Goal: Task Accomplishment & Management: Complete application form

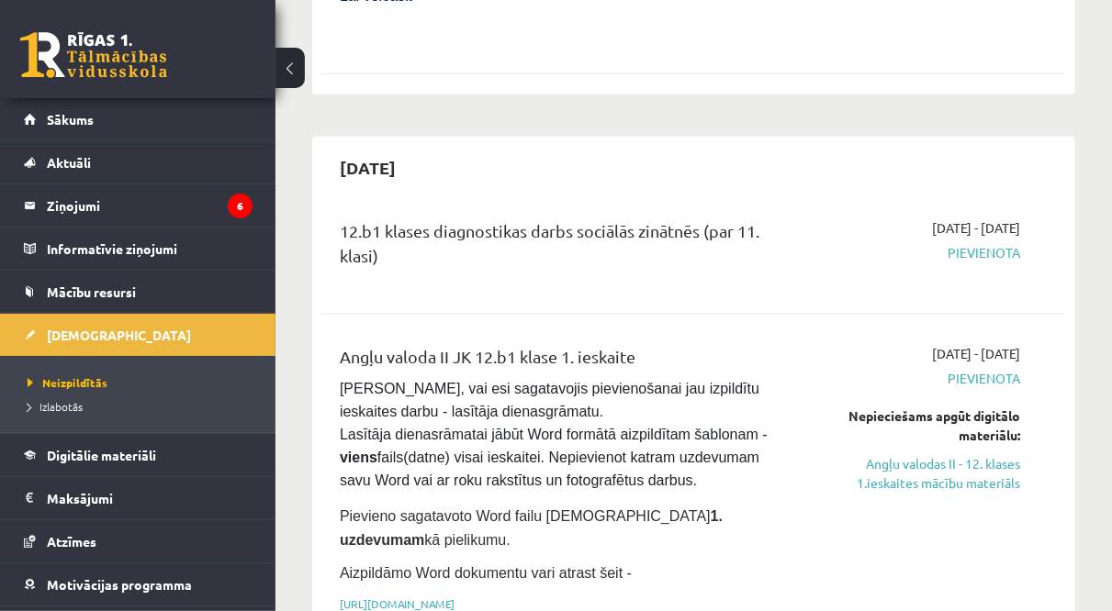
scroll to position [1057, 0]
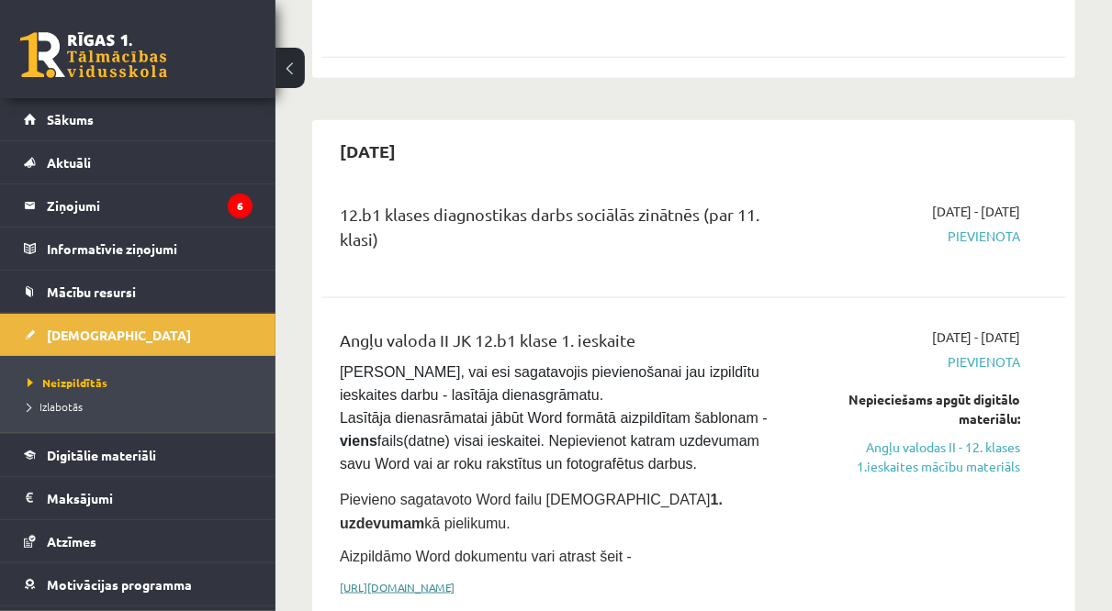
click at [426, 580] on link "https://drive.google.com/drive/folders/1IHE_ip15KOAbO2Se1NDGwZ2e__vlzPUf?usp=sh…" at bounding box center [397, 587] width 115 height 15
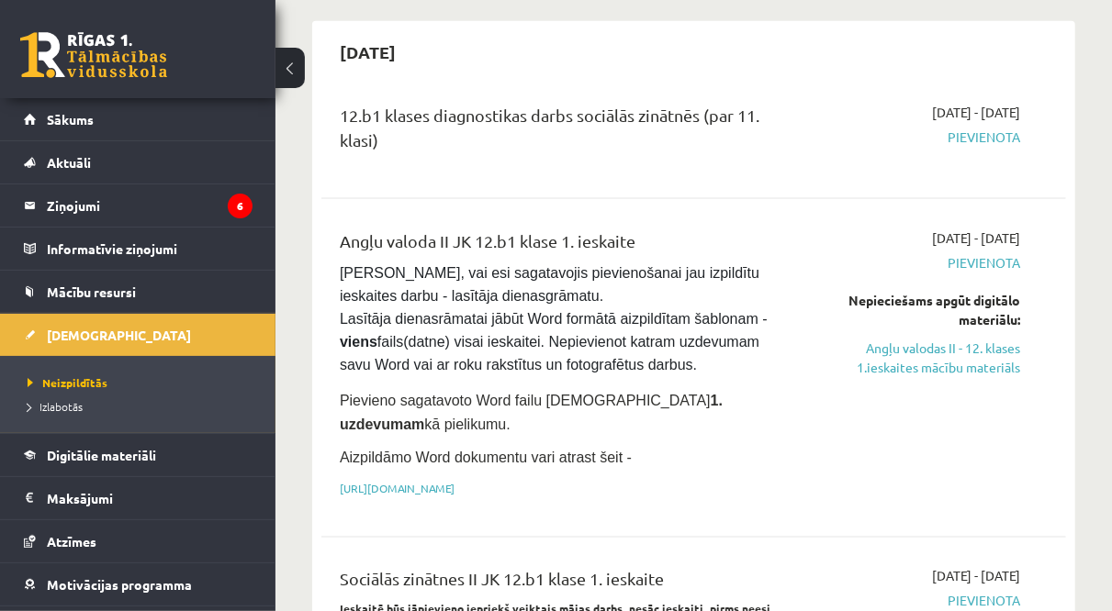
scroll to position [1171, 0]
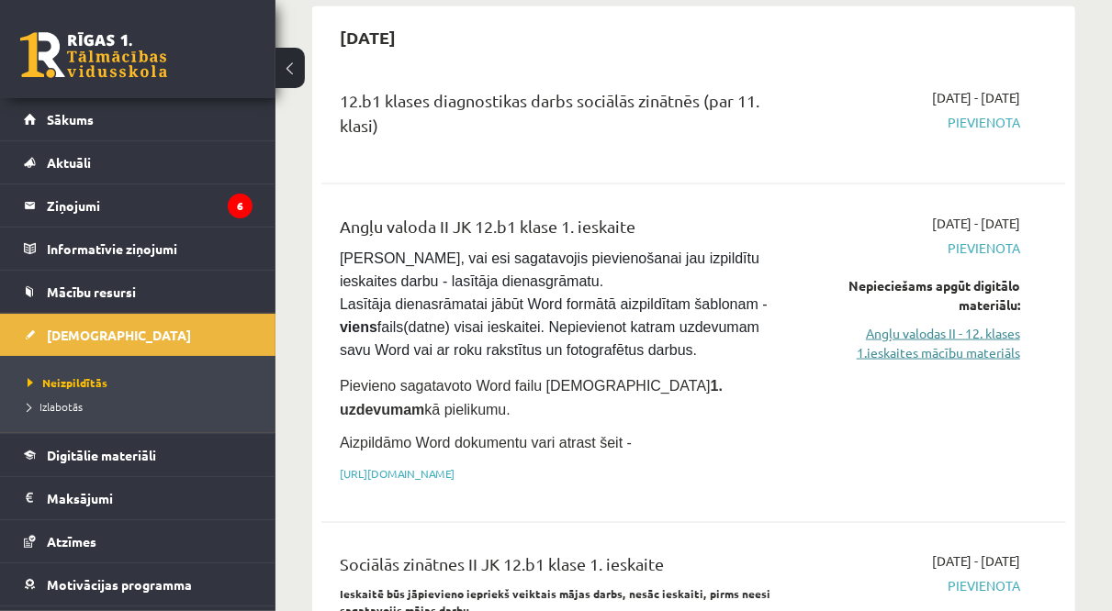
click at [939, 324] on link "Angļu valodas II - 12. klases 1.ieskaites mācību materiāls" at bounding box center [915, 343] width 208 height 39
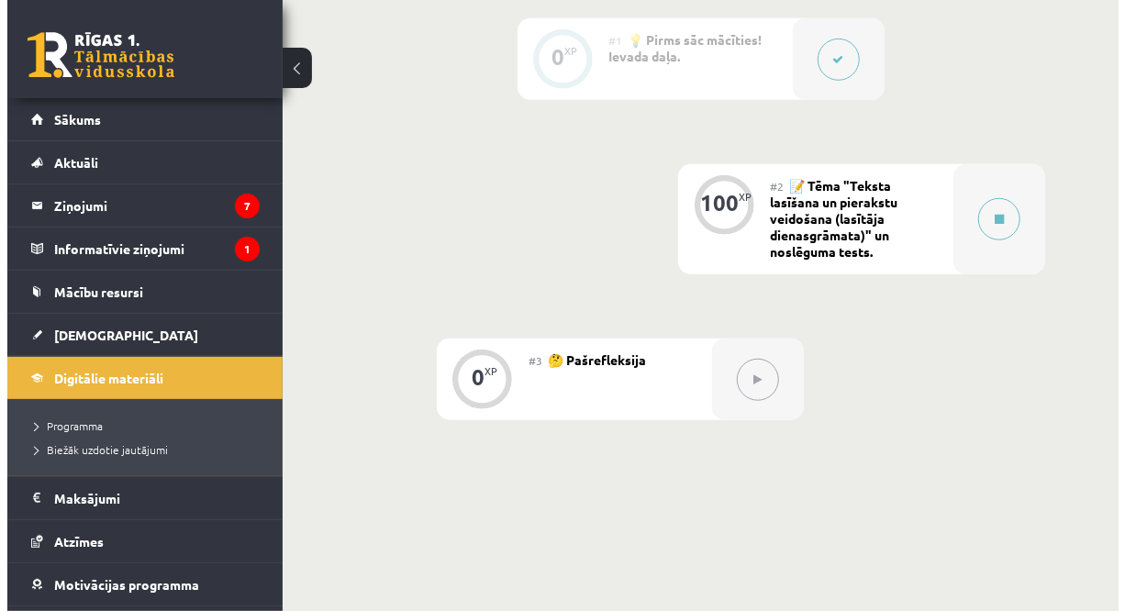
scroll to position [530, 0]
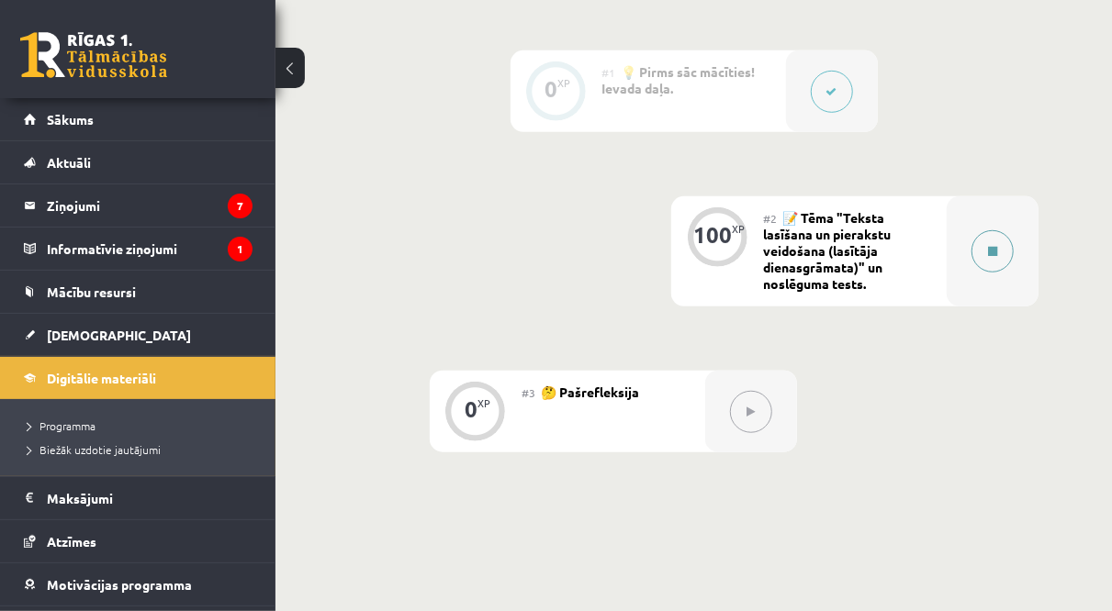
click at [979, 245] on button at bounding box center [992, 251] width 42 height 42
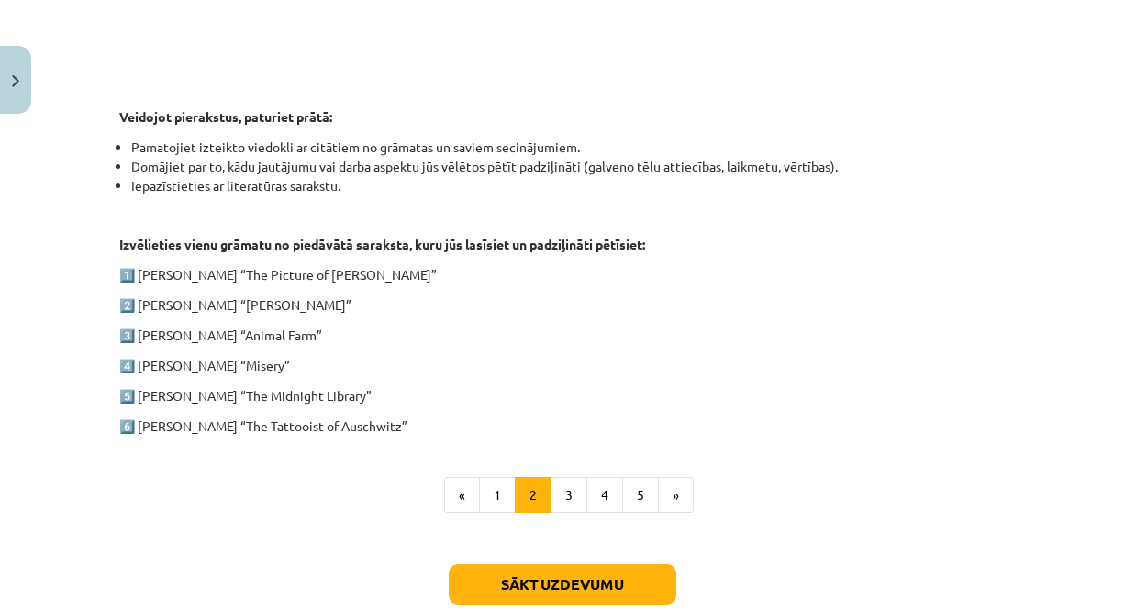
scroll to position [865, 0]
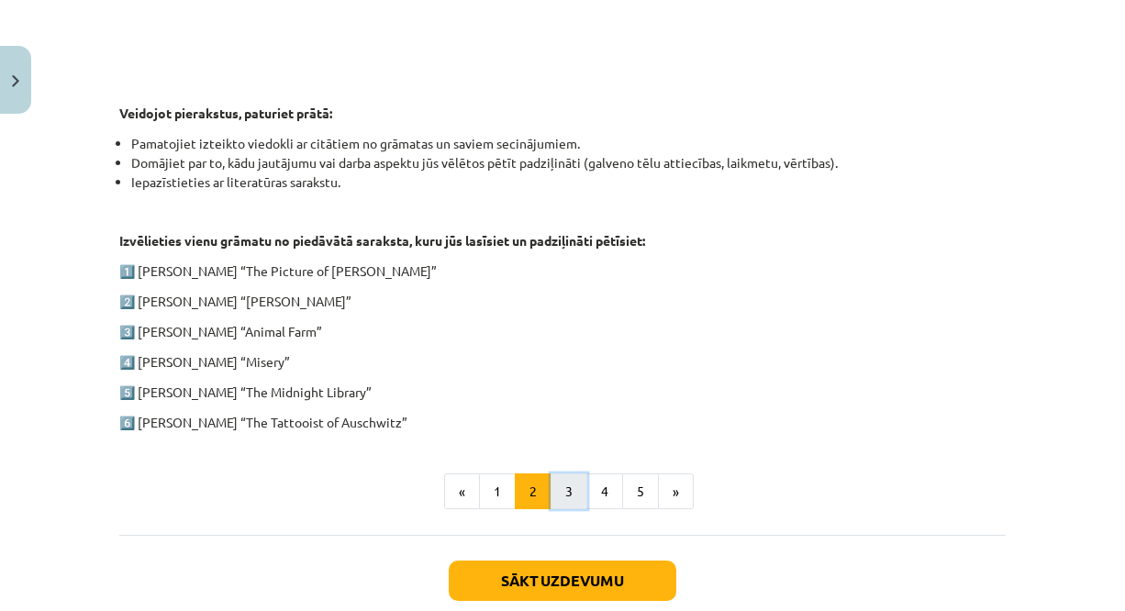
click at [562, 481] on button "3" at bounding box center [569, 492] width 37 height 37
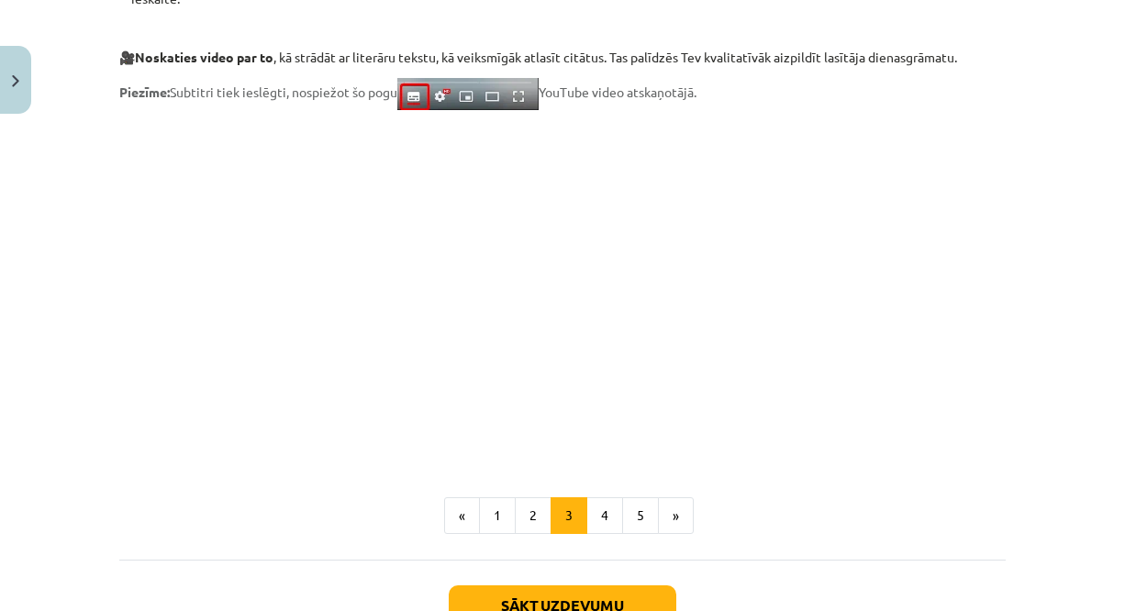
scroll to position [1594, 0]
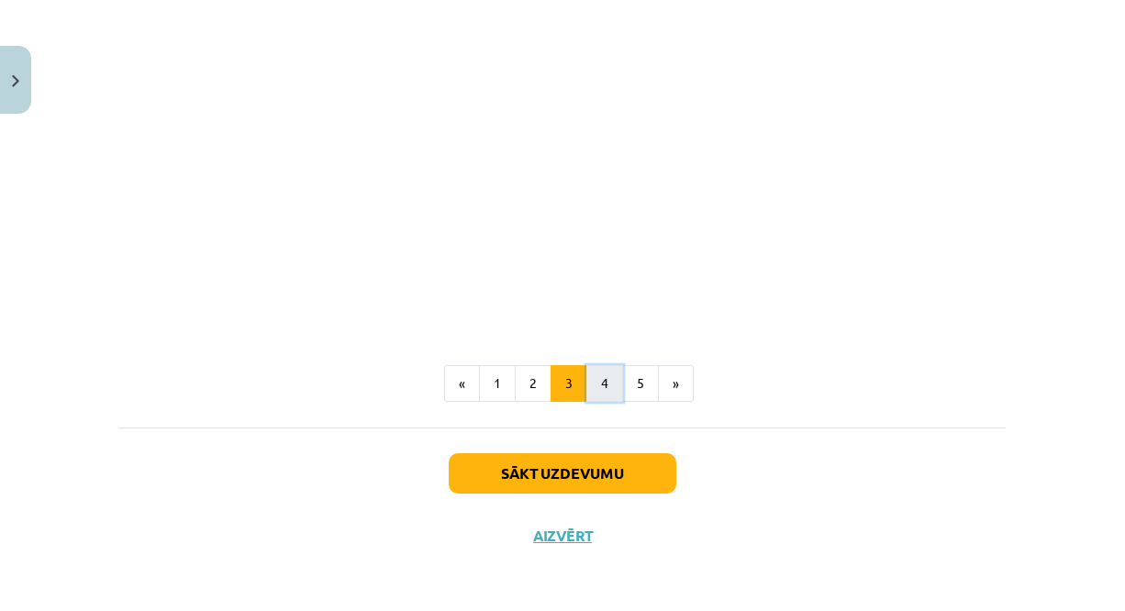
click at [600, 391] on button "4" at bounding box center [605, 383] width 37 height 37
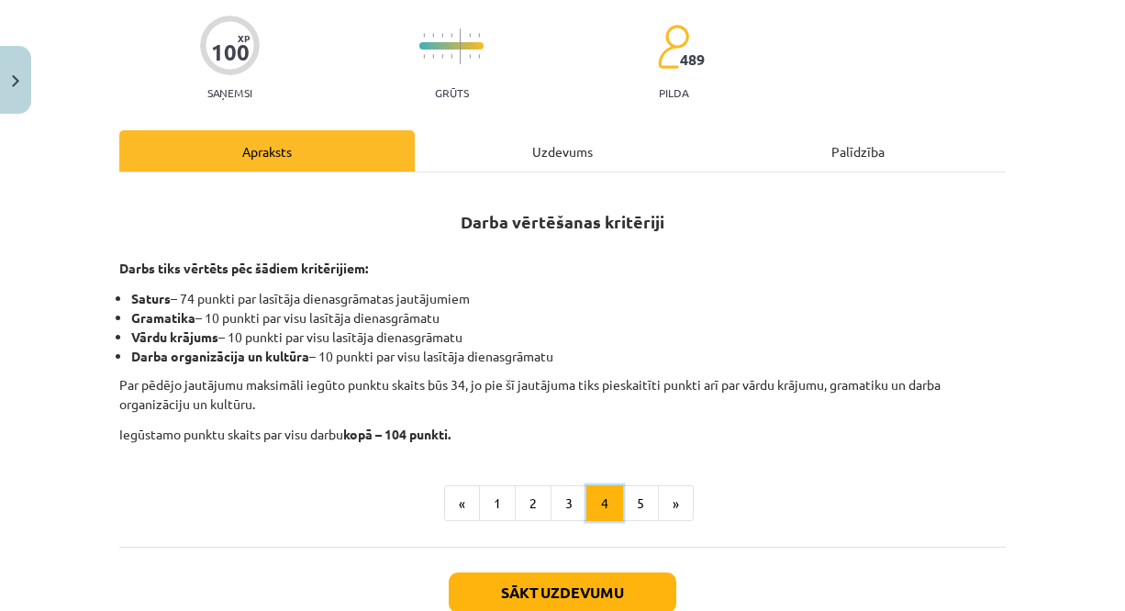
scroll to position [170, 0]
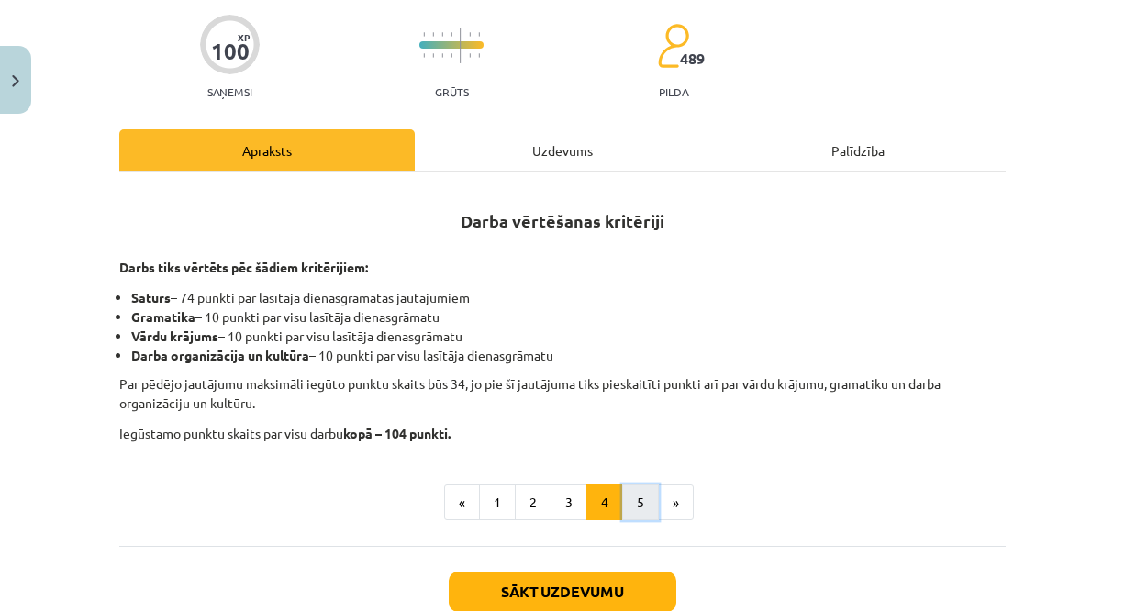
click at [627, 499] on button "5" at bounding box center [640, 503] width 37 height 37
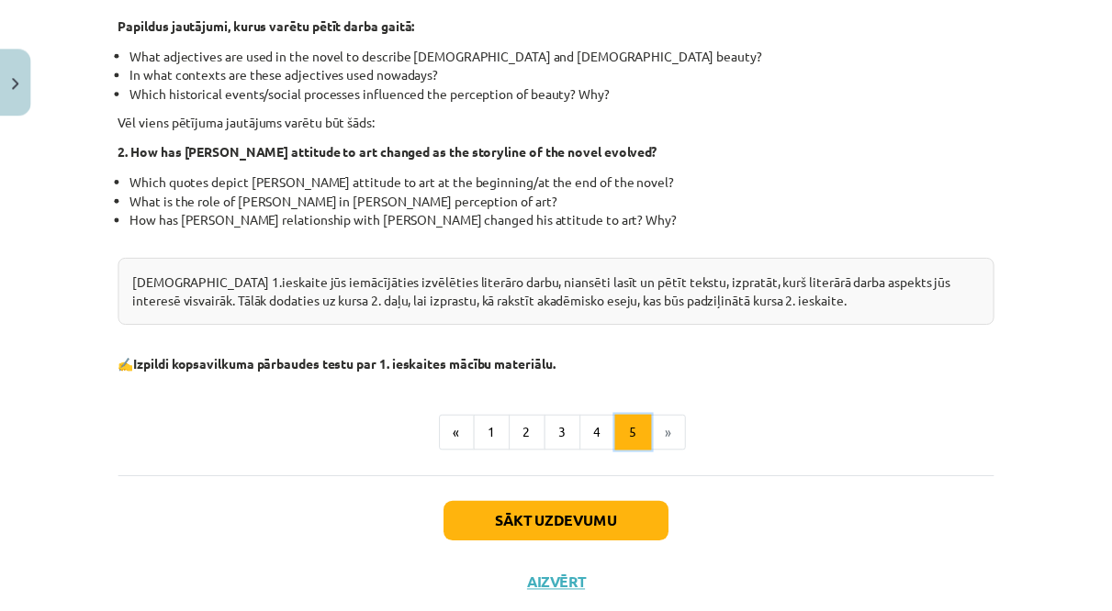
scroll to position [576, 0]
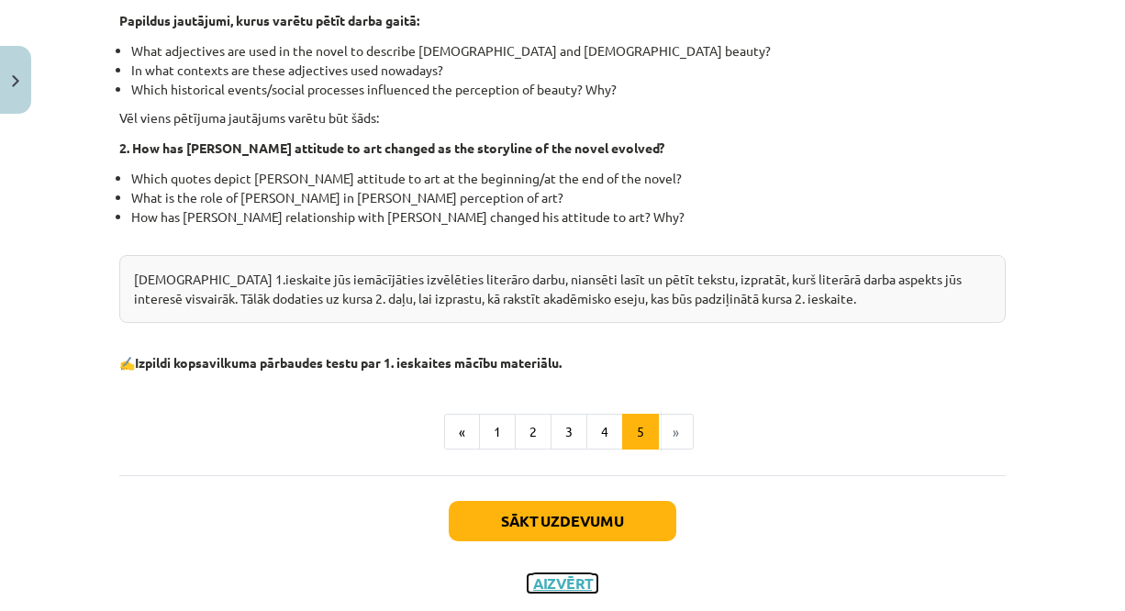
click at [585, 585] on button "Aizvērt" at bounding box center [563, 584] width 70 height 18
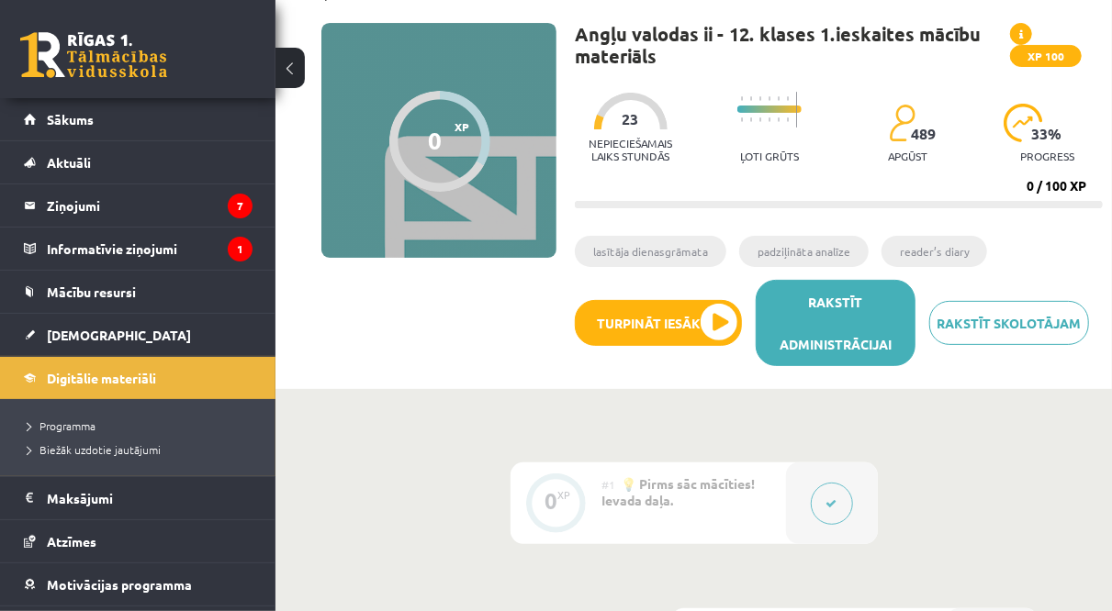
scroll to position [0, 0]
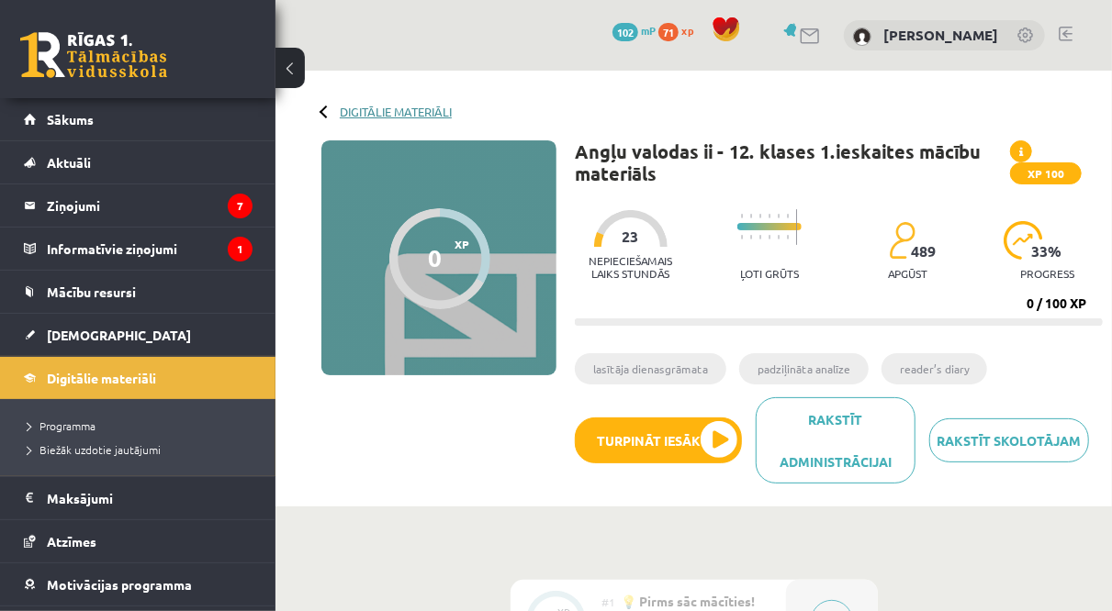
click at [414, 111] on link "Digitālie materiāli" at bounding box center [396, 112] width 112 height 14
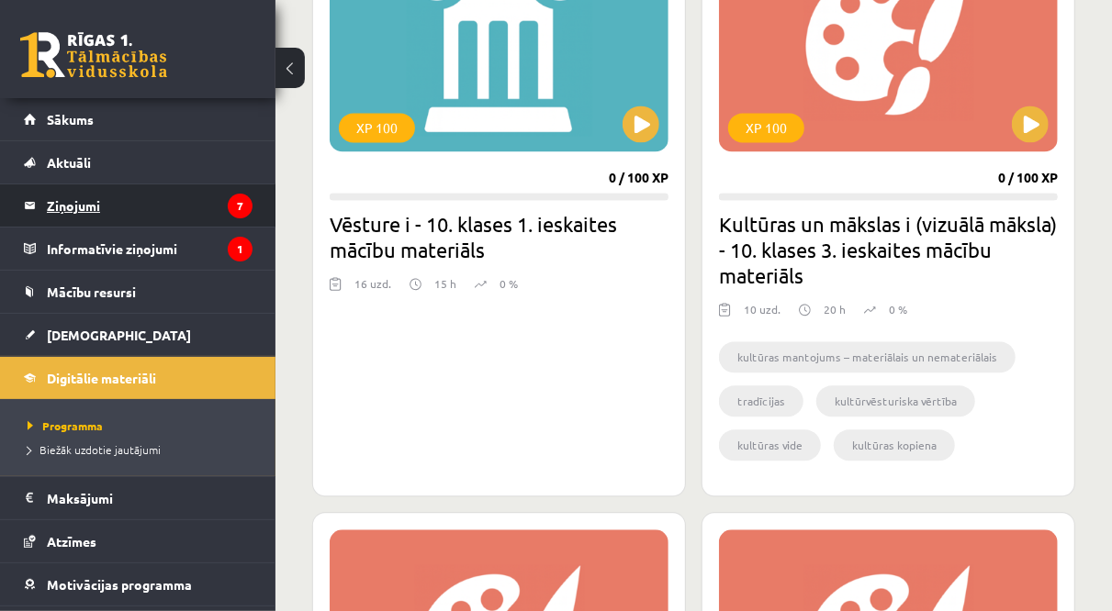
scroll to position [1782, 0]
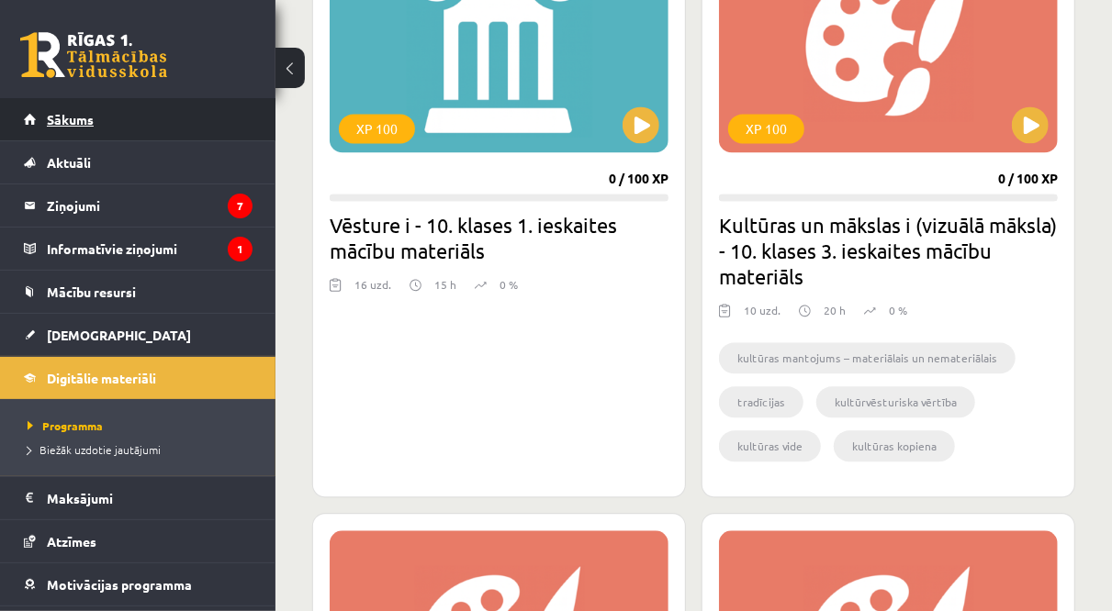
click at [84, 117] on span "Sākums" at bounding box center [70, 119] width 47 height 17
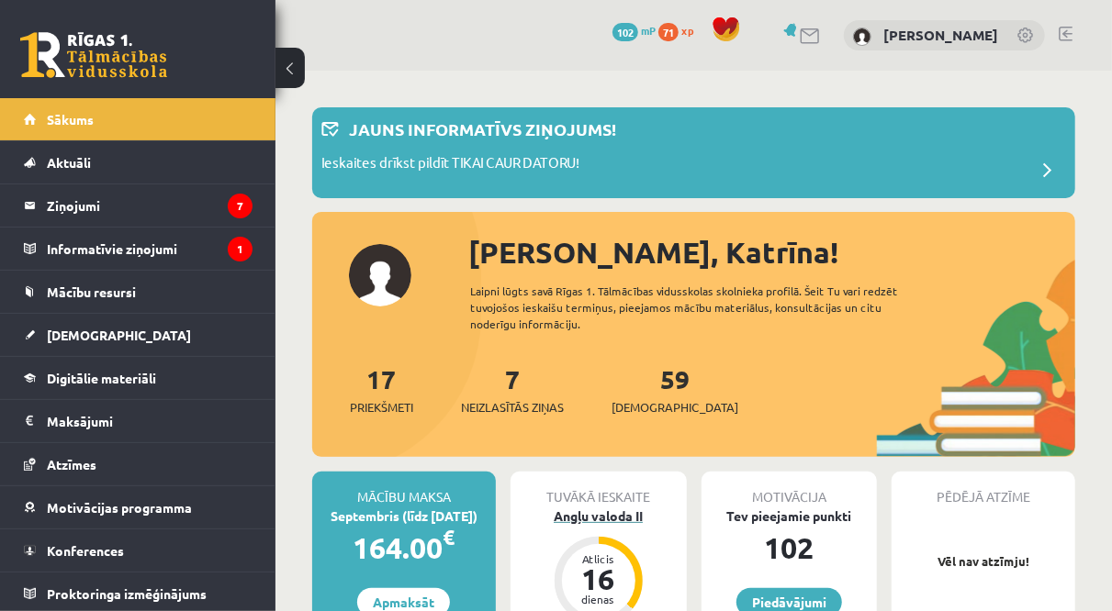
click at [579, 516] on div "Angļu valoda II" at bounding box center [598, 516] width 176 height 19
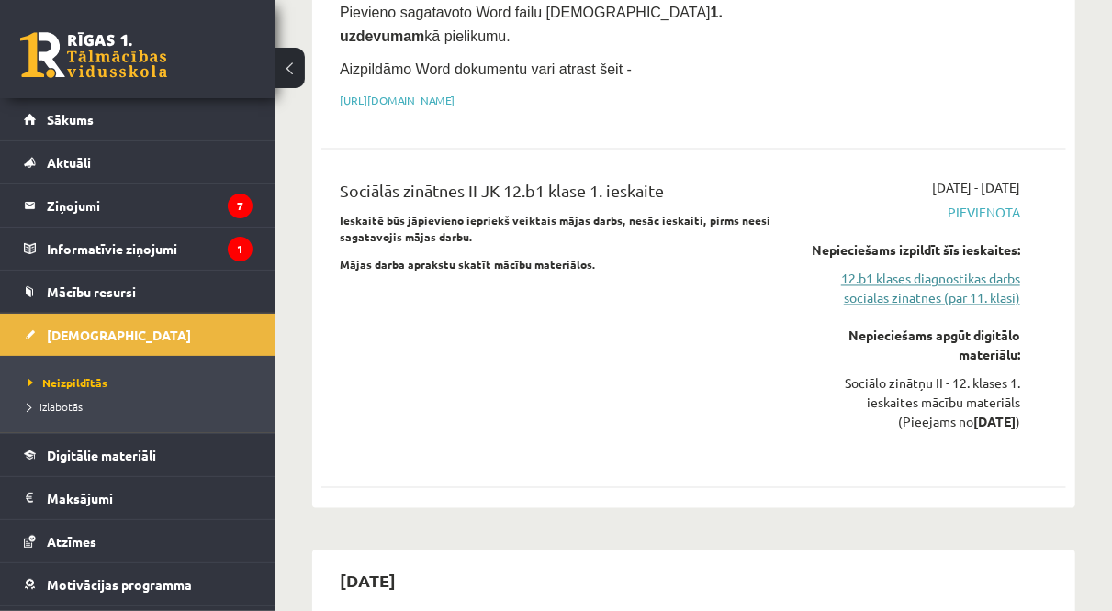
scroll to position [1514, 0]
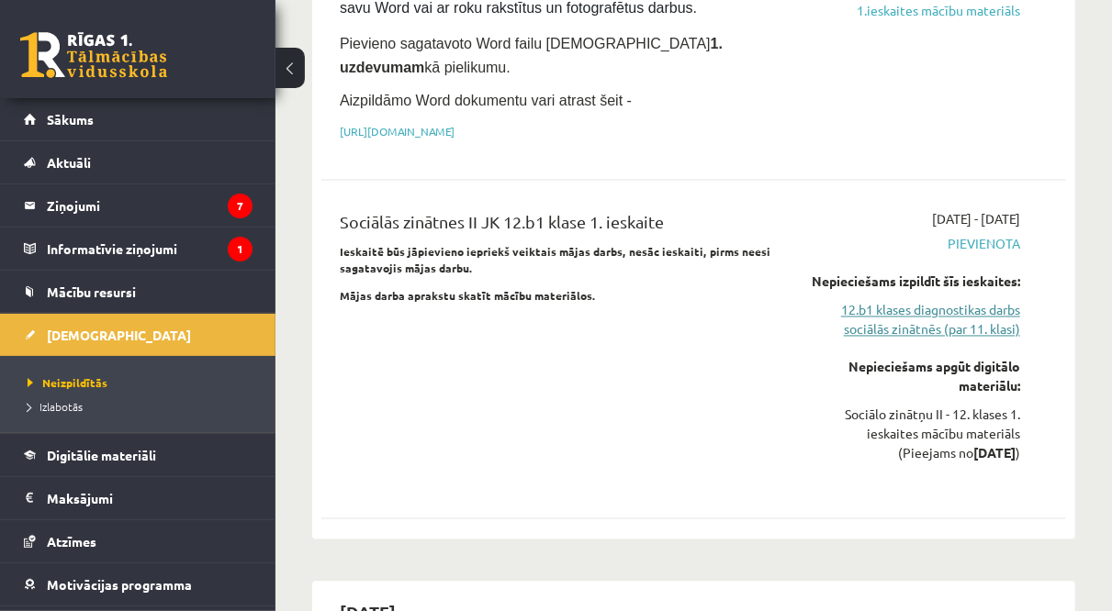
click at [889, 301] on link "12.b1 klases diagnostikas darbs sociālās zinātnēs (par 11. klasi)" at bounding box center [915, 320] width 208 height 39
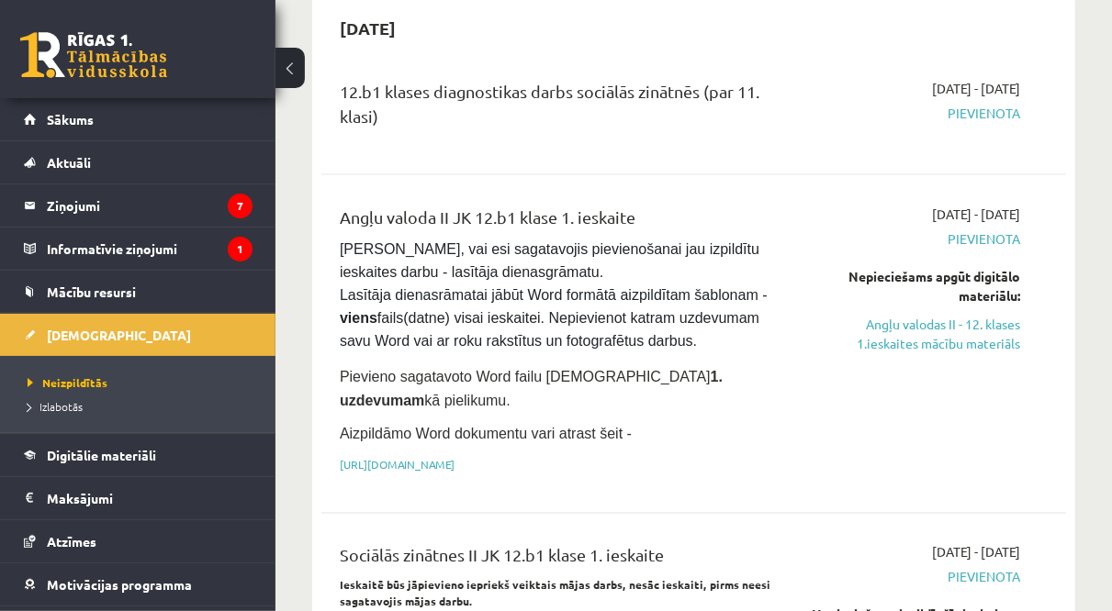
click at [964, 104] on span "Pievienota" at bounding box center [915, 113] width 208 height 19
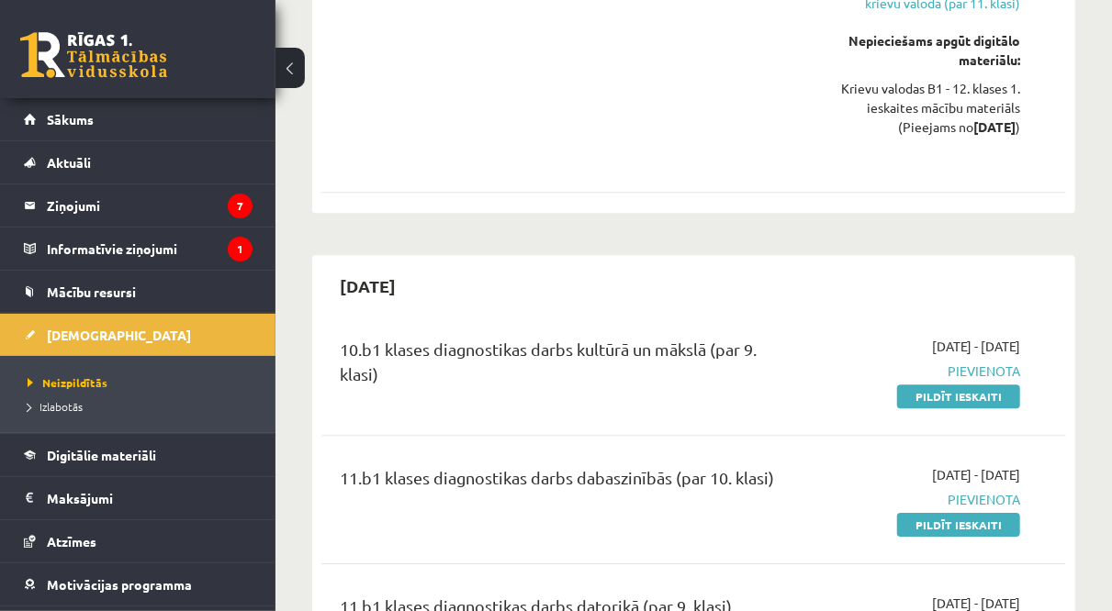
scroll to position [2420, 0]
click at [954, 385] on link "Pildīt ieskaiti" at bounding box center [958, 397] width 123 height 24
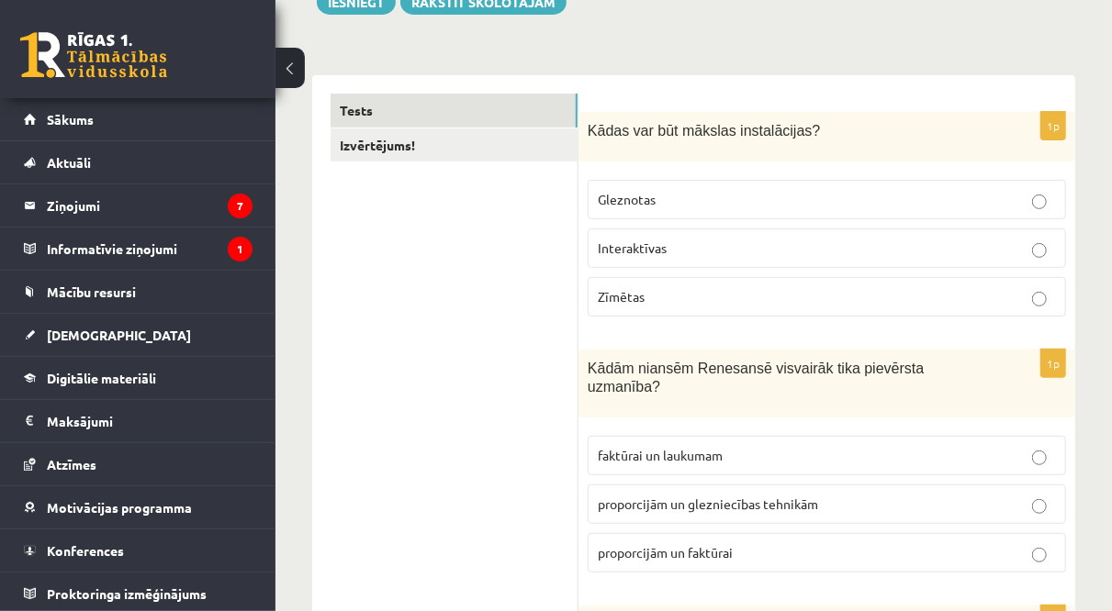
scroll to position [248, 0]
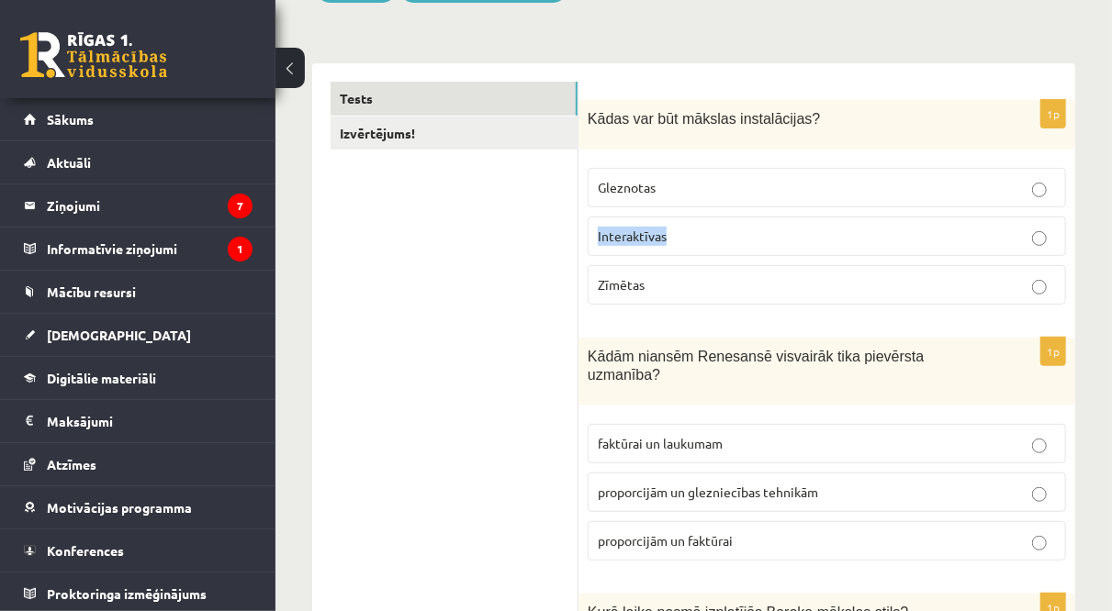
drag, startPoint x: 680, startPoint y: 196, endPoint x: 704, endPoint y: 242, distance: 51.7
click at [704, 242] on fieldset "Gleznotas Interaktīvas Zīmētas" at bounding box center [826, 234] width 478 height 151
click at [704, 242] on p "Interaktīvas" at bounding box center [827, 236] width 458 height 19
click at [673, 140] on div "Kādas var būt mākslas instalācijas?" at bounding box center [826, 125] width 497 height 50
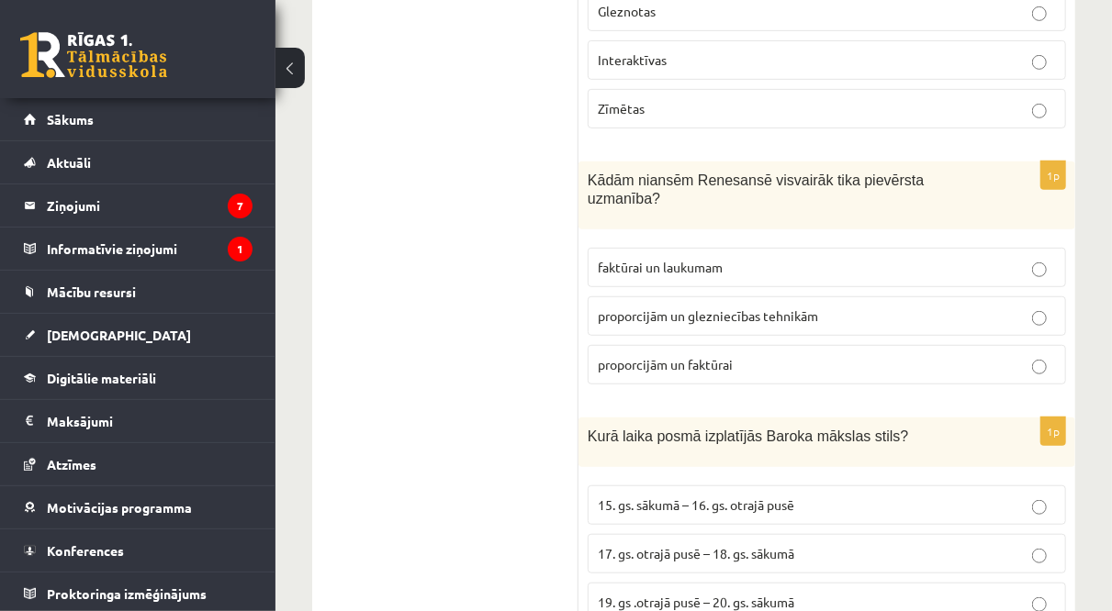
scroll to position [431, 0]
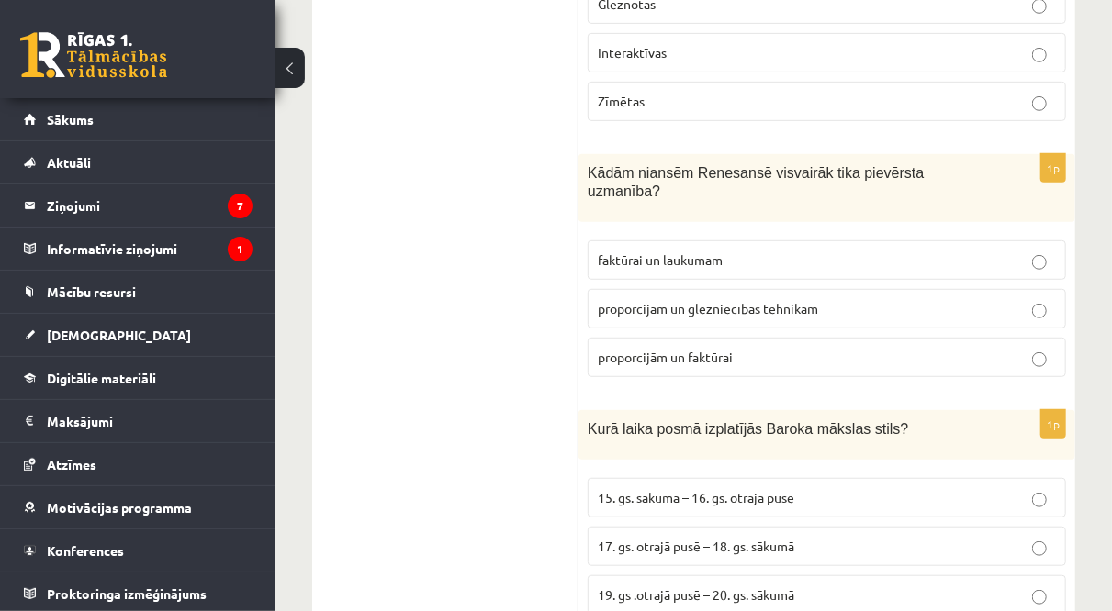
click at [691, 289] on label "proporcijām un glezniecības tehnikām" at bounding box center [826, 308] width 478 height 39
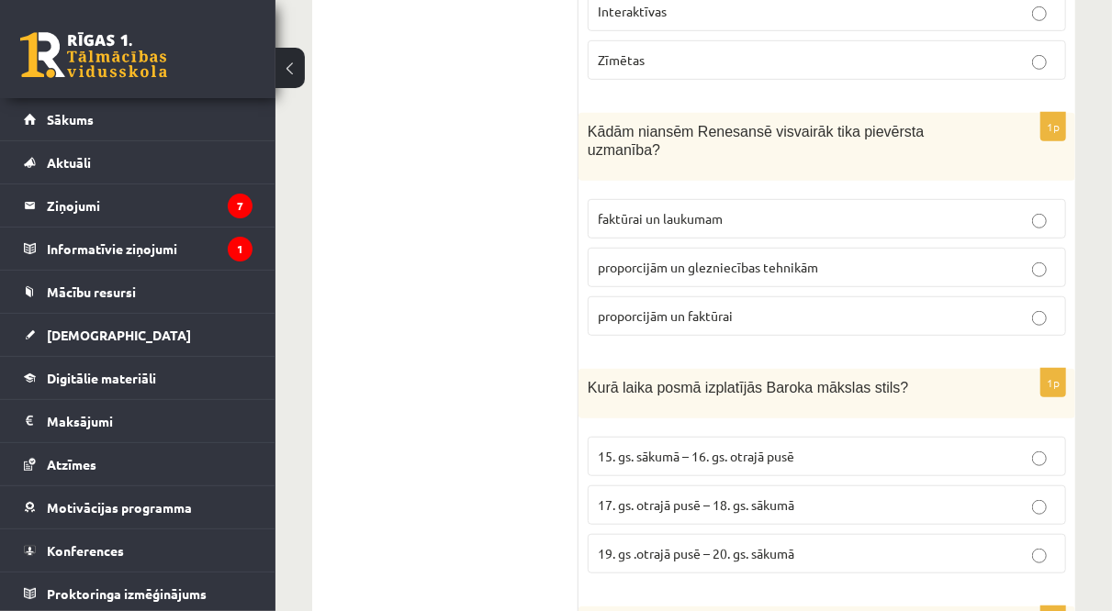
scroll to position [475, 0]
click at [697, 306] on span "proporcijām un faktūrai" at bounding box center [665, 314] width 135 height 17
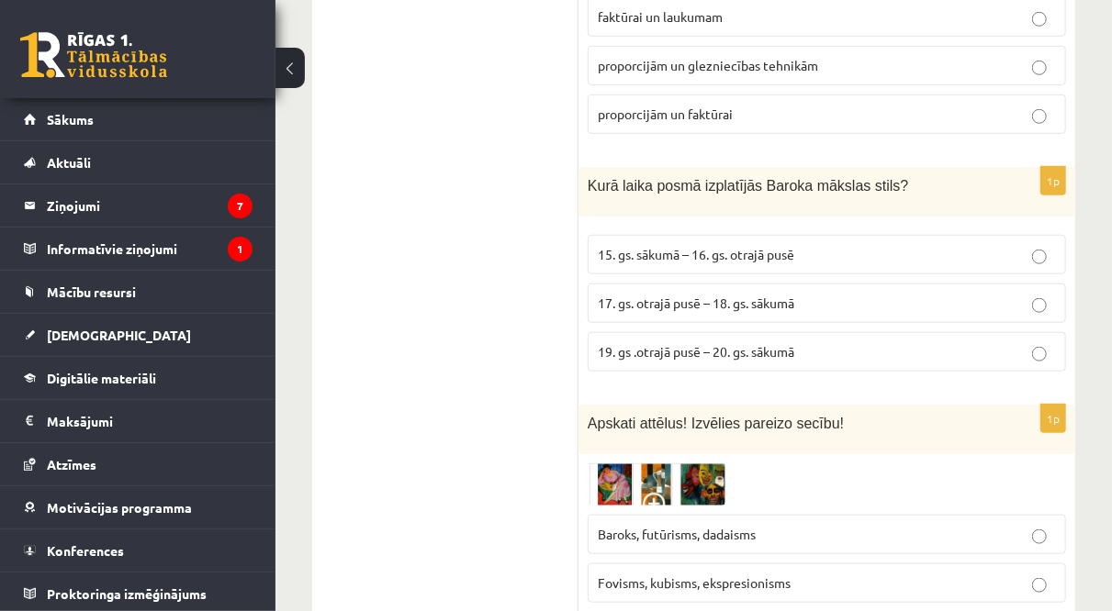
scroll to position [674, 0]
click at [715, 296] on span "17. gs. otrajā pusē – 18. gs. sākumā" at bounding box center [696, 304] width 196 height 17
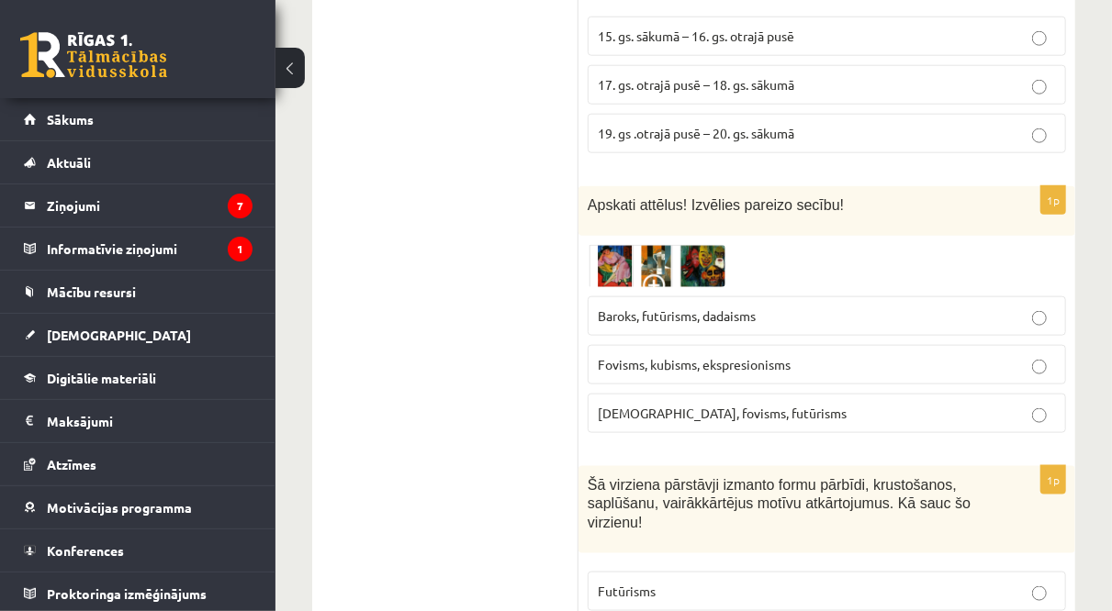
scroll to position [901, 0]
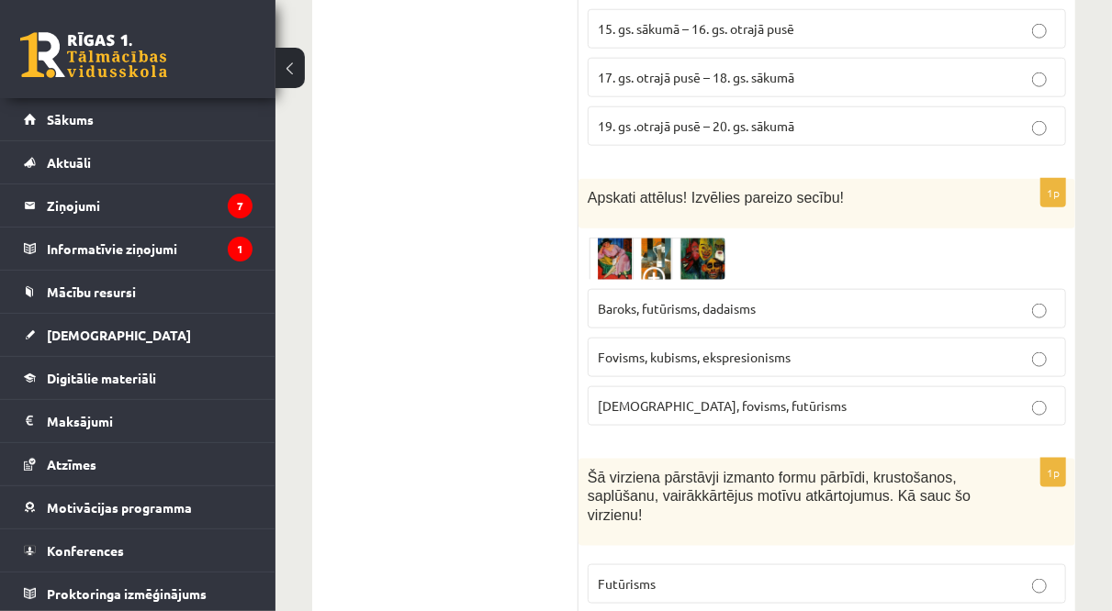
click at [614, 245] on img at bounding box center [656, 259] width 138 height 42
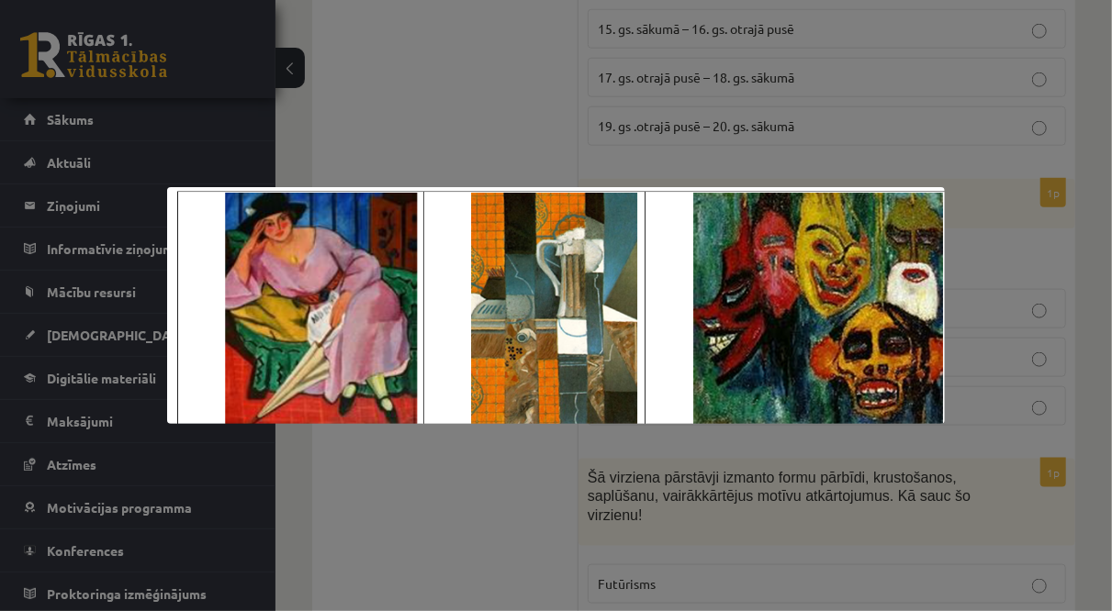
click at [943, 142] on div at bounding box center [556, 305] width 1112 height 611
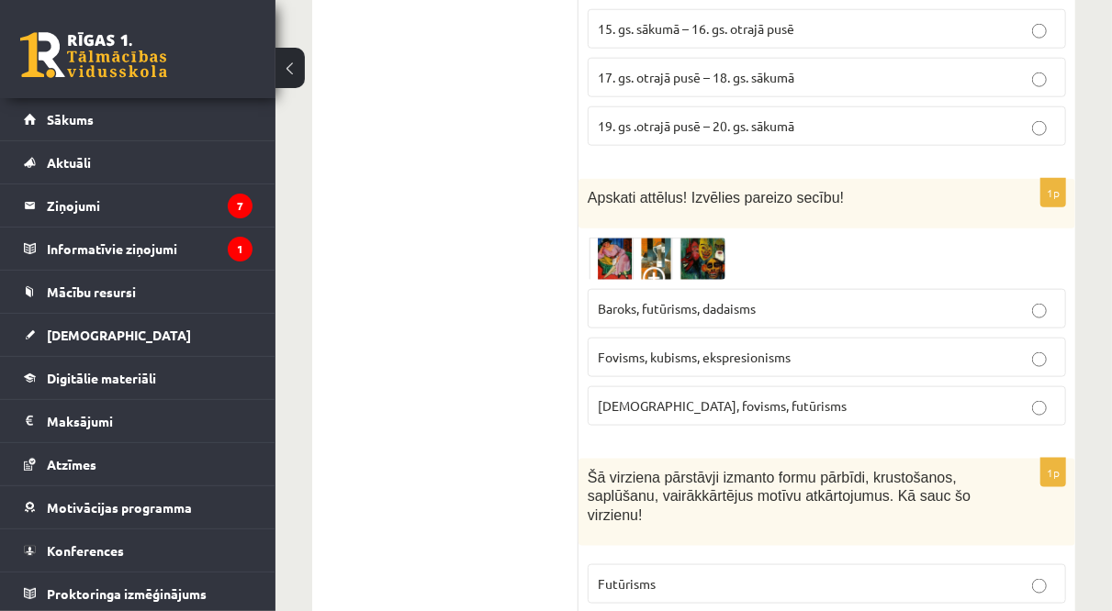
click at [791, 341] on label "Fovisms, kubisms, ekspresionisms" at bounding box center [826, 357] width 478 height 39
click at [658, 238] on img at bounding box center [656, 259] width 138 height 42
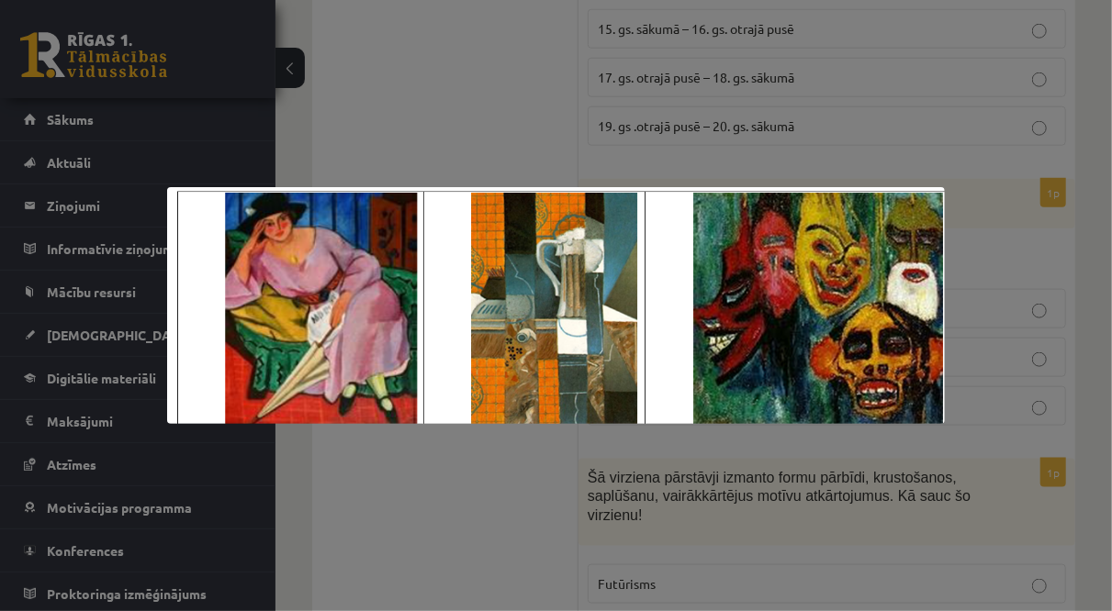
click at [981, 298] on div at bounding box center [556, 305] width 1112 height 611
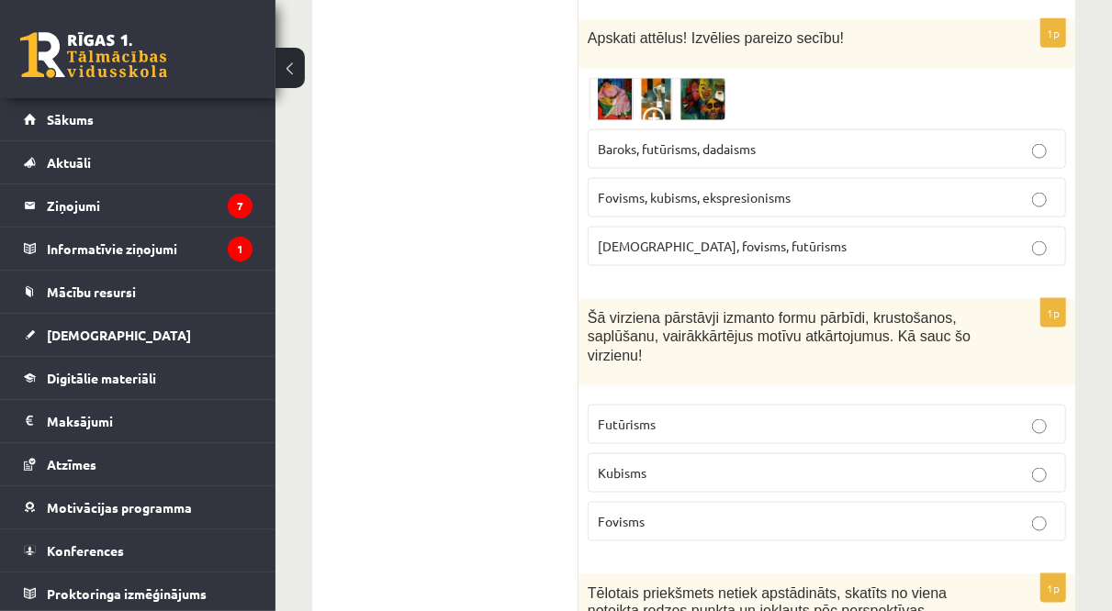
scroll to position [1074, 0]
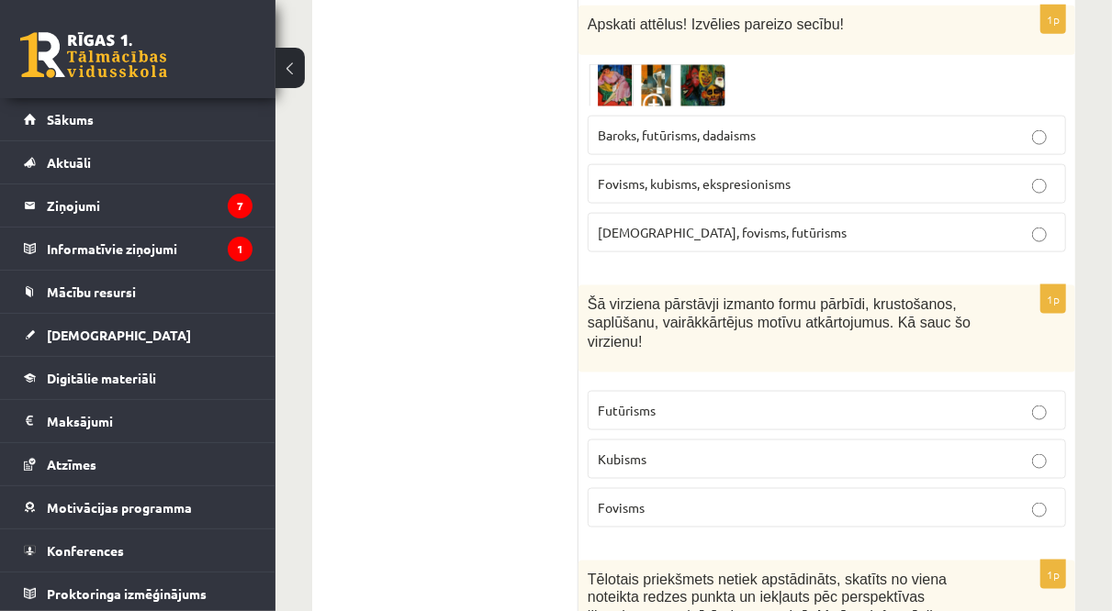
click at [649, 440] on label "Kubisms" at bounding box center [826, 459] width 478 height 39
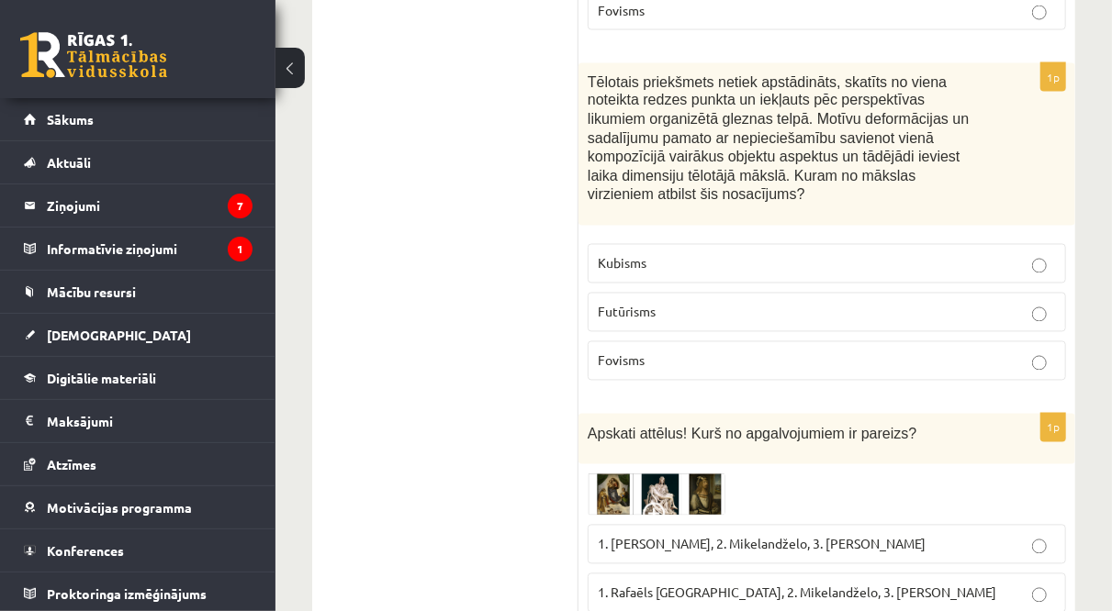
scroll to position [1566, 0]
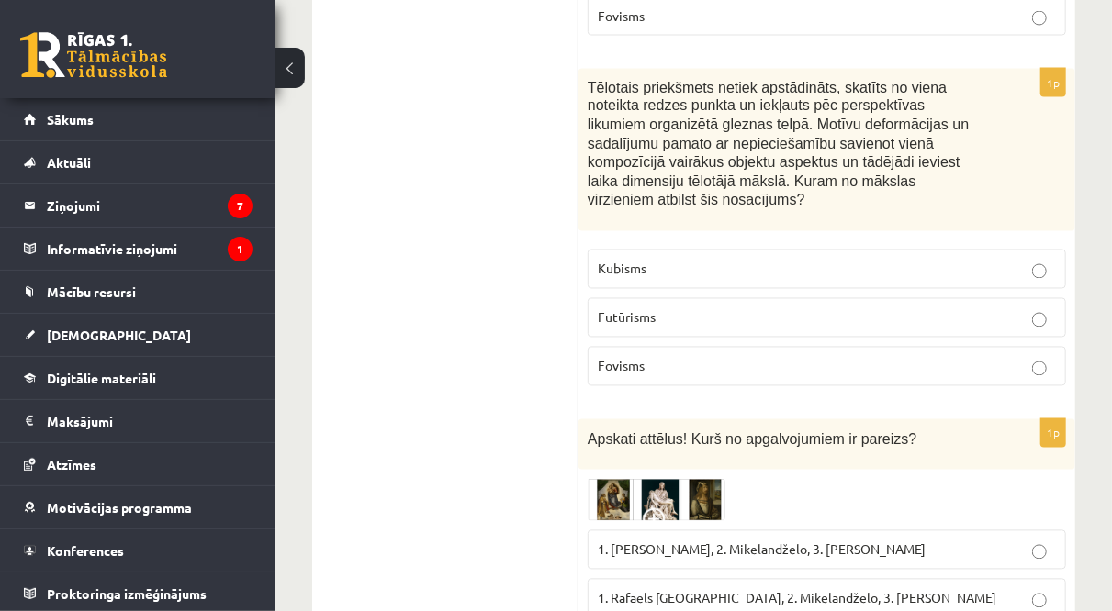
click at [632, 309] on span "Futūrisms" at bounding box center [627, 317] width 58 height 17
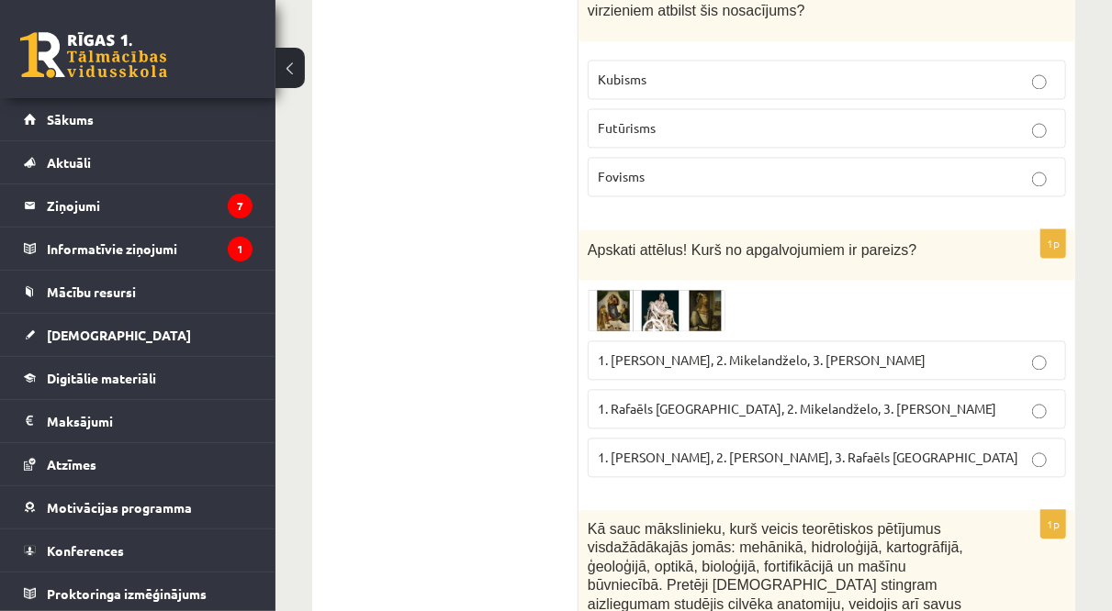
scroll to position [1761, 0]
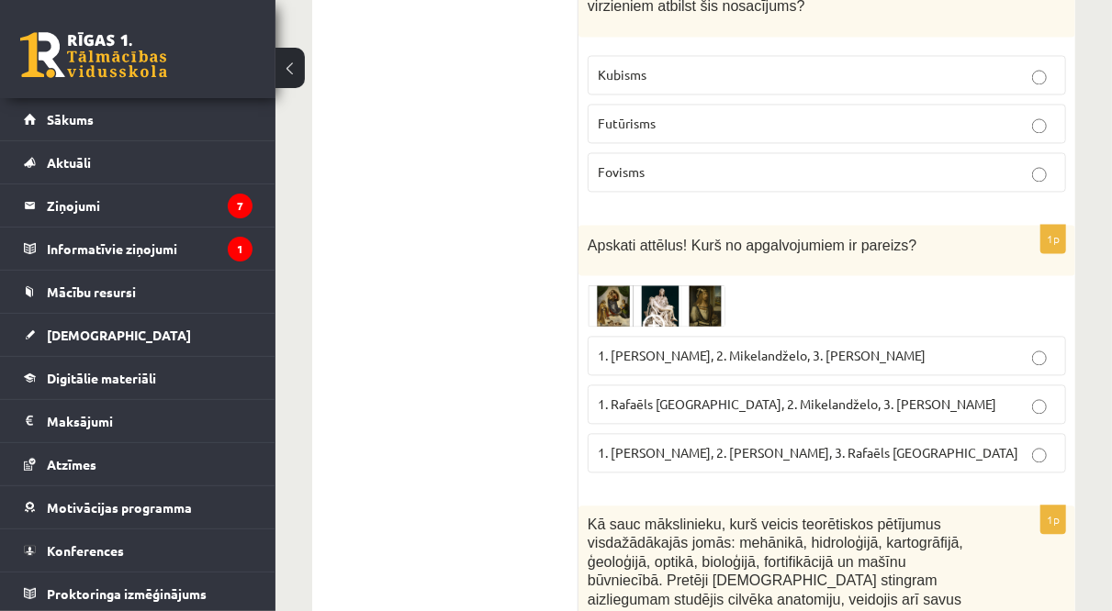
click at [638, 55] on label "Kubisms" at bounding box center [826, 74] width 478 height 39
click at [607, 285] on img at bounding box center [656, 306] width 138 height 42
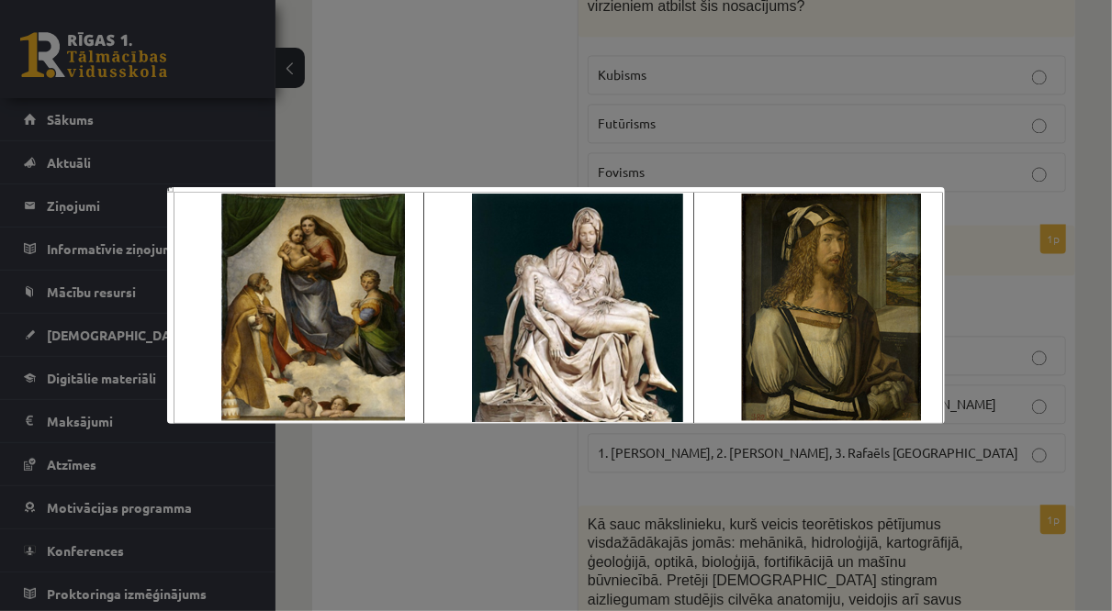
click at [990, 317] on div at bounding box center [556, 305] width 1112 height 611
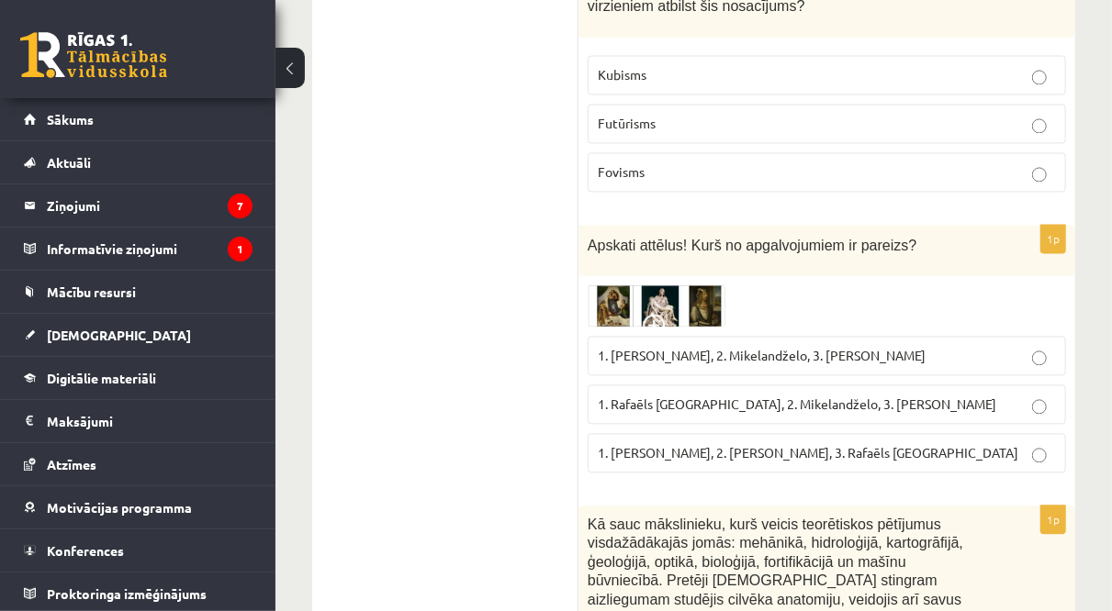
click at [760, 396] on span "1. Rafaēls Sancio da Urbīno, 2. Mikelandželo, 3. Albrehts Dīrers" at bounding box center [797, 404] width 398 height 17
click at [743, 433] on label "1. Albrehts Dīrers, 2. Leonardo da Vinči, 3. Rafaēls Sancio da Urbīno" at bounding box center [826, 452] width 478 height 39
click at [713, 395] on p "1. Rafaēls Sancio da Urbīno, 2. Mikelandželo, 3. Albrehts Dīrers" at bounding box center [827, 404] width 458 height 19
click at [695, 285] on img at bounding box center [656, 306] width 138 height 42
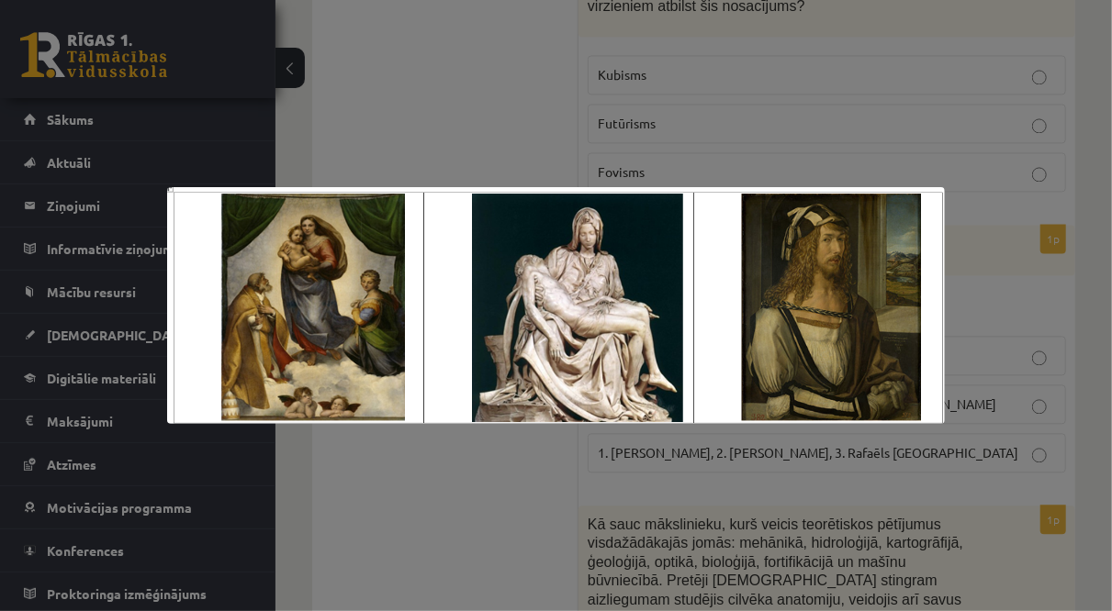
click at [1046, 236] on div at bounding box center [556, 305] width 1112 height 611
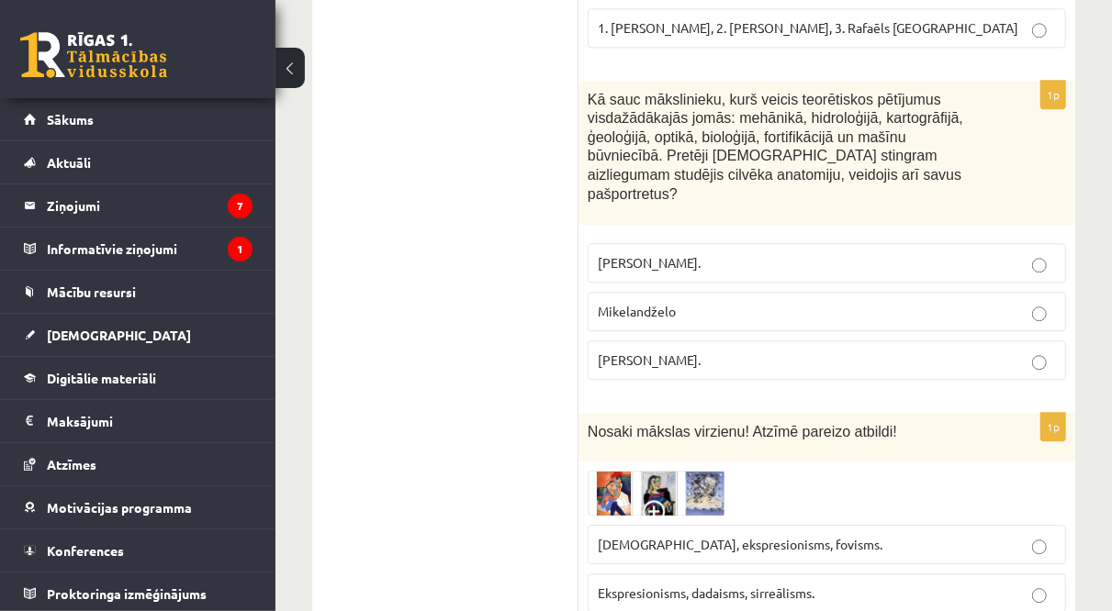
scroll to position [2137, 0]
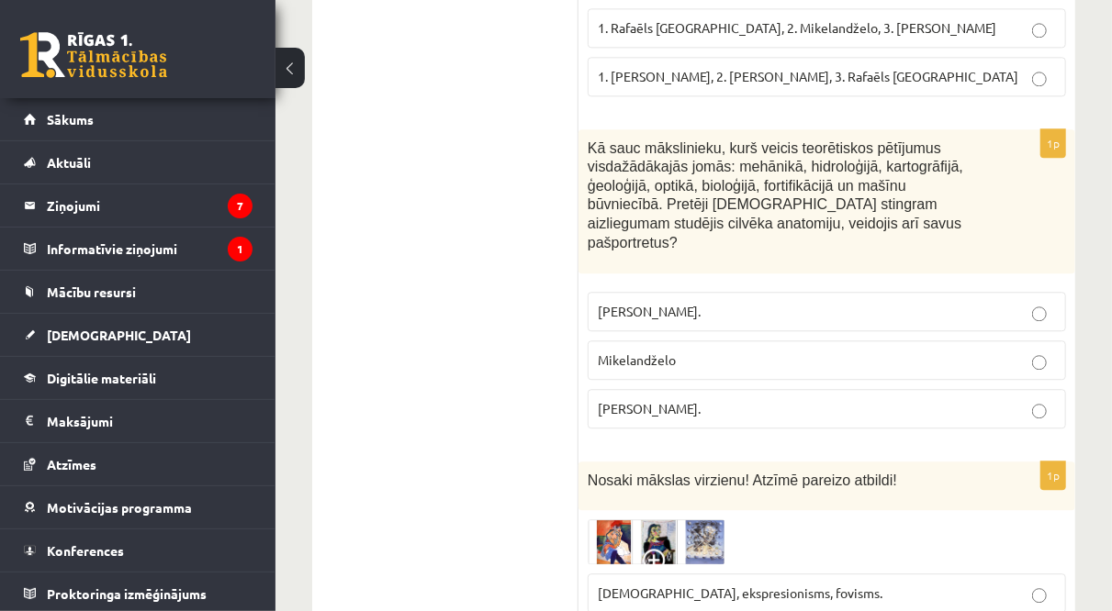
click at [854, 399] on p "Leonardo da Vinči." at bounding box center [827, 408] width 458 height 19
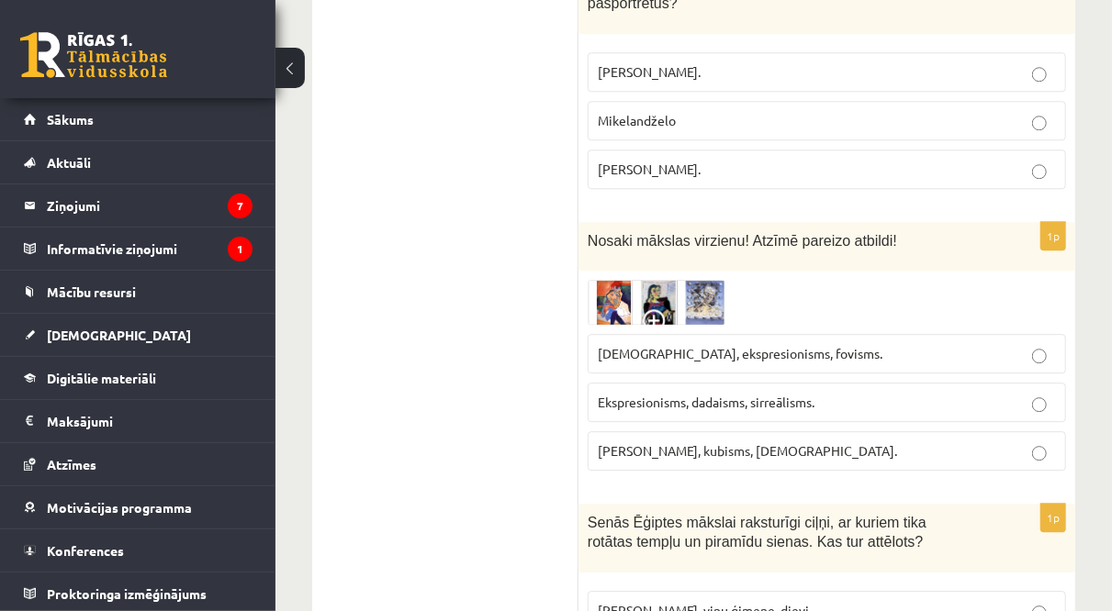
scroll to position [2377, 0]
click at [594, 279] on img at bounding box center [656, 301] width 138 height 45
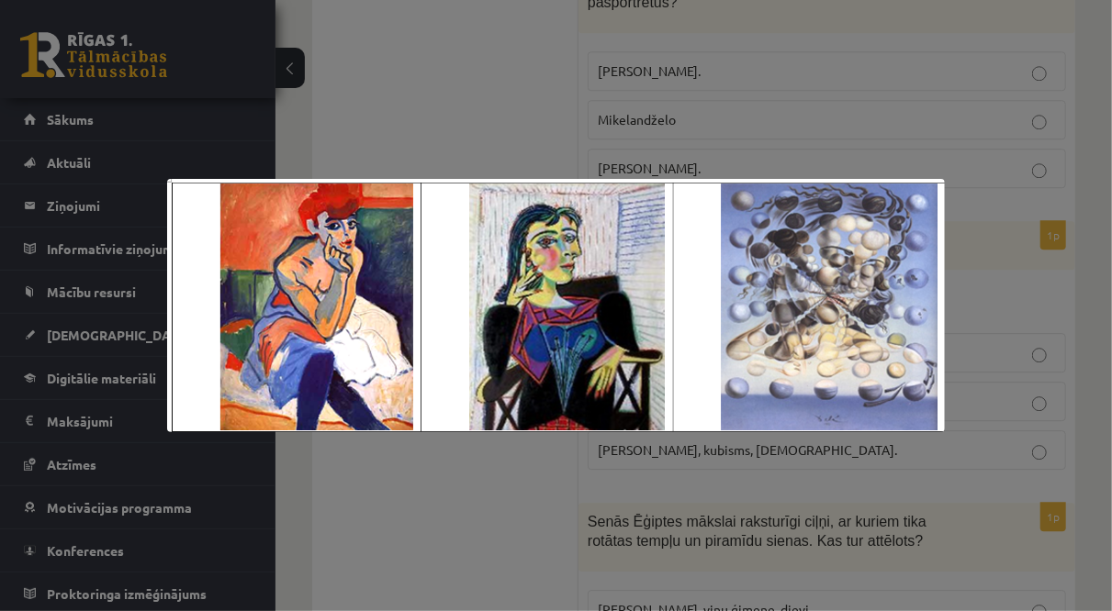
click at [1033, 273] on div at bounding box center [556, 305] width 1112 height 611
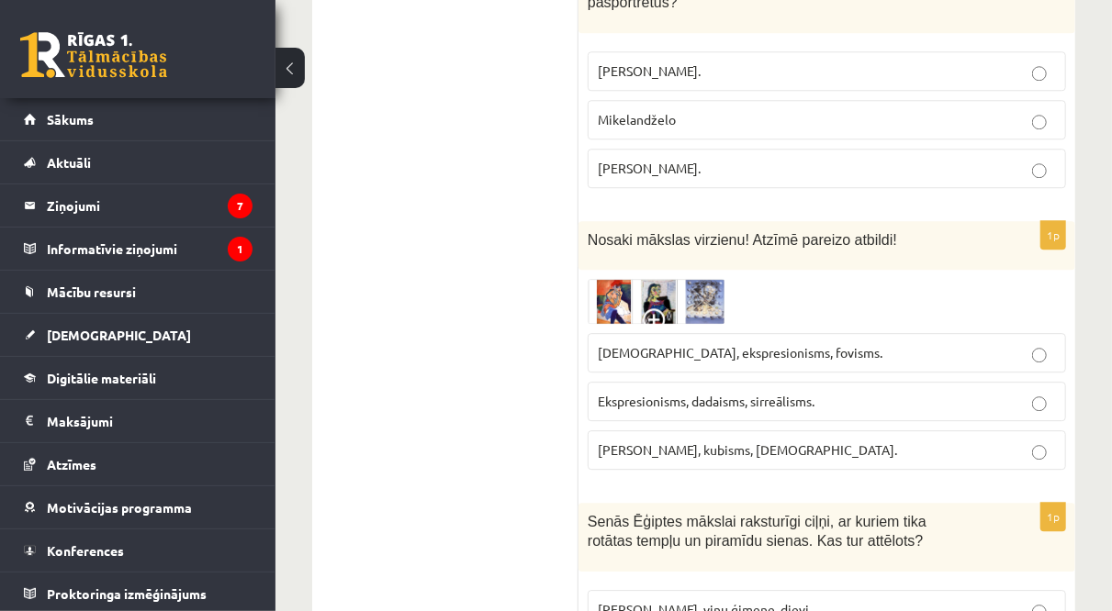
click at [827, 431] on label "Fovisms, kubisms, sirreālisms." at bounding box center [826, 450] width 478 height 39
click at [670, 279] on img at bounding box center [656, 301] width 138 height 45
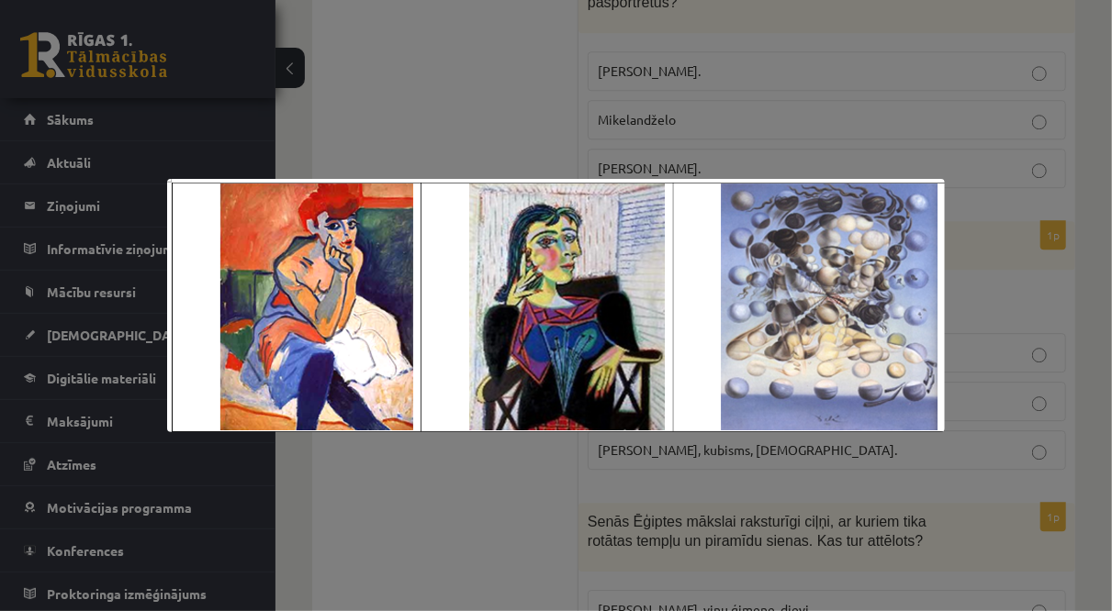
click at [1000, 308] on div at bounding box center [556, 305] width 1112 height 611
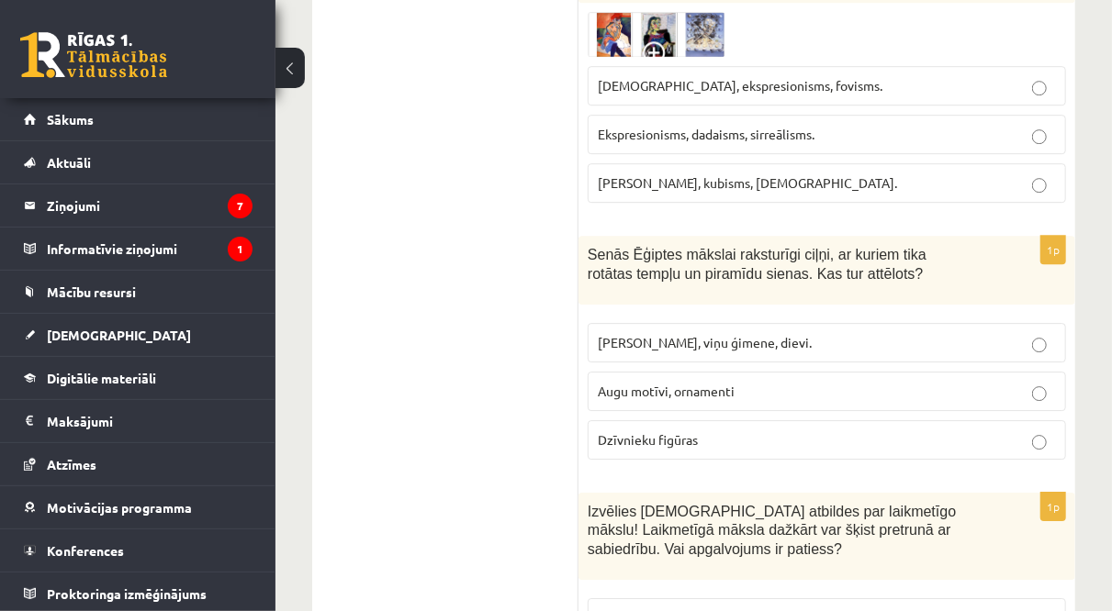
scroll to position [2671, 0]
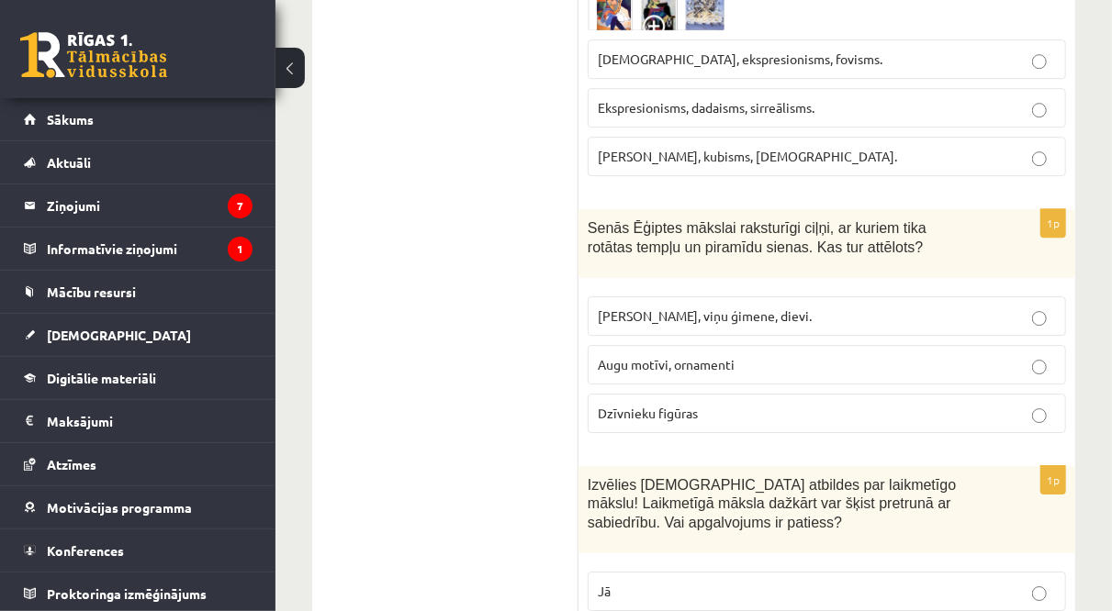
click at [728, 404] on p "Dzīvnieku figūras" at bounding box center [827, 413] width 458 height 19
click at [603, 296] on label "Faraoni, viņu ģimene, dievi." at bounding box center [826, 315] width 478 height 39
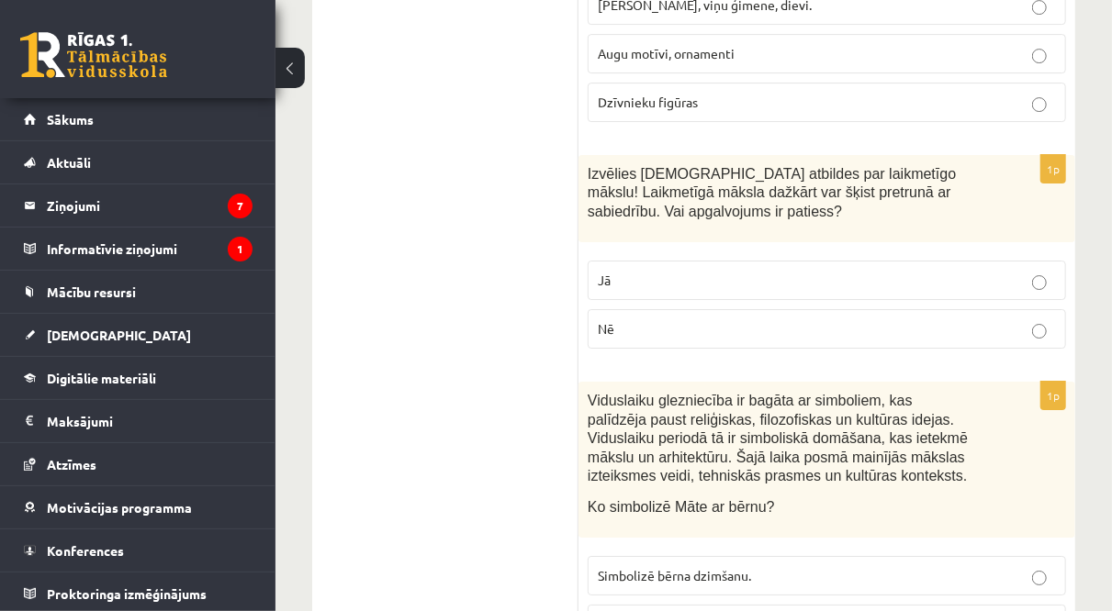
scroll to position [2983, 0]
click at [629, 270] on p "Jā" at bounding box center [827, 279] width 458 height 19
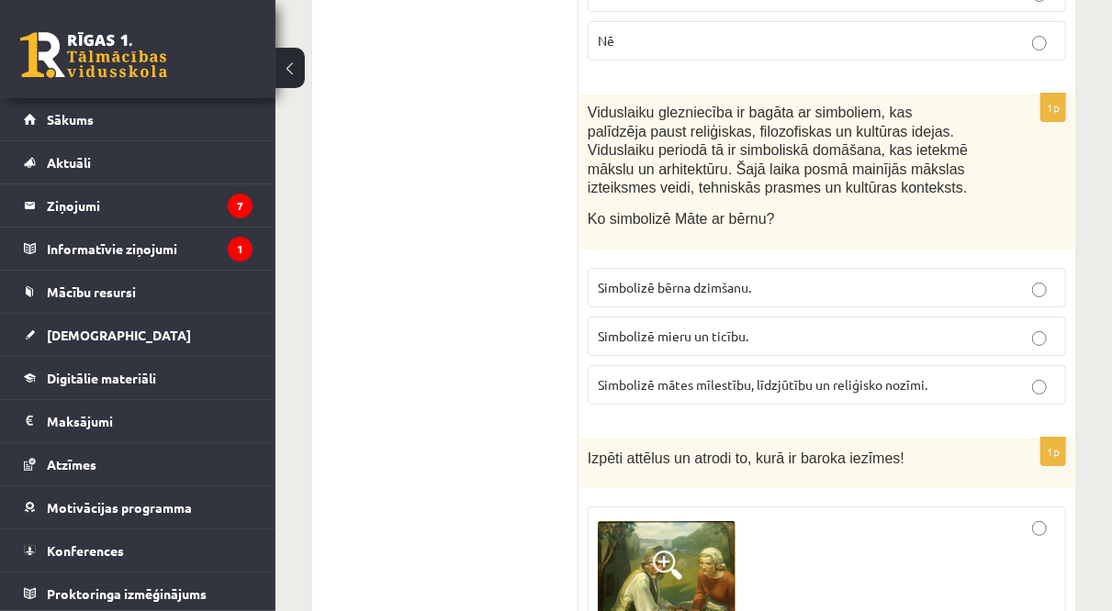
scroll to position [3273, 0]
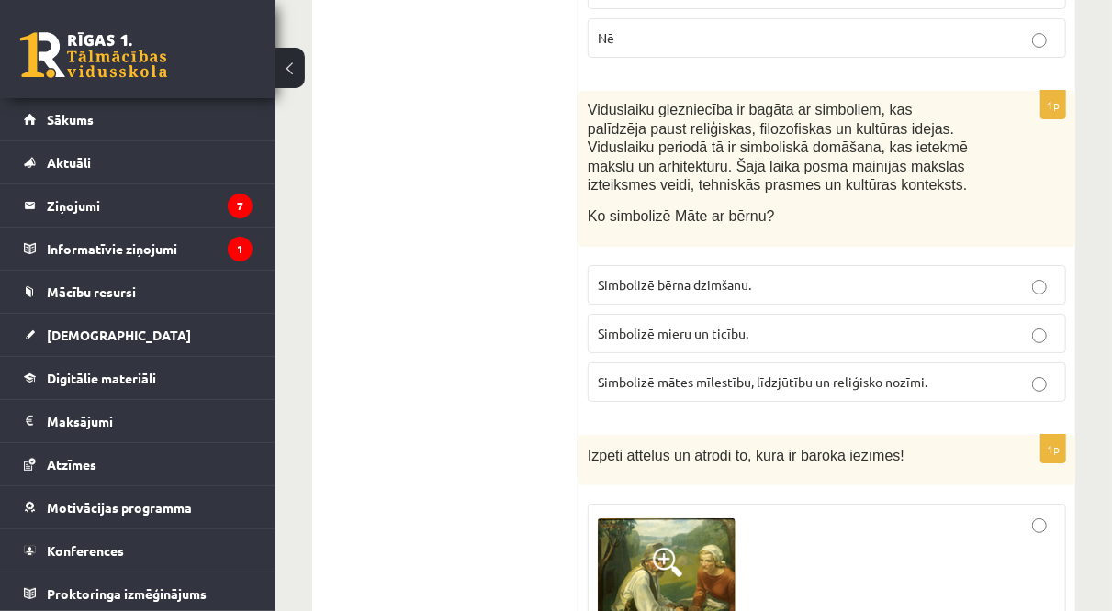
click at [715, 374] on span "Simbolizē mātes mīlestību, līdzjūtību un reliģisko nozīmi." at bounding box center [763, 382] width 330 height 17
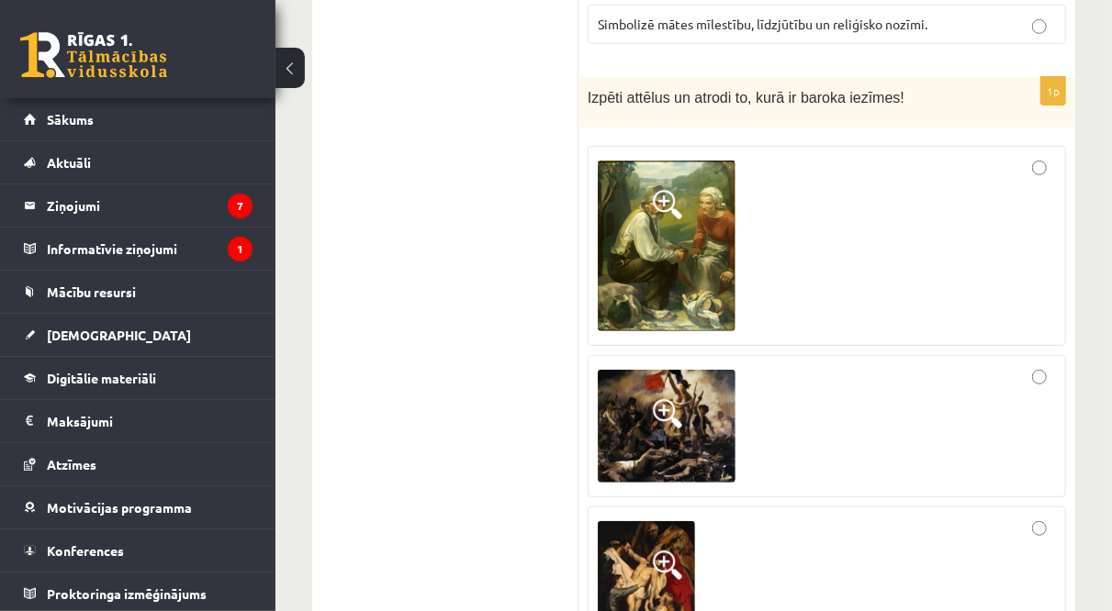
scroll to position [3631, 0]
click at [827, 366] on div at bounding box center [827, 427] width 458 height 123
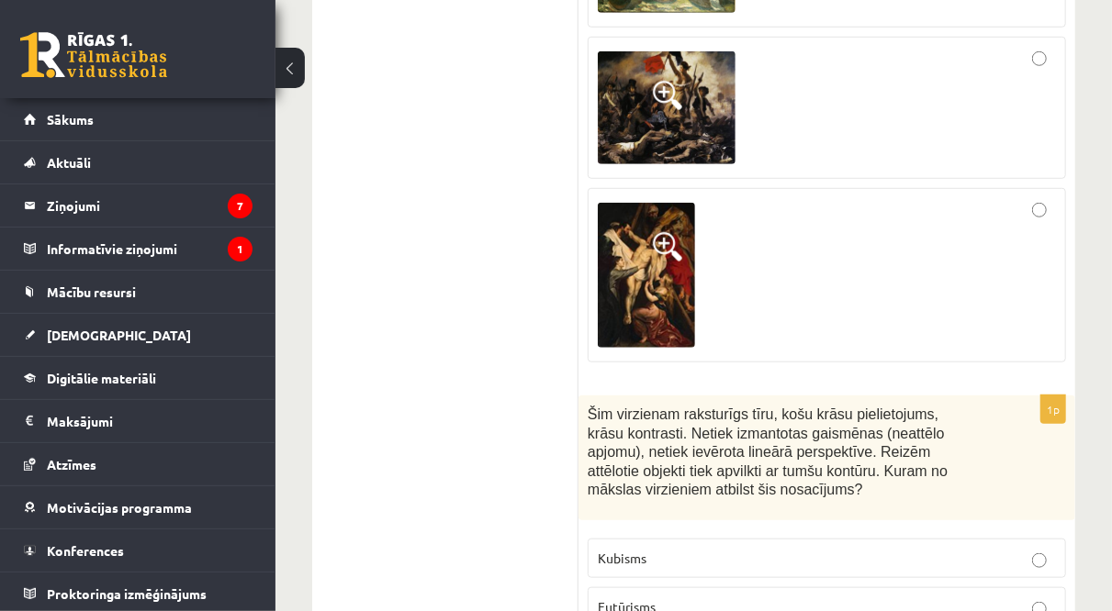
scroll to position [4076, 0]
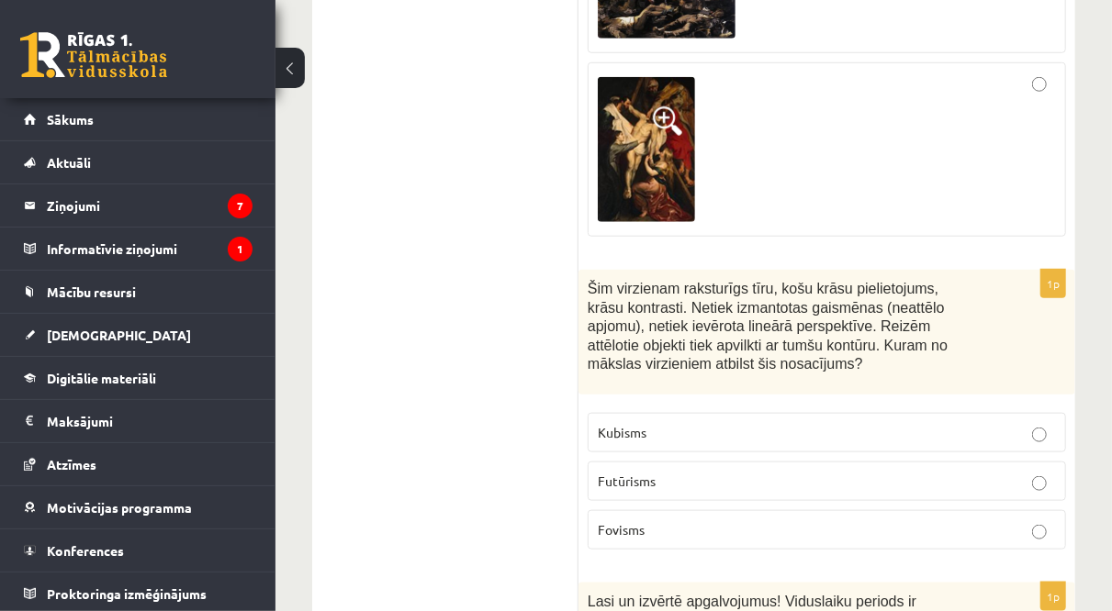
click at [752, 510] on label "Fovisms" at bounding box center [826, 529] width 478 height 39
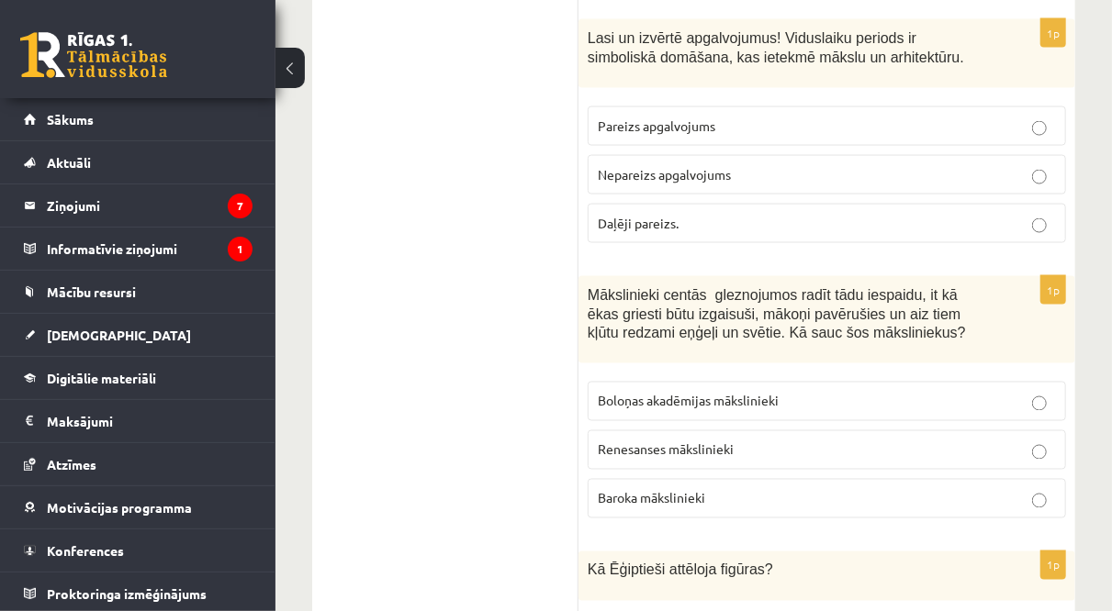
scroll to position [4637, 0]
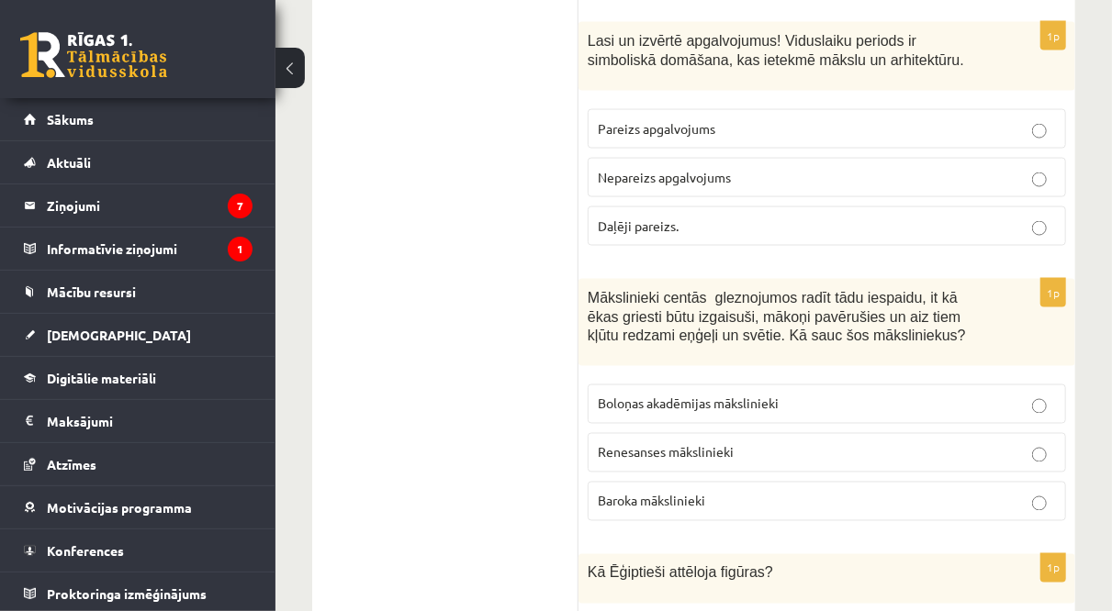
click at [671, 120] on span "Pareizs apgalvojums" at bounding box center [656, 128] width 117 height 17
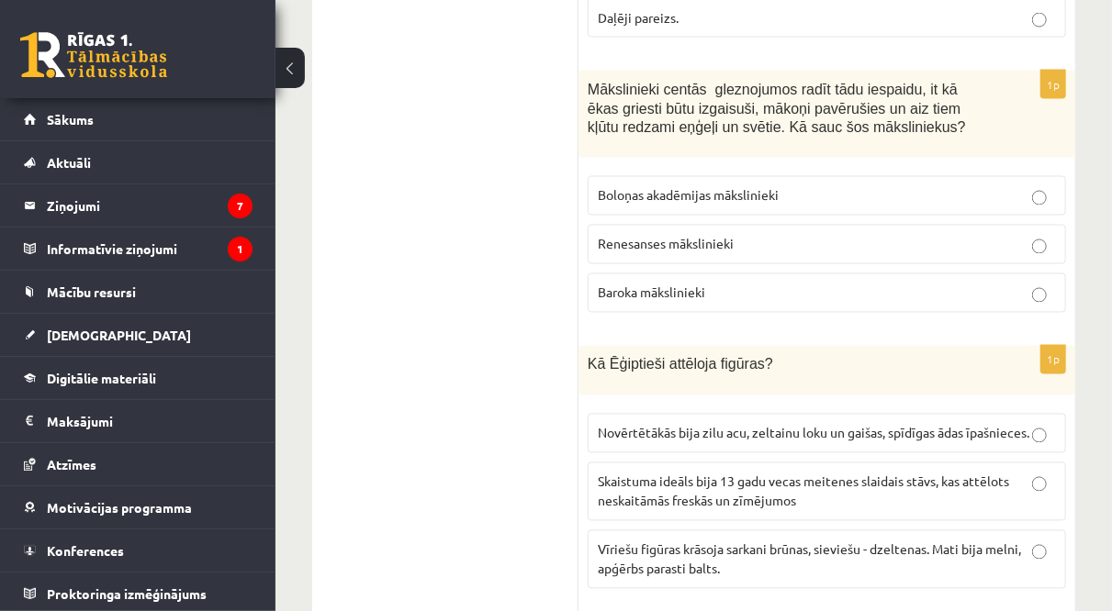
scroll to position [4846, 0]
click at [647, 284] on span "Baroka mākslinieki" at bounding box center [651, 292] width 107 height 17
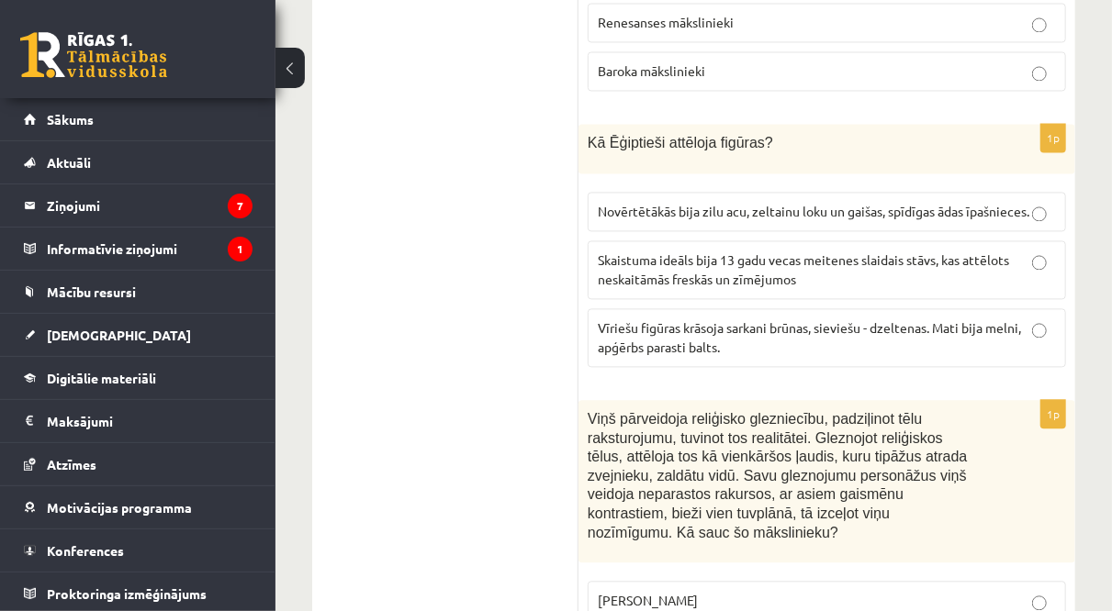
scroll to position [5066, 0]
click at [681, 309] on label "Vīriešu figūras krāsoja sarkani brūnas, sieviešu - dzeltenas. Mati bija melni, …" at bounding box center [826, 338] width 478 height 59
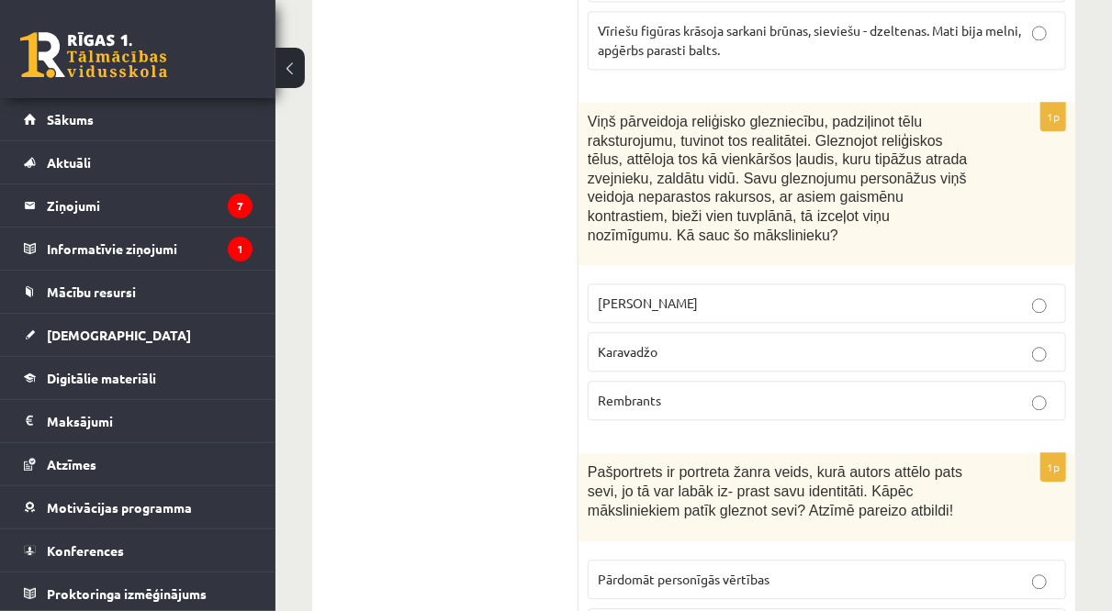
click at [648, 343] on span "Karavadžo" at bounding box center [628, 351] width 60 height 17
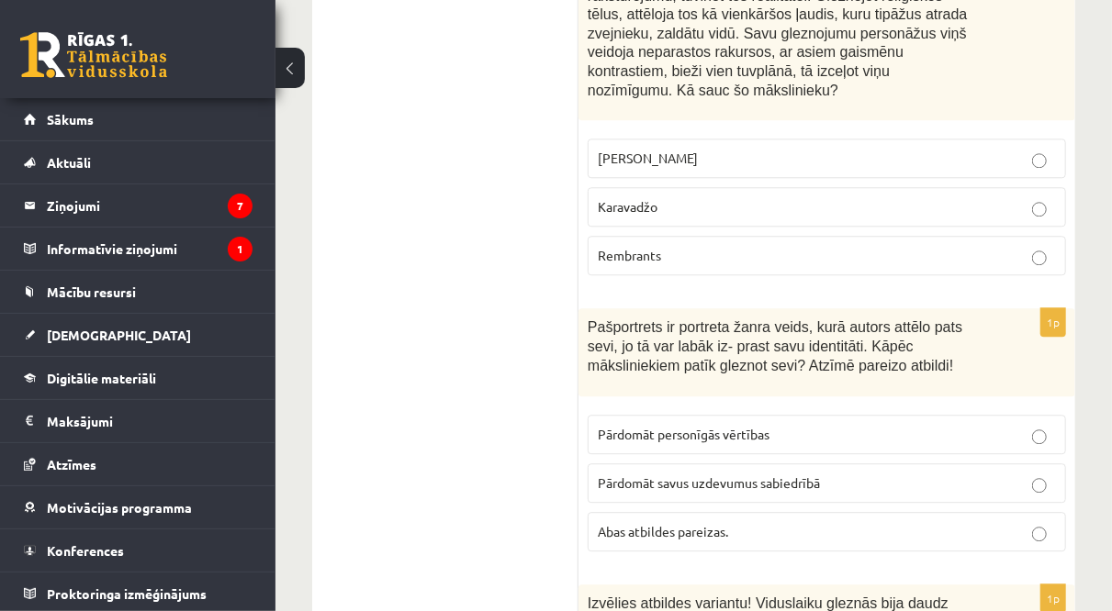
scroll to position [5597, 0]
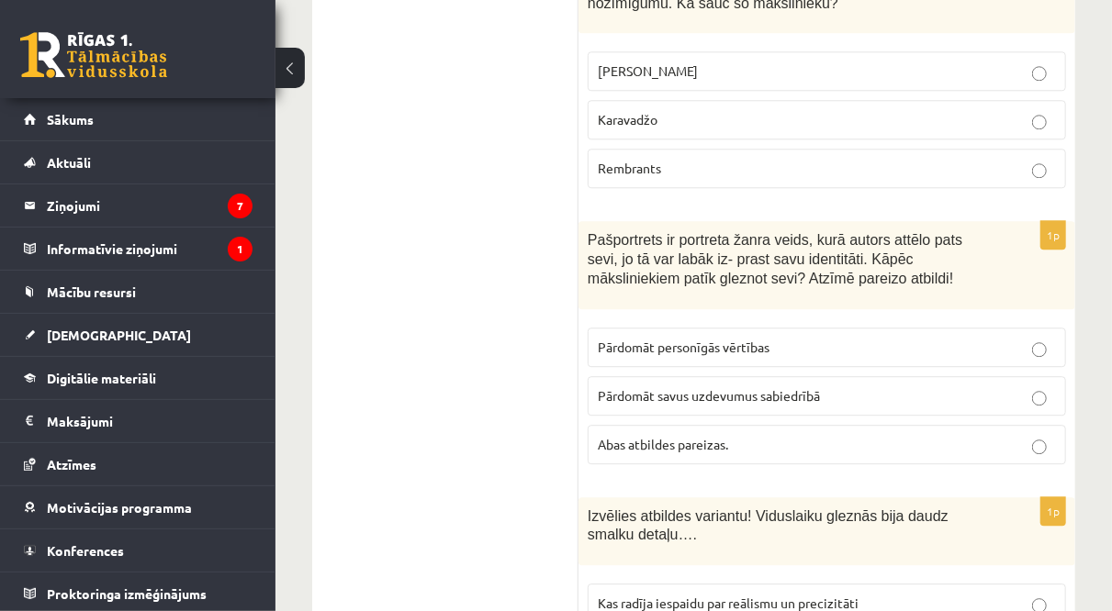
click at [669, 425] on label "Abas atbildes pareizas." at bounding box center [826, 444] width 478 height 39
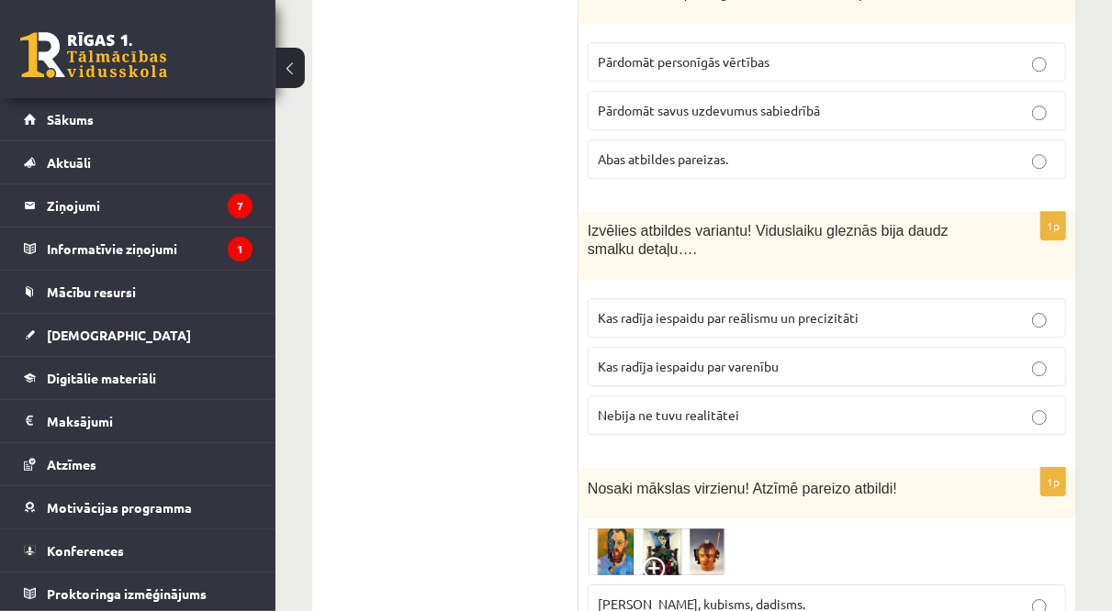
scroll to position [5883, 0]
click at [631, 357] on span "Kas radīja iespaidu par varenību" at bounding box center [688, 365] width 181 height 17
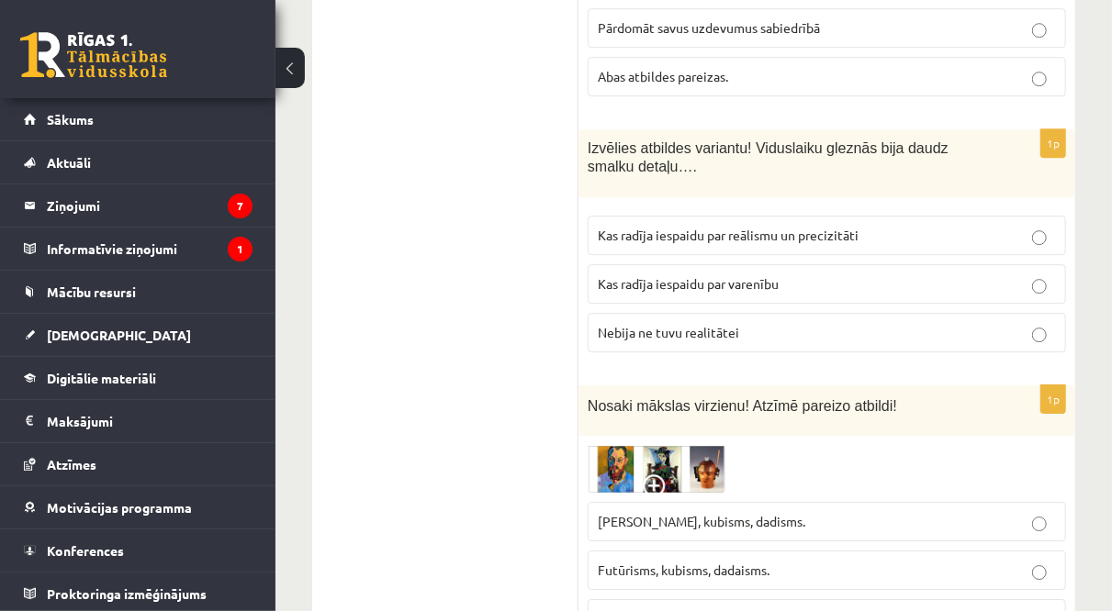
scroll to position [6005, 0]
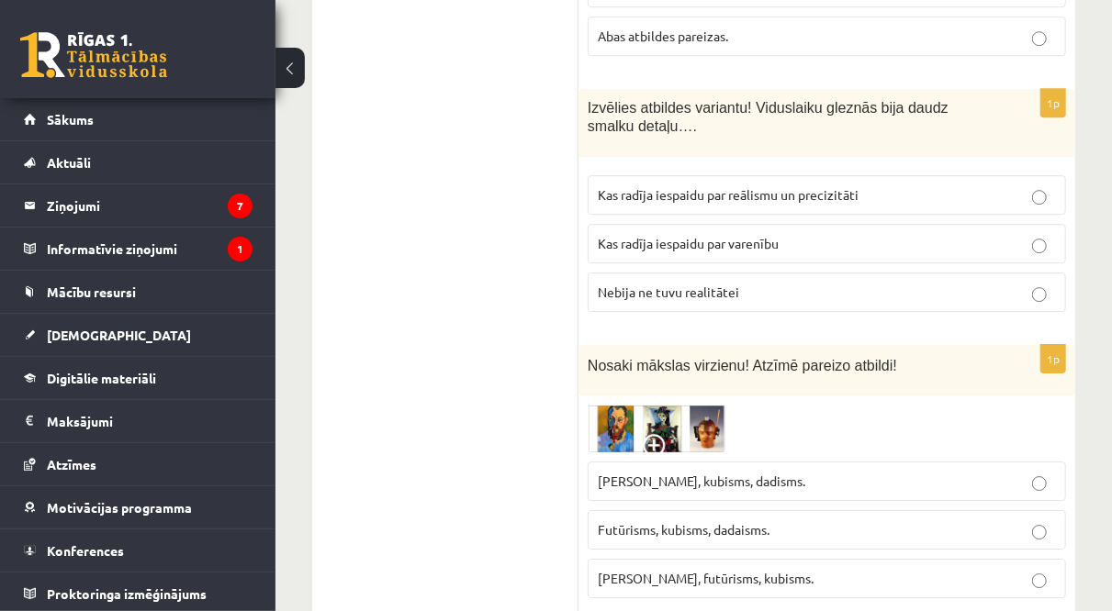
click at [637, 283] on p "Nebija ne tuvu realitātei" at bounding box center [827, 292] width 458 height 19
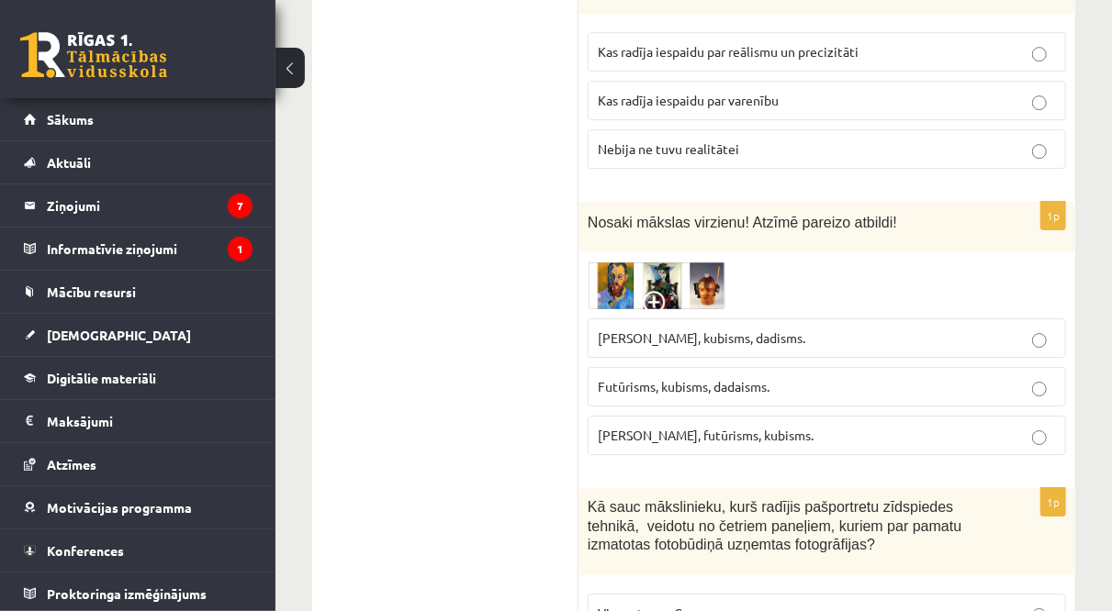
scroll to position [6175, 0]
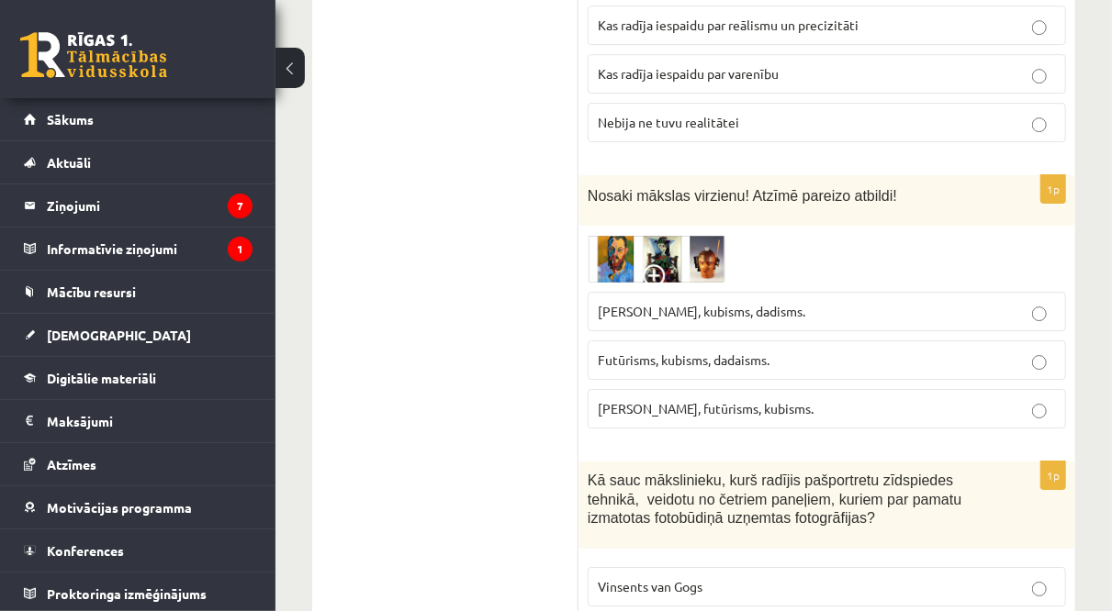
click at [665, 235] on img at bounding box center [656, 259] width 138 height 49
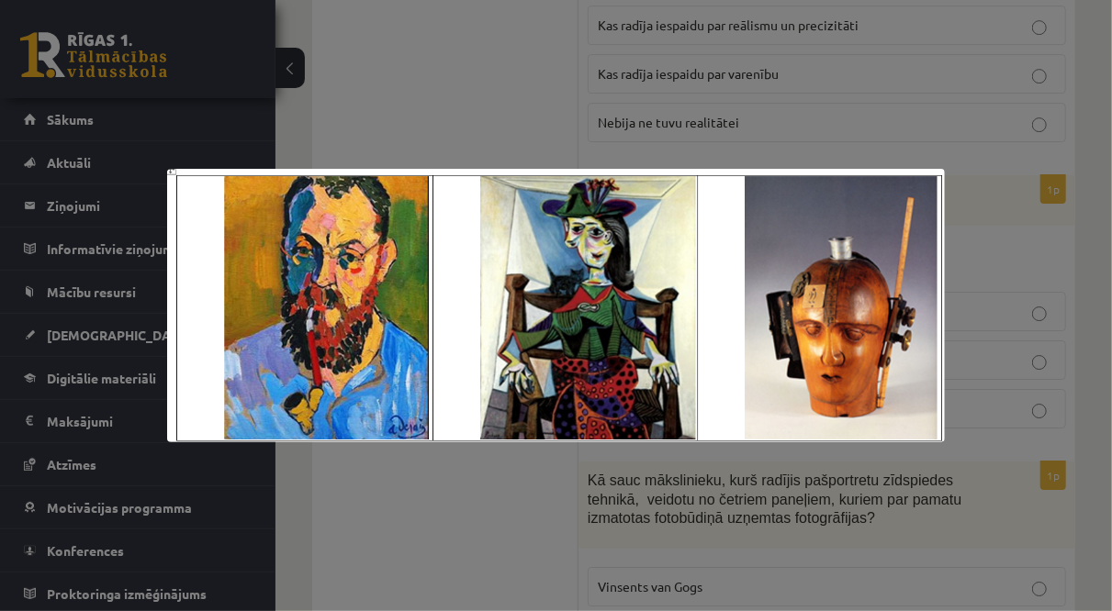
click at [665, 139] on div at bounding box center [556, 305] width 1112 height 611
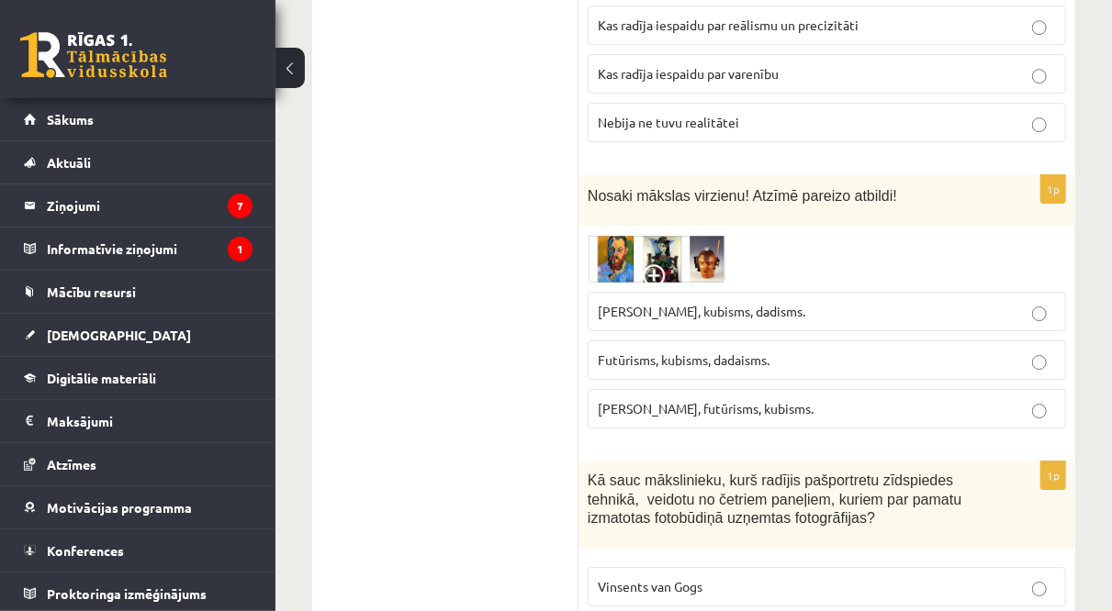
click at [749, 303] on span "Fovisms, kubisms, dadisms." at bounding box center [701, 311] width 207 height 17
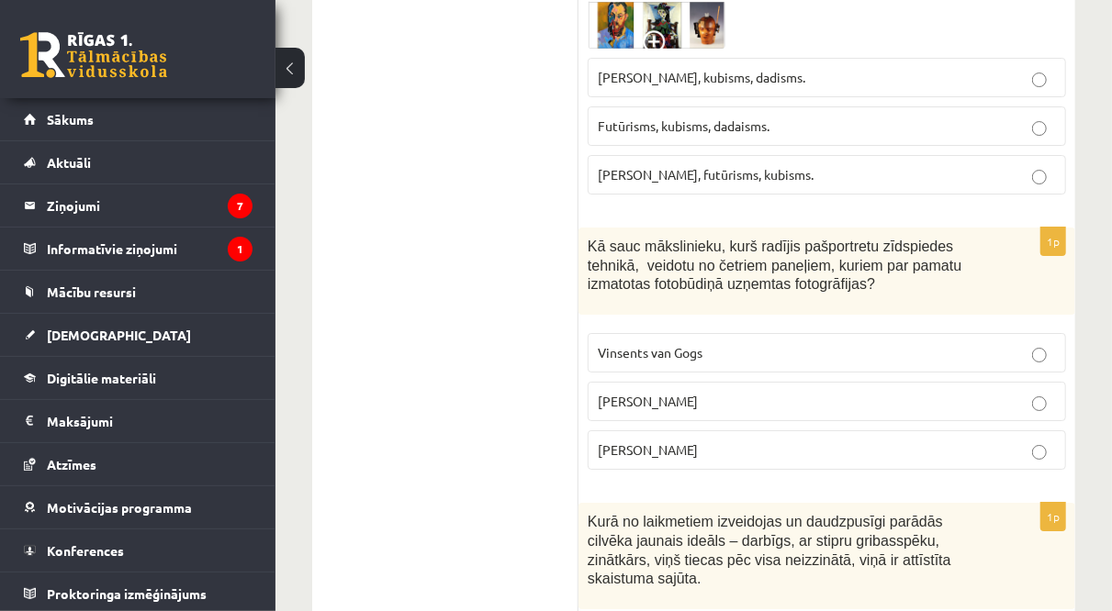
scroll to position [6422, 0]
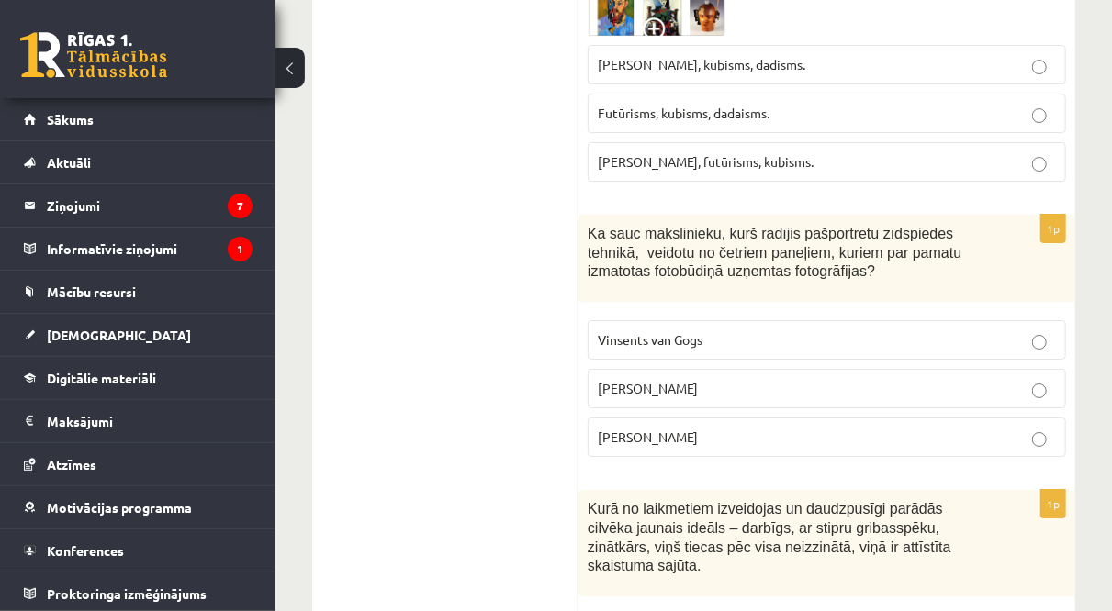
click at [707, 379] on p "Endijs Vorhols" at bounding box center [827, 388] width 458 height 19
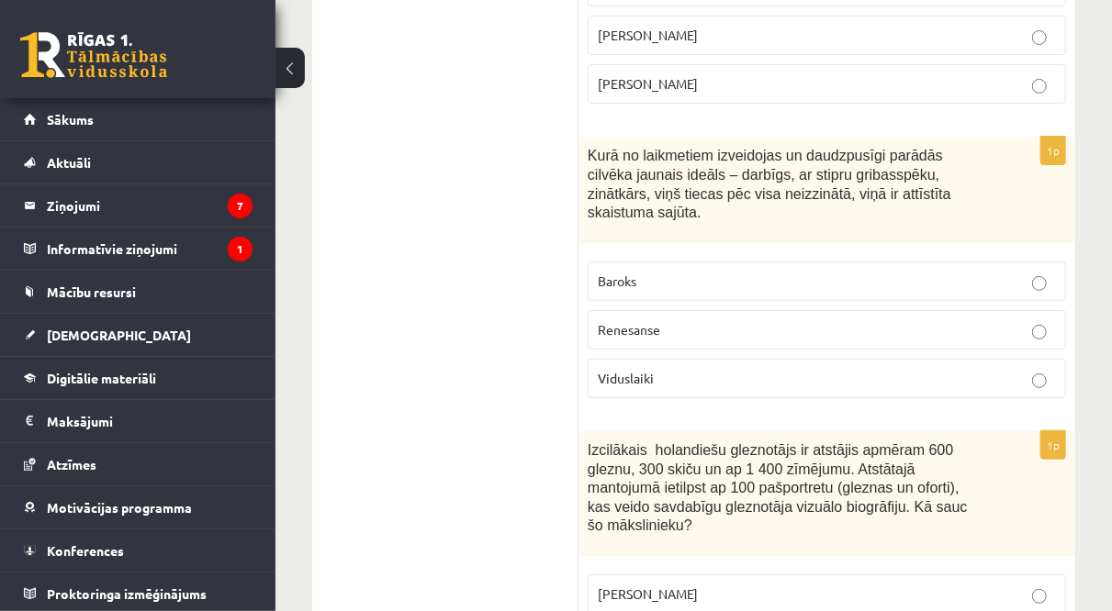
scroll to position [6776, 0]
click at [651, 320] on span "Renesanse" at bounding box center [629, 328] width 62 height 17
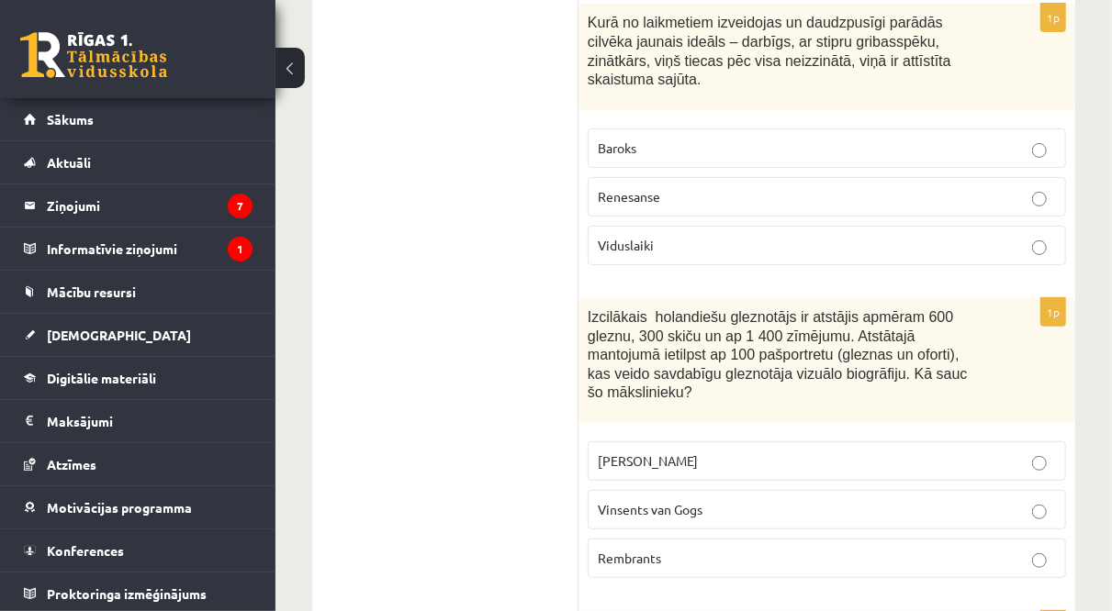
scroll to position [6973, 0]
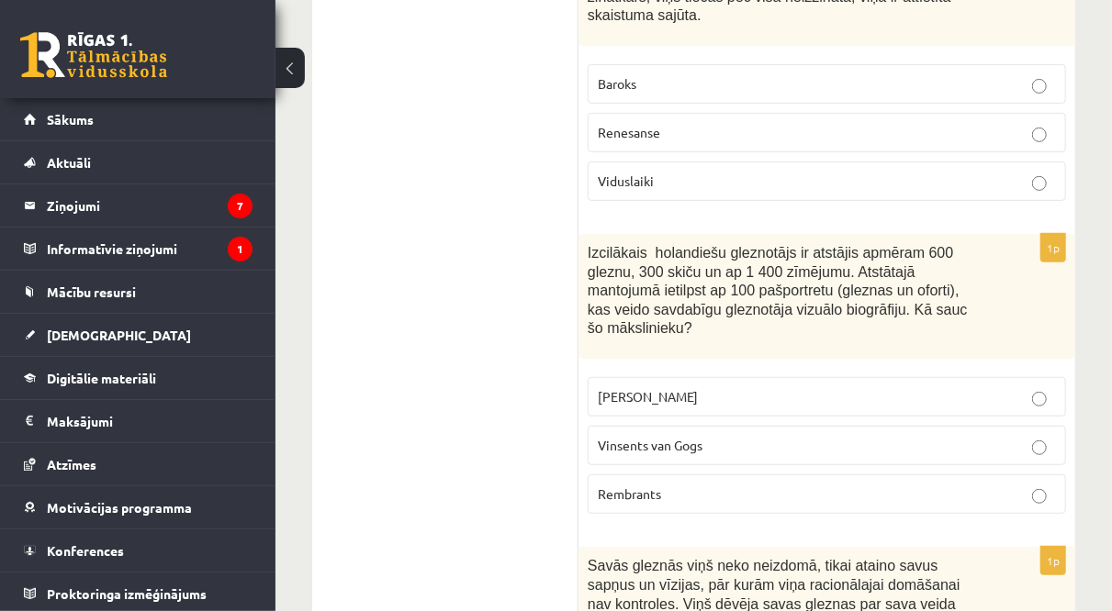
click at [642, 486] on span "Rembrants" at bounding box center [629, 494] width 63 height 17
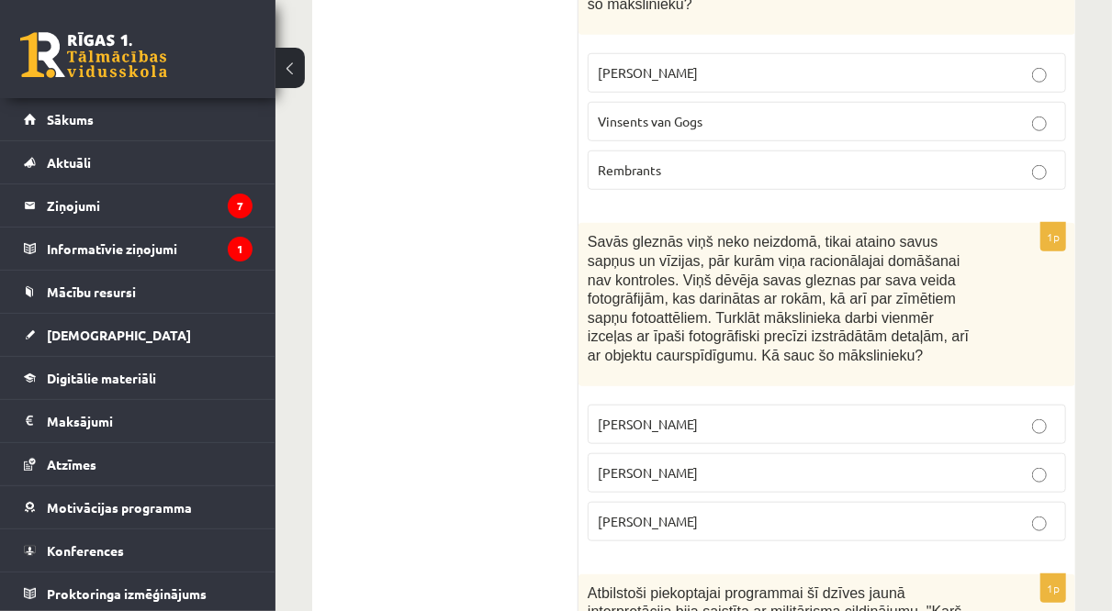
scroll to position [7295, 0]
click at [641, 466] on span "Salvadors Dalī" at bounding box center [648, 474] width 100 height 17
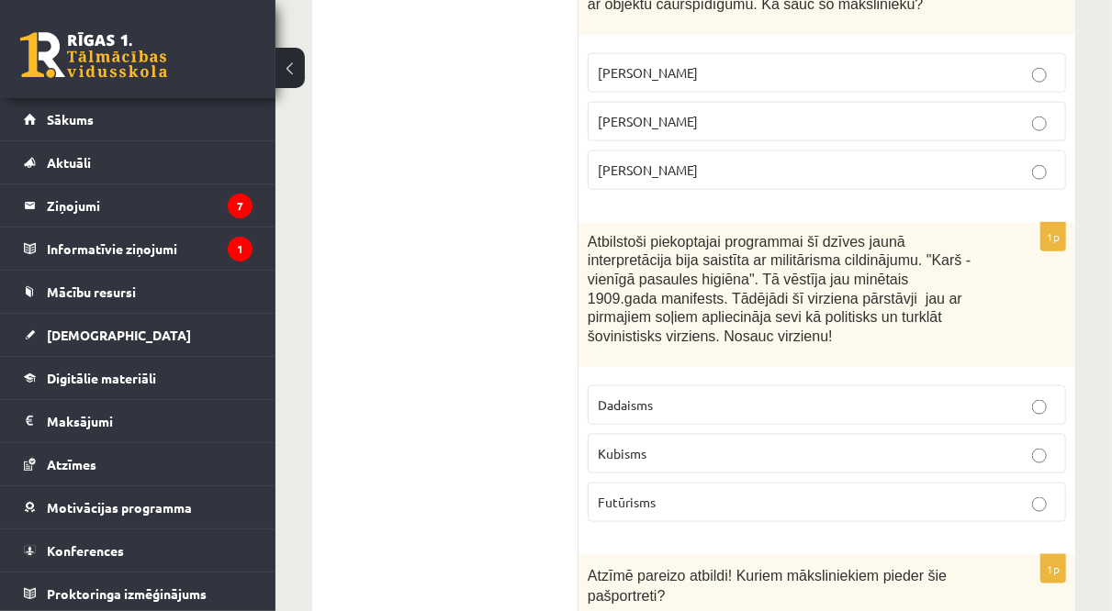
scroll to position [7669, 0]
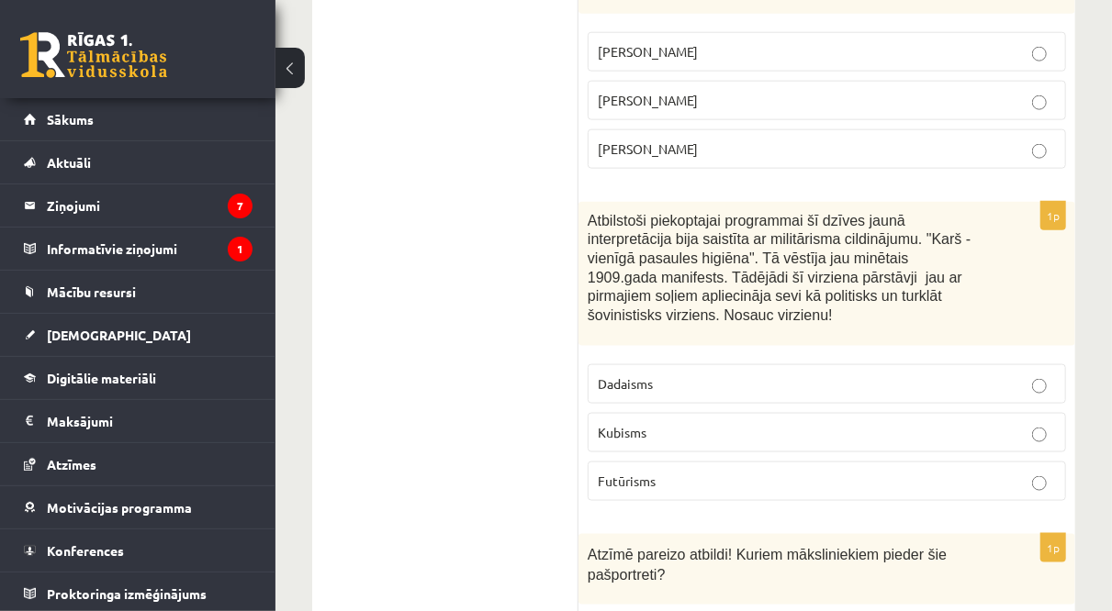
click at [643, 472] on p "Futūrisms" at bounding box center [827, 481] width 458 height 19
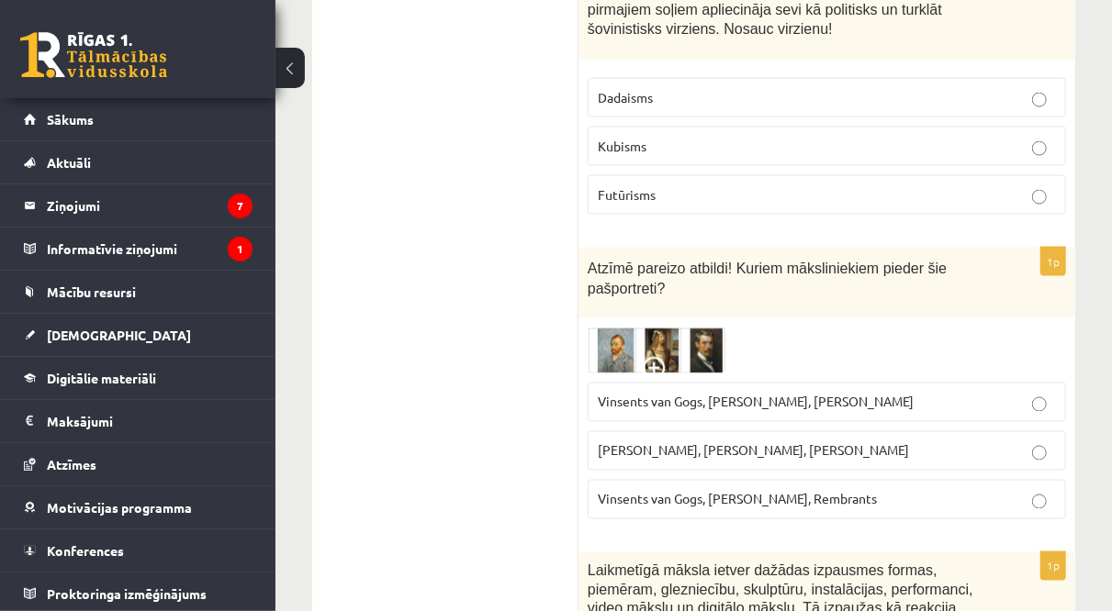
scroll to position [7954, 0]
click at [641, 330] on img at bounding box center [656, 353] width 138 height 46
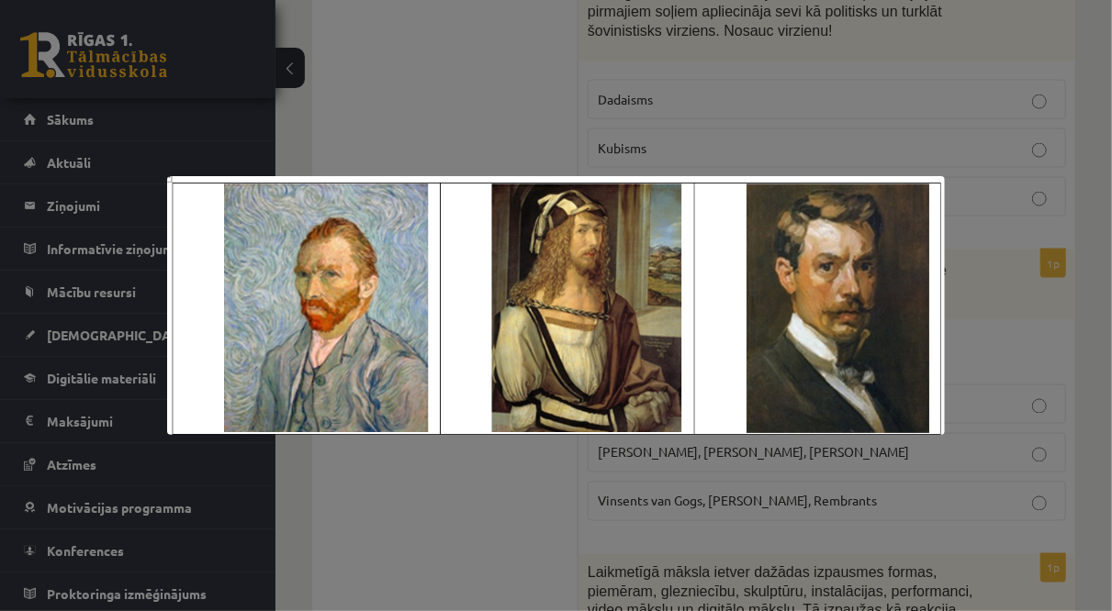
click at [548, 96] on div at bounding box center [556, 305] width 1112 height 611
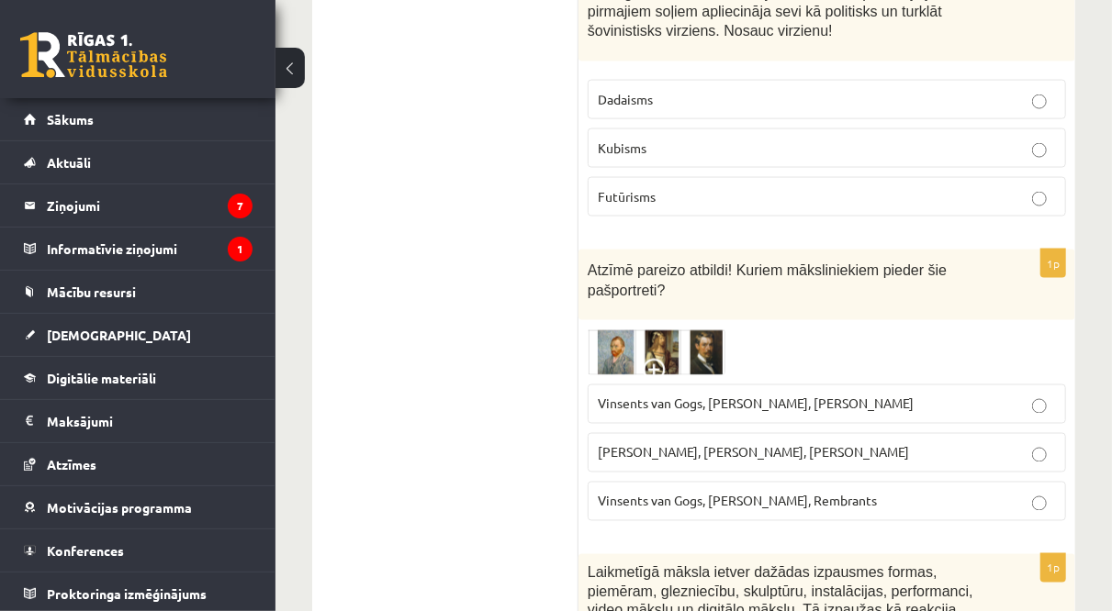
click at [680, 396] on span "Vinsents van Gogs, Albrehts Dīrers, Janis Rozentāls" at bounding box center [756, 404] width 316 height 17
click at [647, 330] on img at bounding box center [656, 353] width 138 height 46
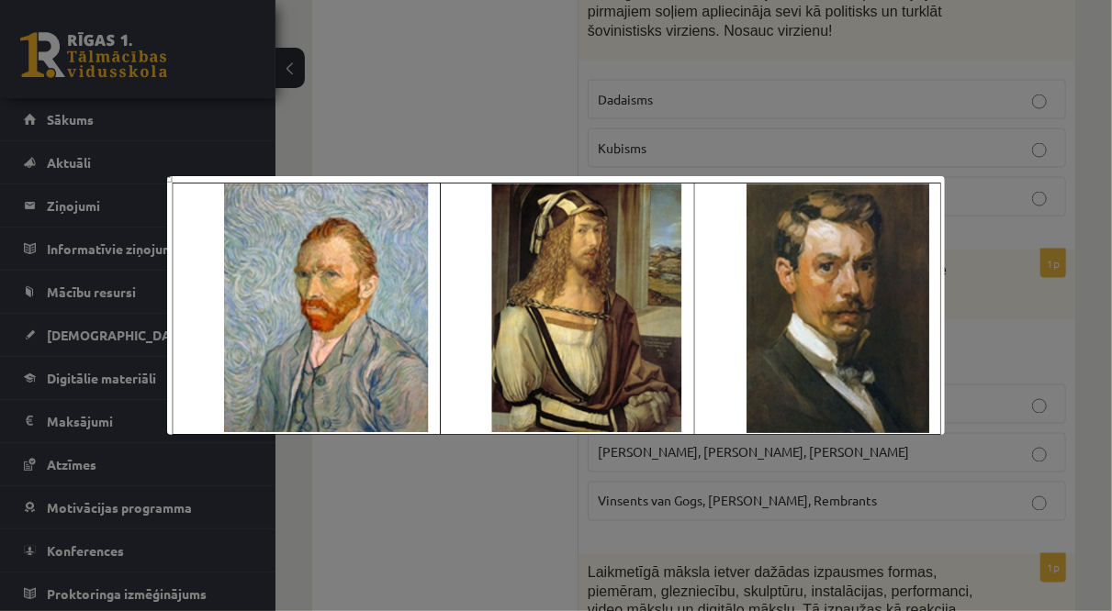
click at [611, 66] on div at bounding box center [556, 305] width 1112 height 611
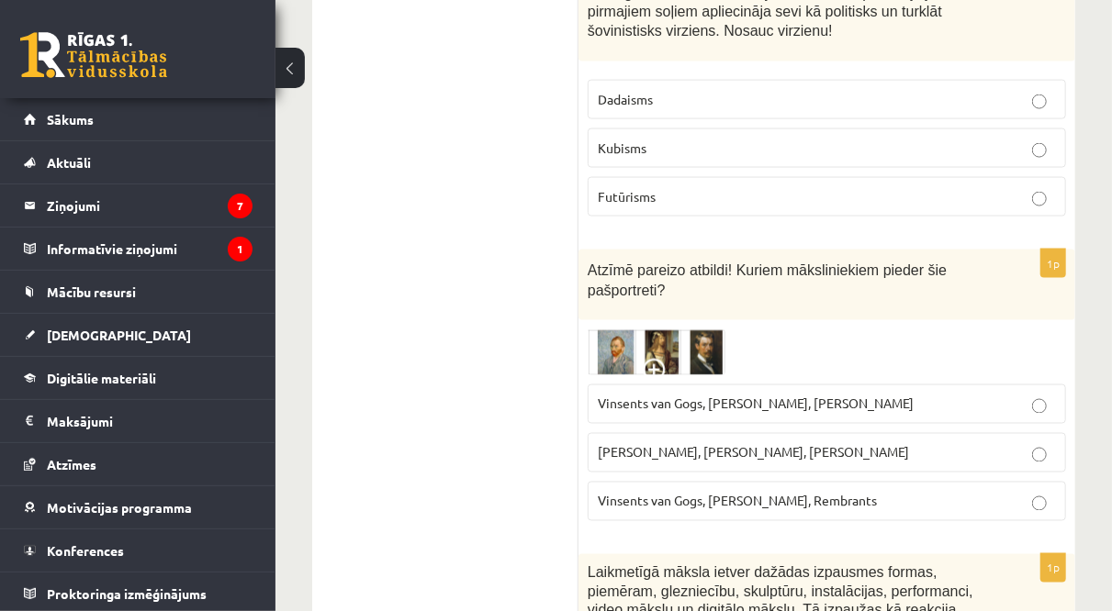
click at [721, 396] on span "Vinsents van Gogs, Albrehts Dīrers, Janis Rozentāls" at bounding box center [756, 404] width 316 height 17
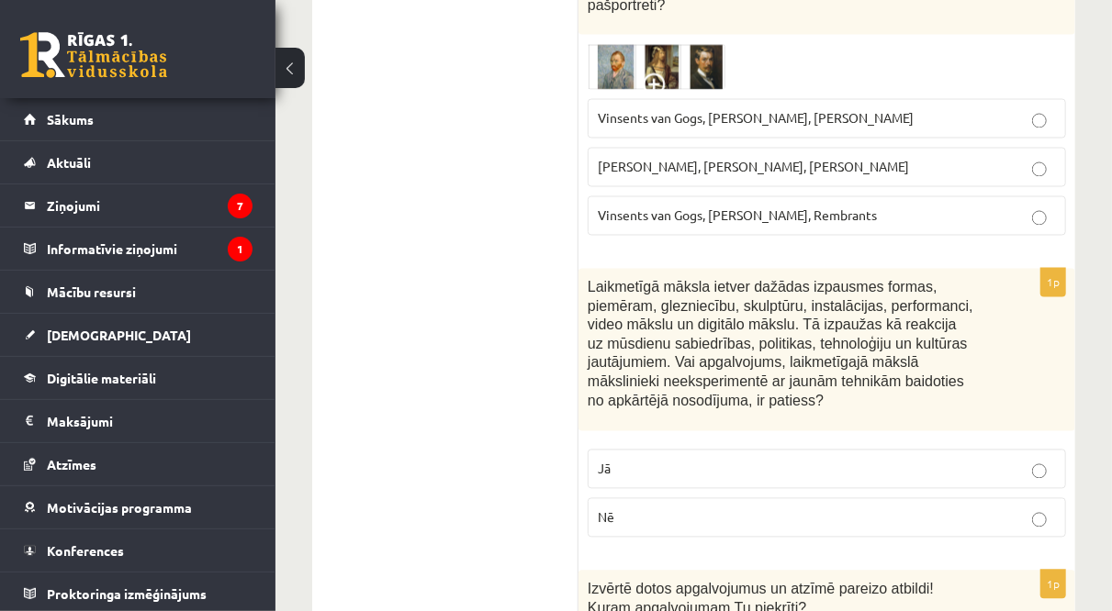
scroll to position [8241, 0]
click at [711, 448] on label "Jā" at bounding box center [826, 467] width 478 height 39
click at [737, 507] on p "Nē" at bounding box center [827, 516] width 458 height 19
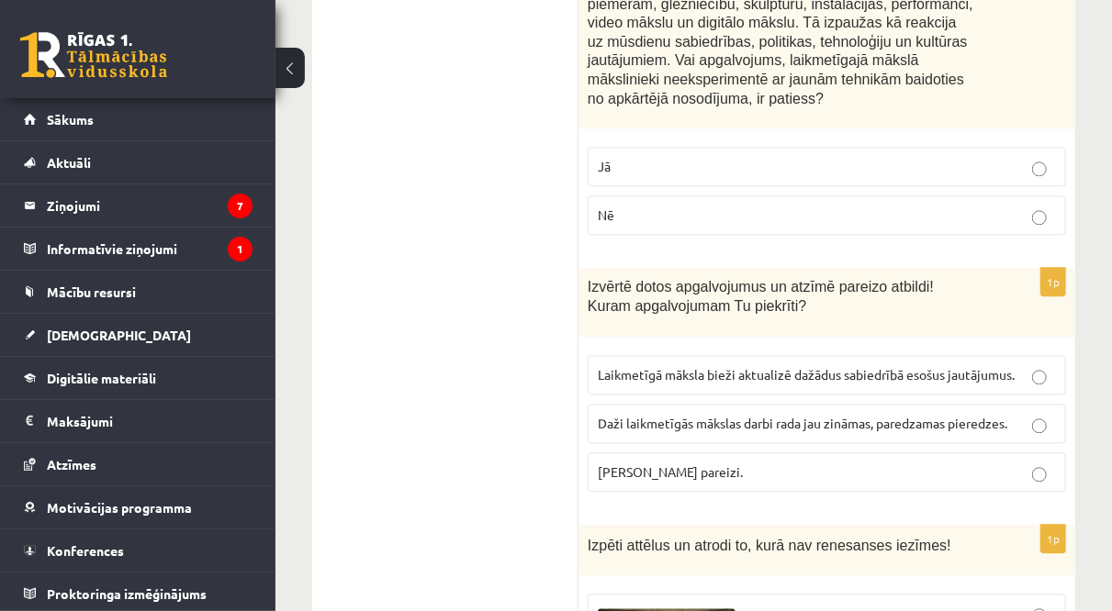
scroll to position [8551, 0]
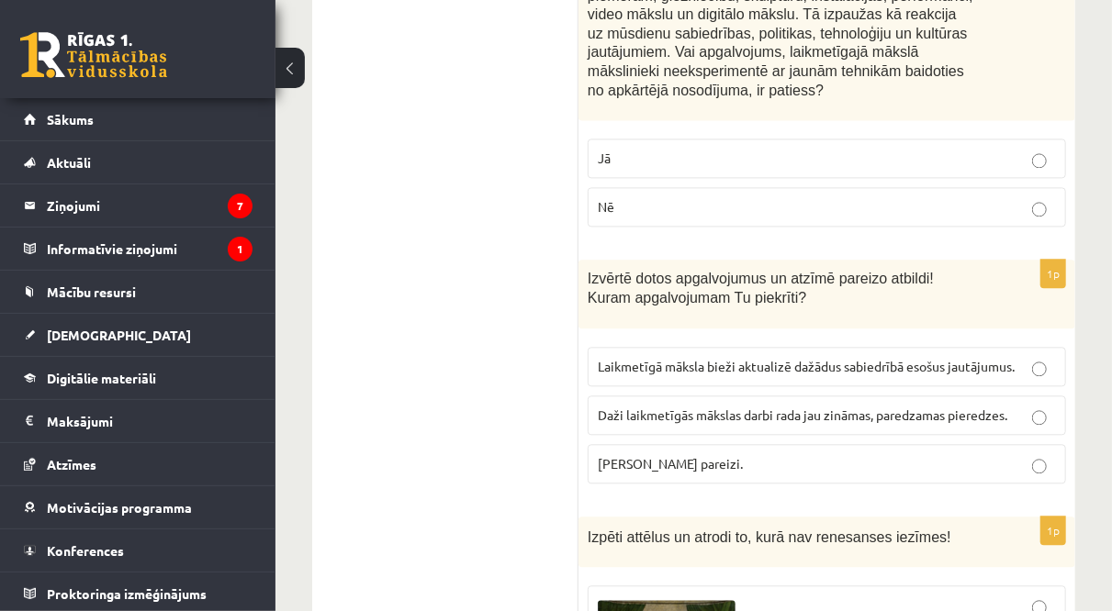
click at [693, 455] on span "Abi apgalvojumi pareizi." at bounding box center [670, 463] width 145 height 17
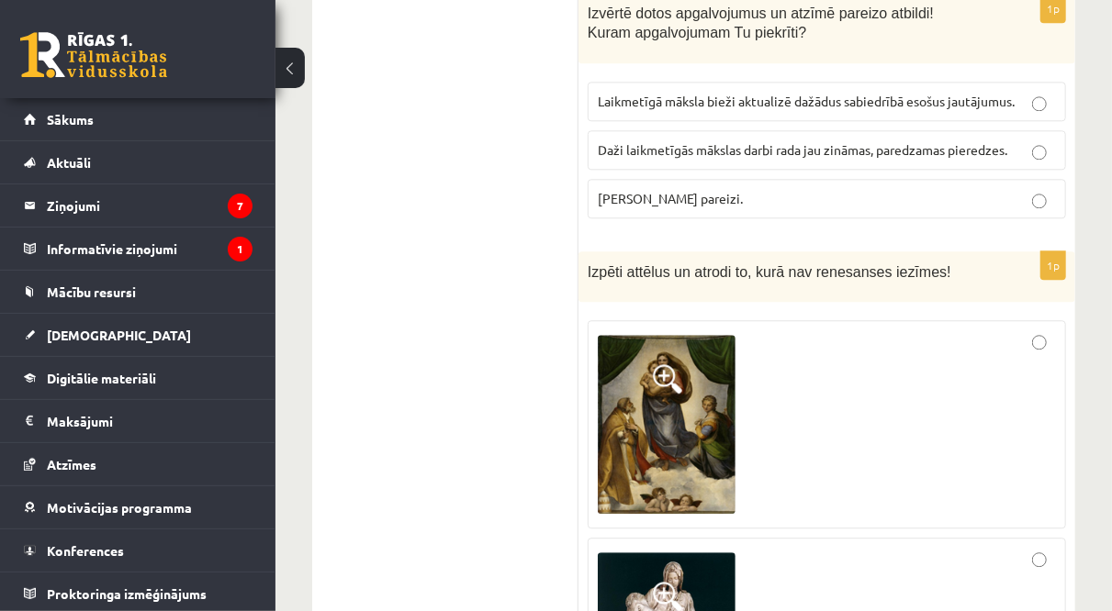
scroll to position [8852, 0]
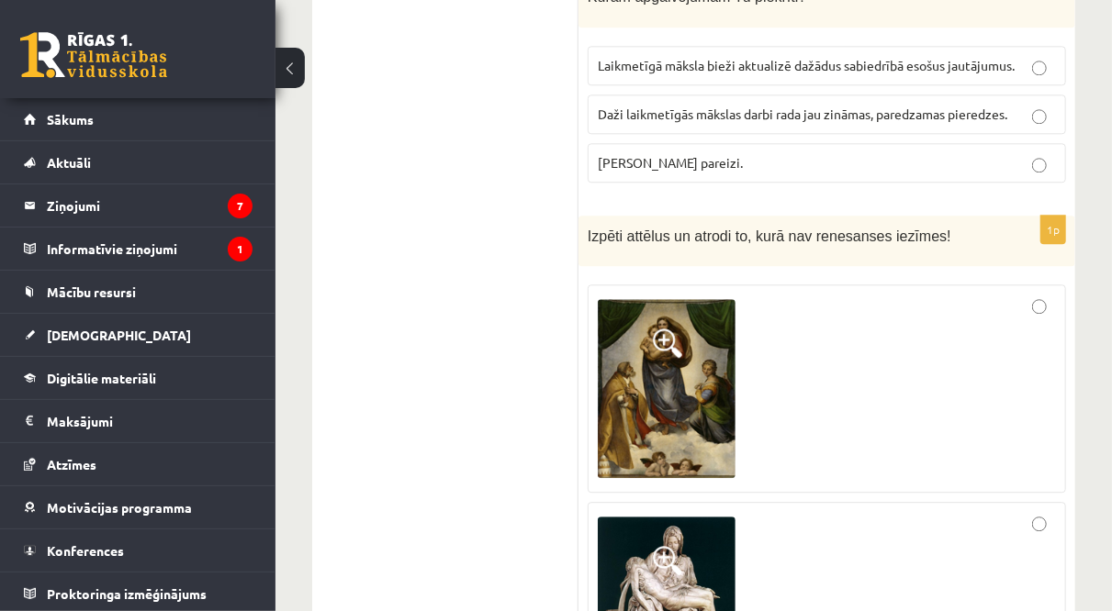
click at [693, 299] on img at bounding box center [667, 388] width 138 height 179
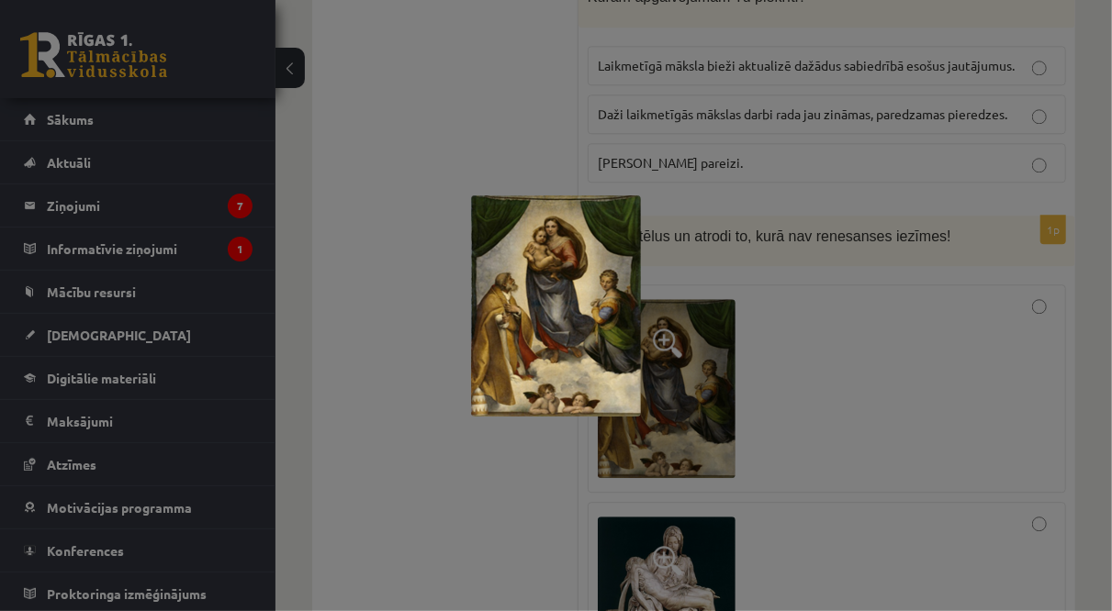
click at [693, 254] on div at bounding box center [556, 305] width 1112 height 611
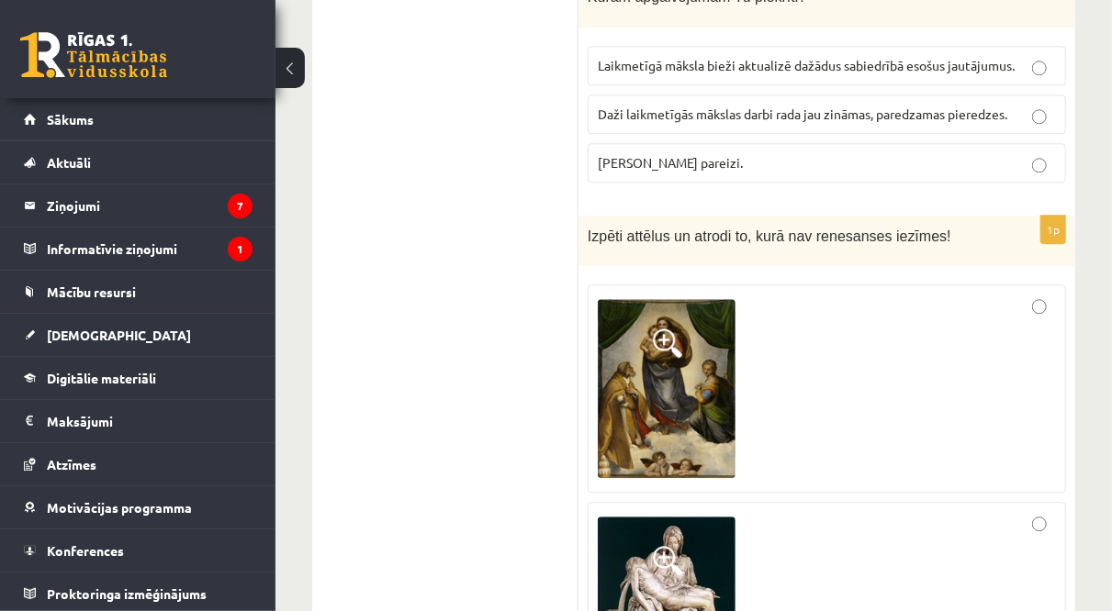
click at [691, 517] on img at bounding box center [667, 592] width 138 height 150
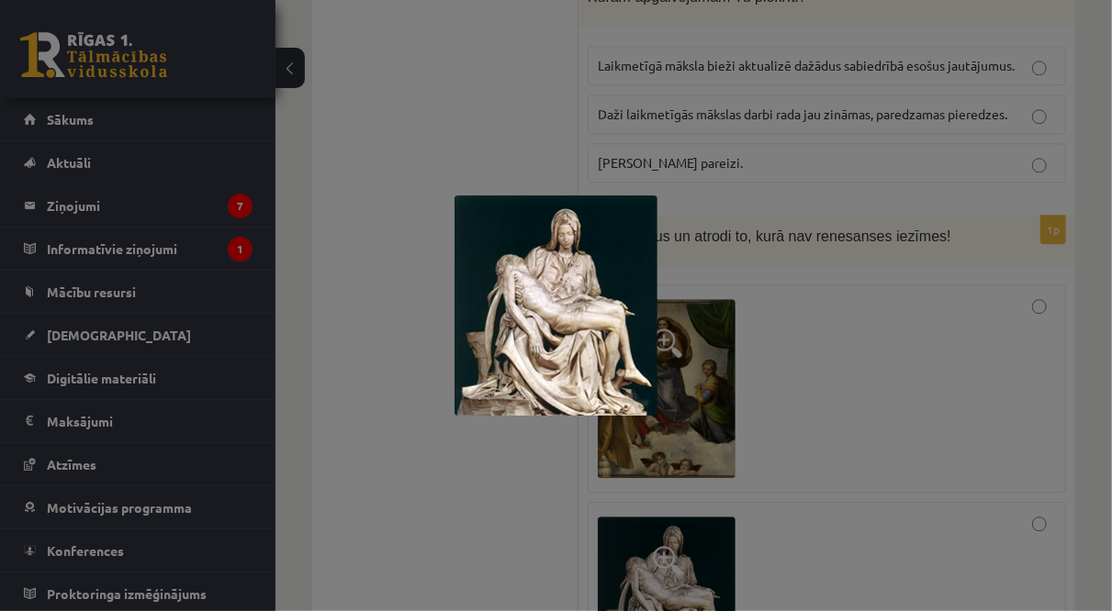
click at [691, 317] on div at bounding box center [556, 305] width 1112 height 611
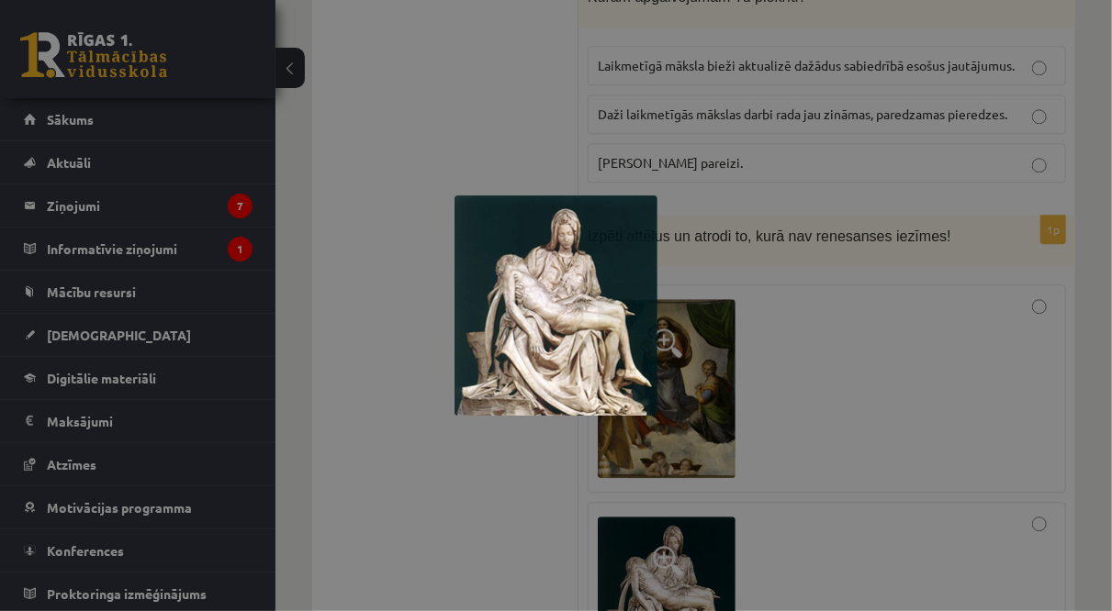
scroll to position [8932, 0]
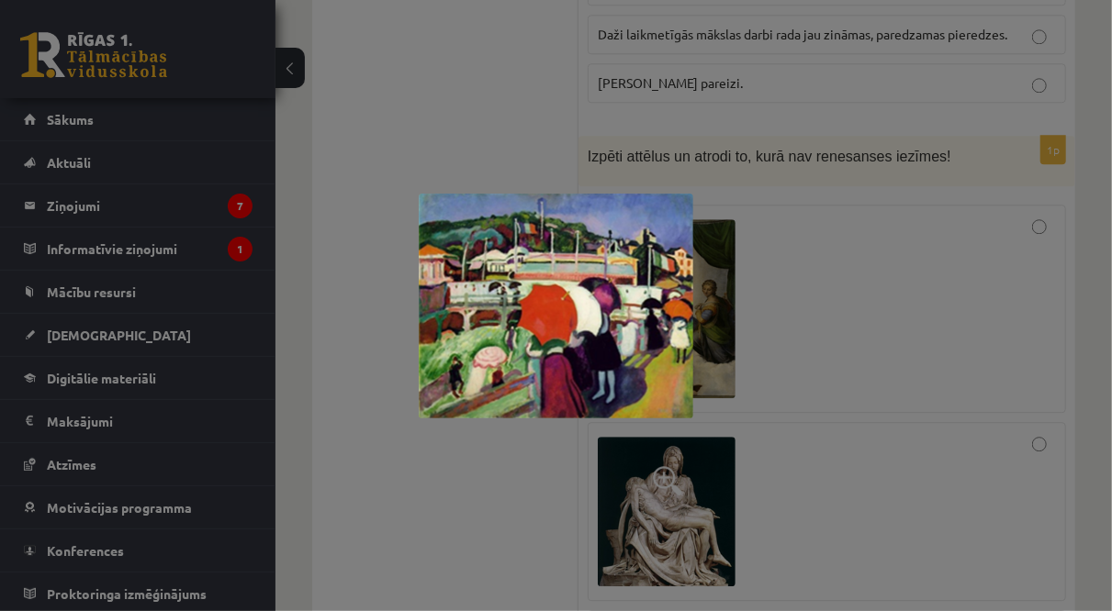
click at [671, 452] on div at bounding box center [556, 305] width 1112 height 611
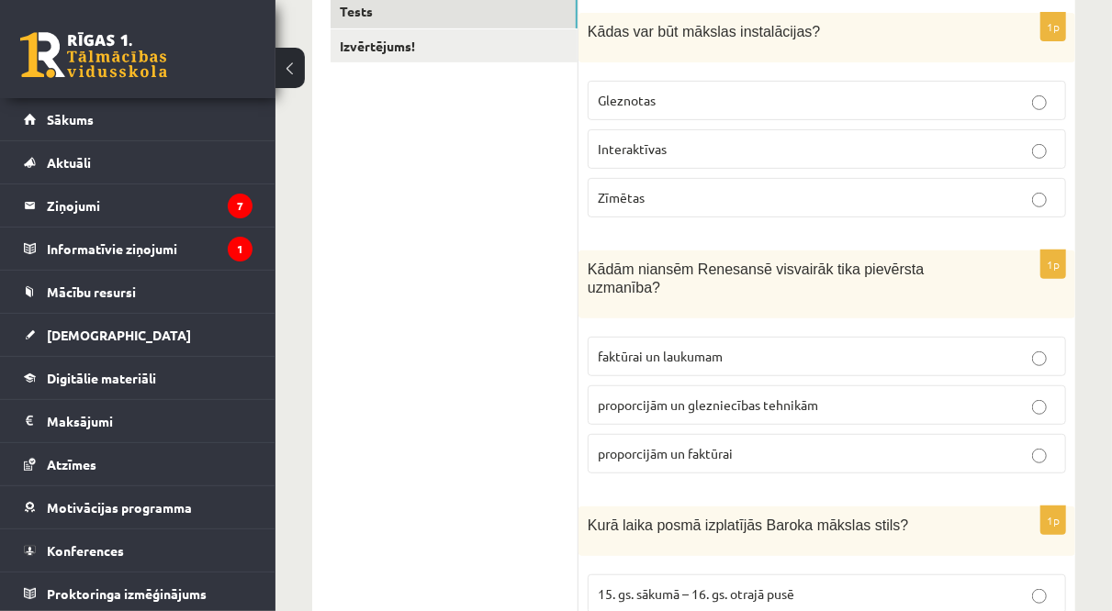
scroll to position [0, 0]
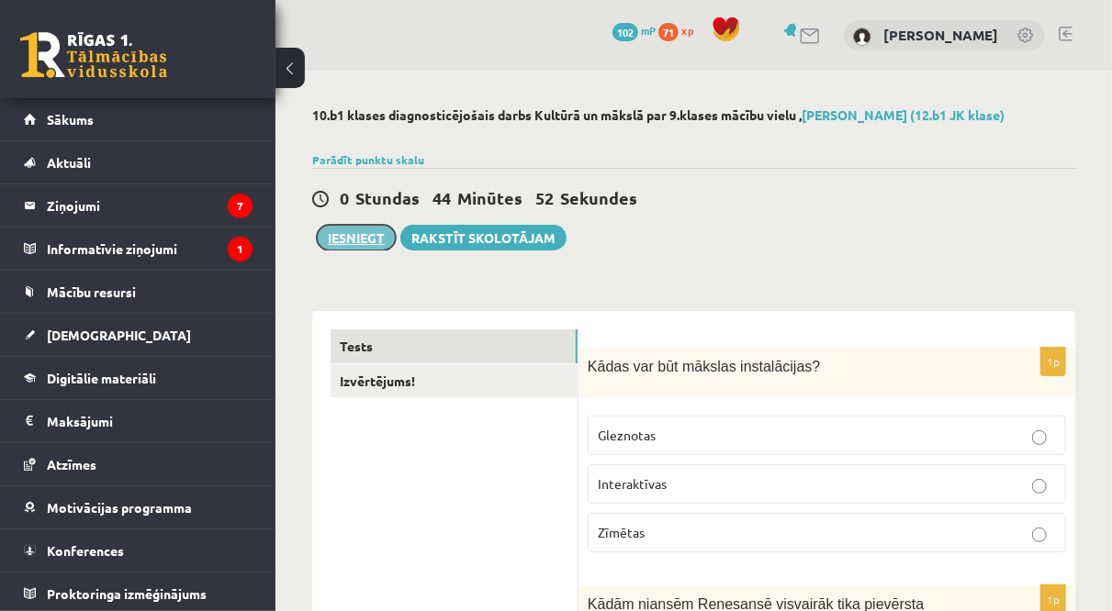
click at [364, 238] on button "Iesniegt" at bounding box center [356, 238] width 79 height 26
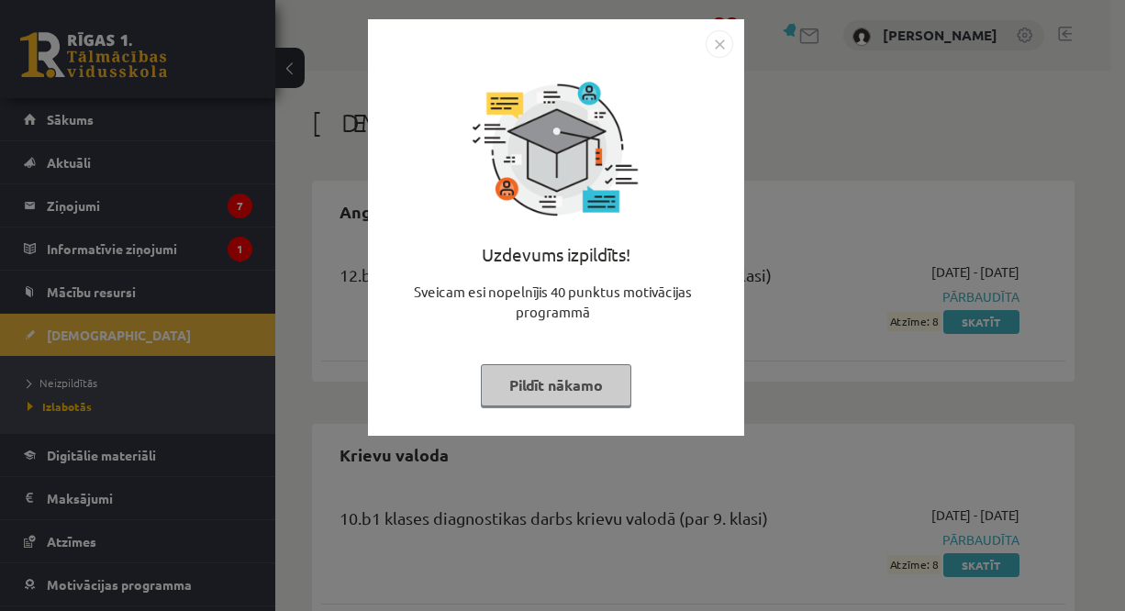
click at [607, 389] on button "Pildīt nākamo" at bounding box center [556, 385] width 151 height 42
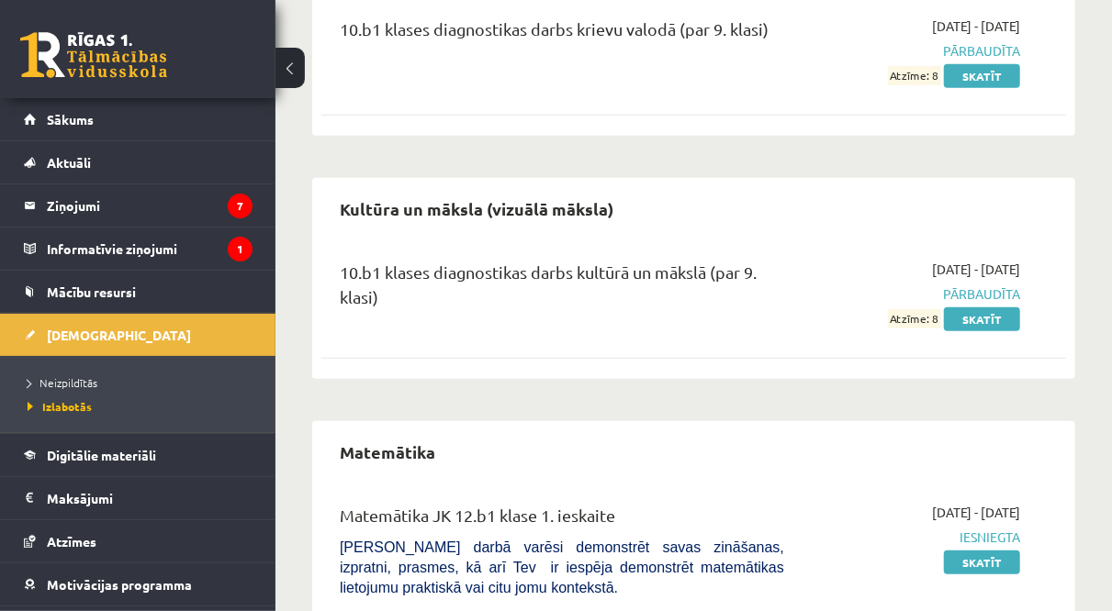
scroll to position [494, 0]
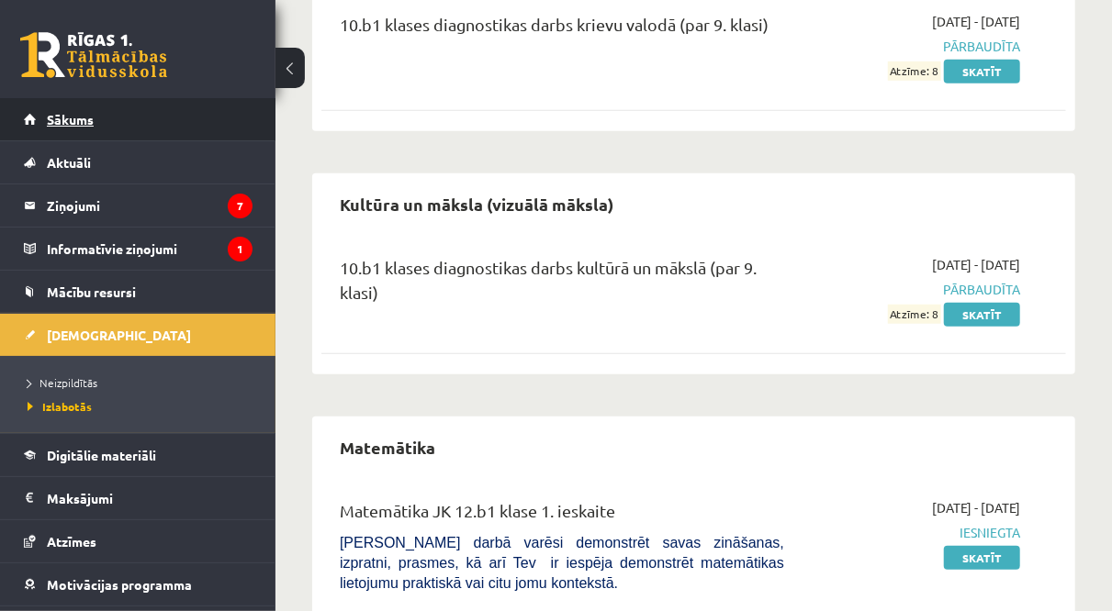
click at [63, 122] on span "Sākums" at bounding box center [70, 119] width 47 height 17
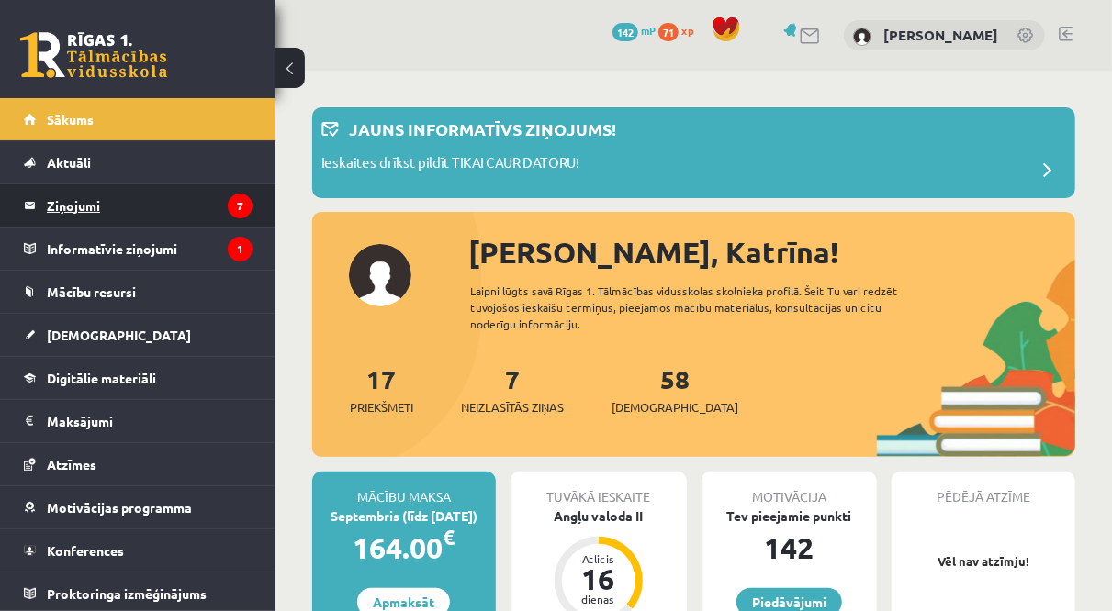
click at [95, 204] on legend "Ziņojumi 7" at bounding box center [150, 206] width 206 height 42
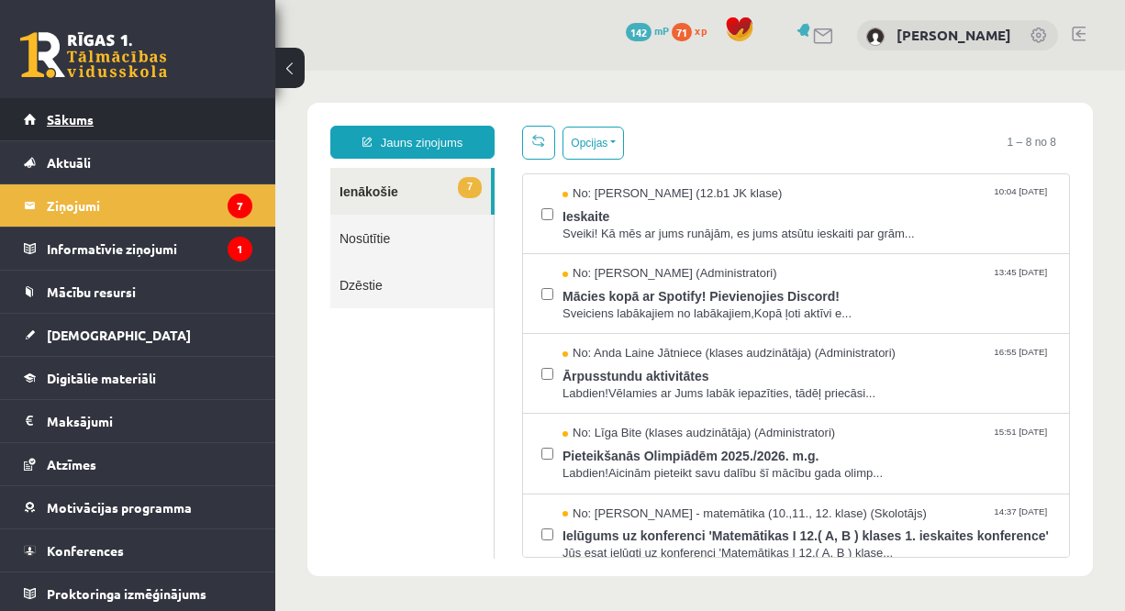
click at [71, 124] on span "Sākums" at bounding box center [70, 119] width 47 height 17
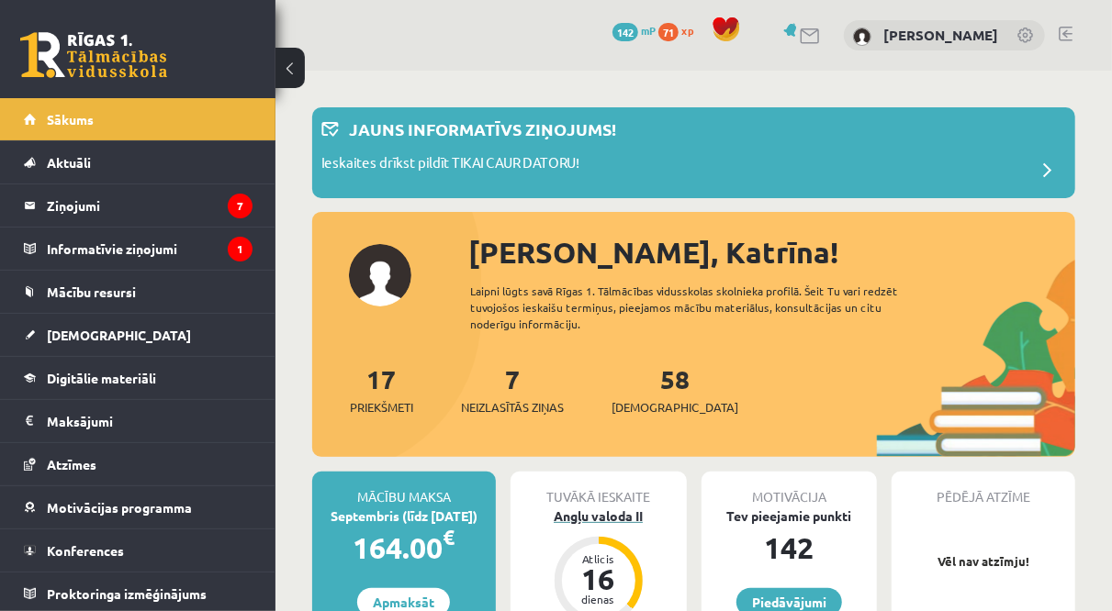
click at [596, 524] on div "Angļu valoda II" at bounding box center [598, 516] width 176 height 19
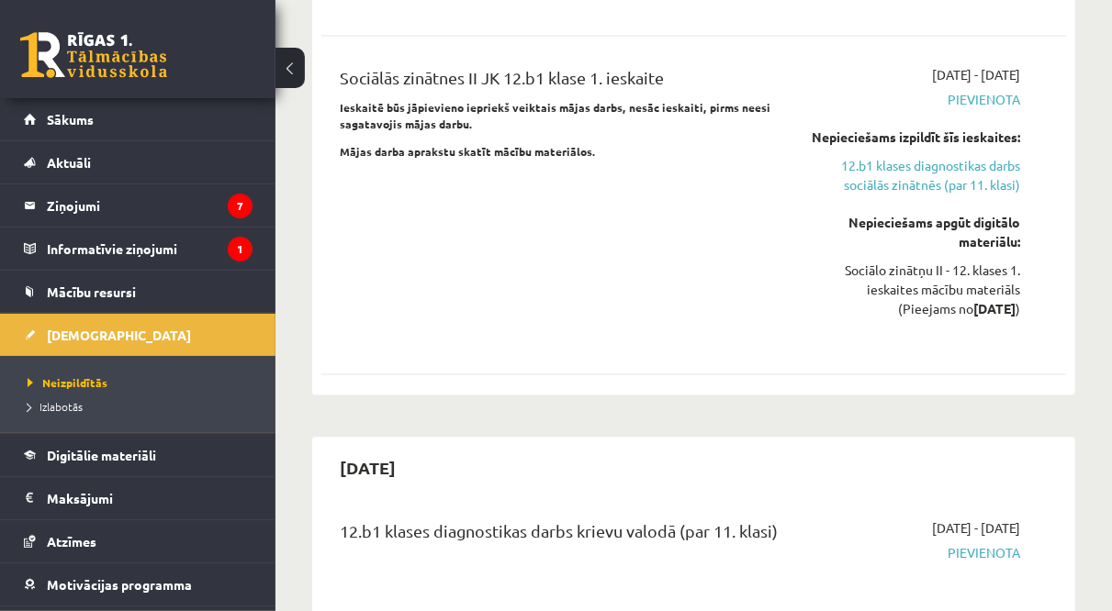
scroll to position [1659, 0]
click at [106, 296] on span "Mācību resursi" at bounding box center [91, 292] width 89 height 17
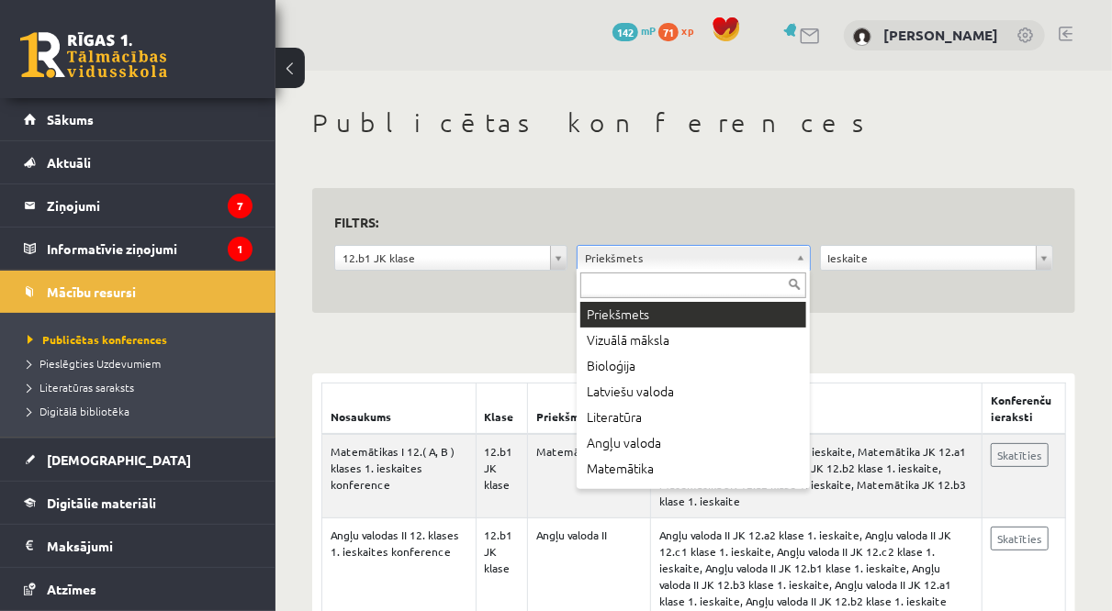
click at [737, 282] on input "text" at bounding box center [693, 286] width 226 height 26
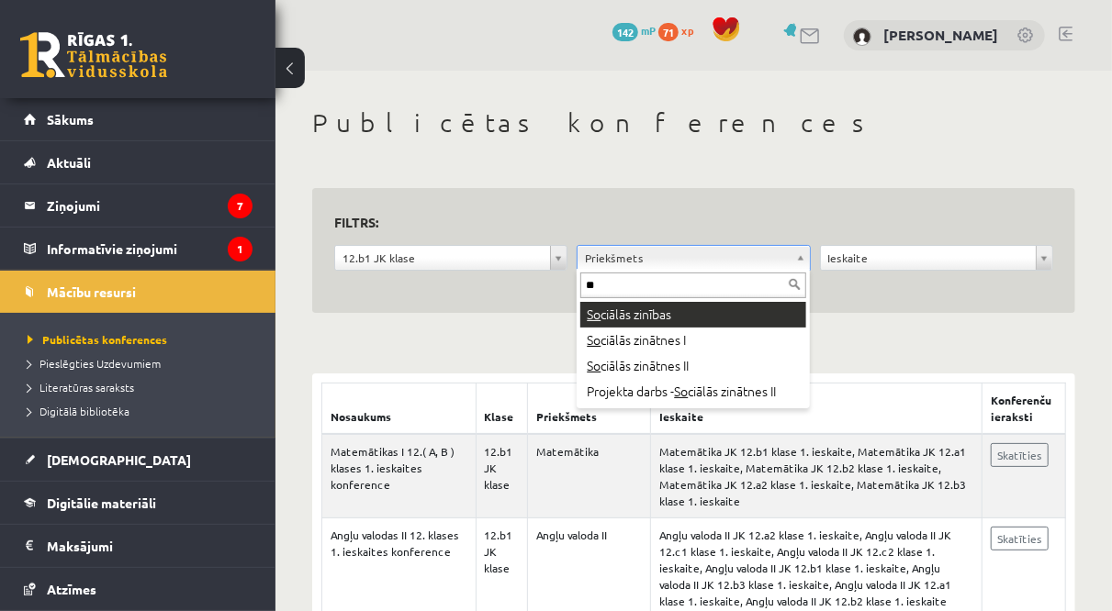
type input "**"
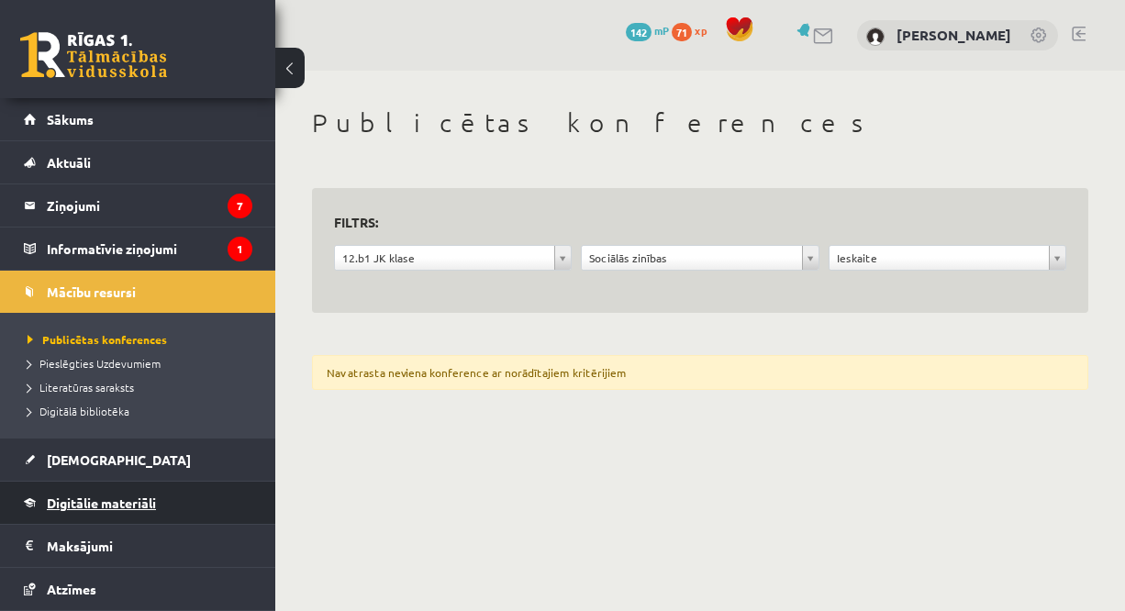
click at [82, 502] on span "Digitālie materiāli" at bounding box center [101, 503] width 109 height 17
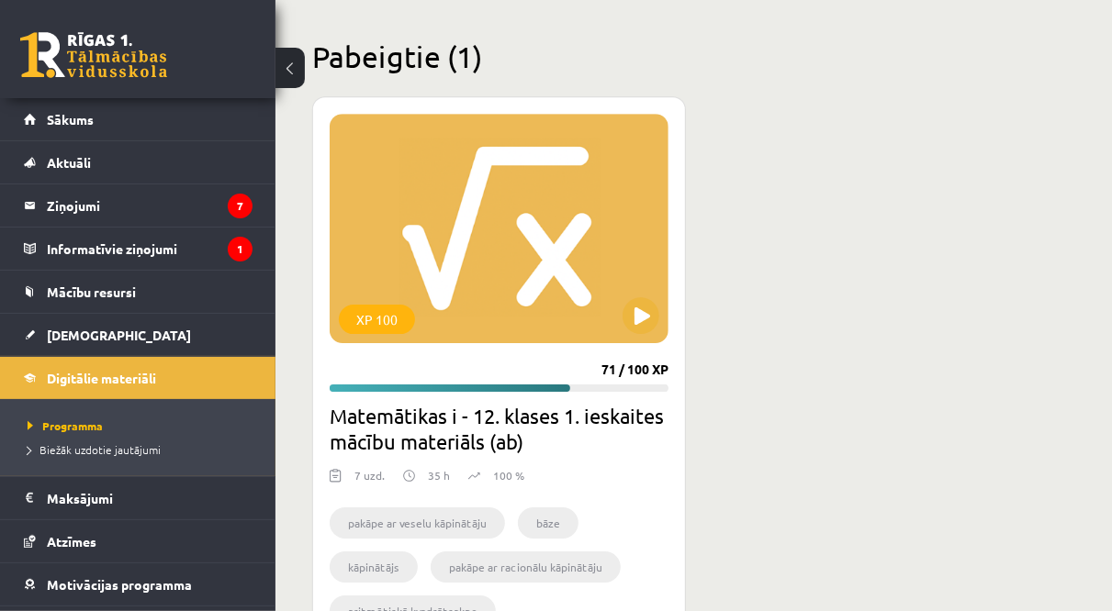
scroll to position [12736, 0]
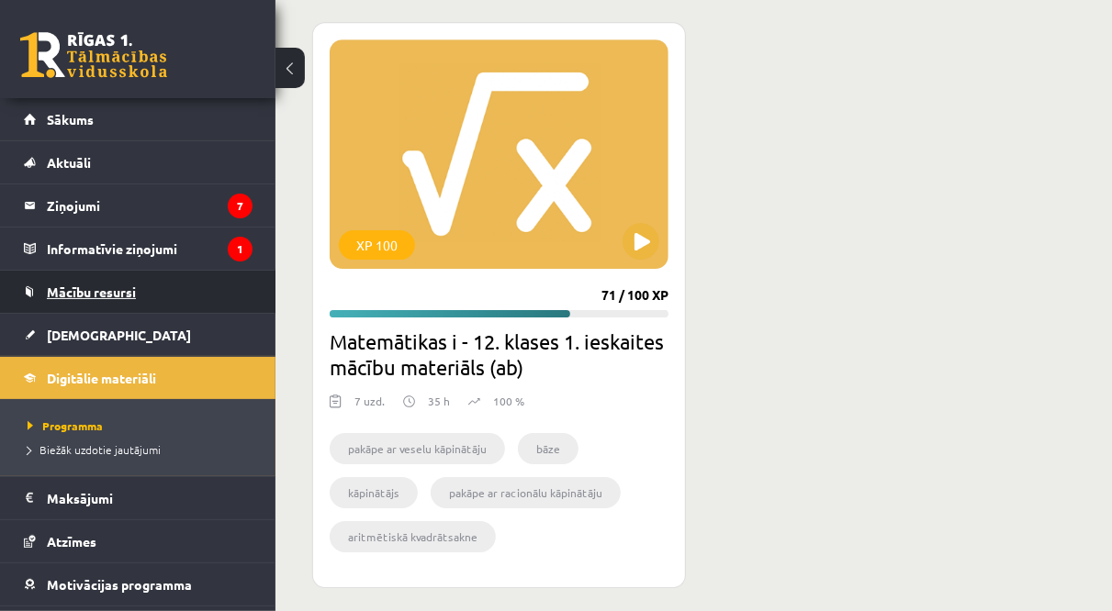
click at [129, 275] on link "Mācību resursi" at bounding box center [138, 292] width 229 height 42
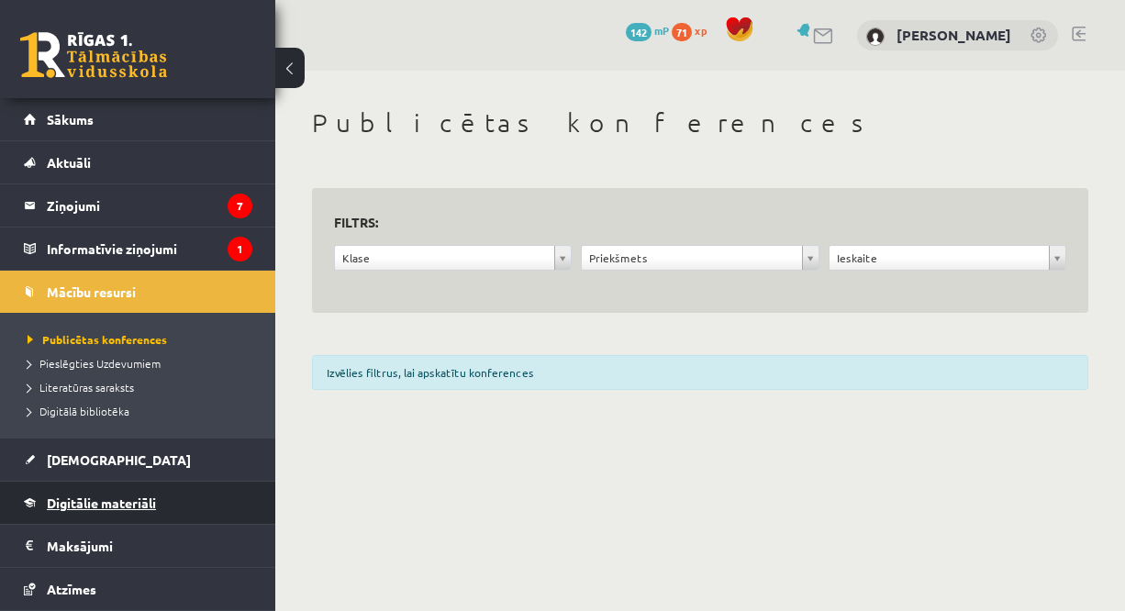
click at [91, 506] on span "Digitālie materiāli" at bounding box center [101, 503] width 109 height 17
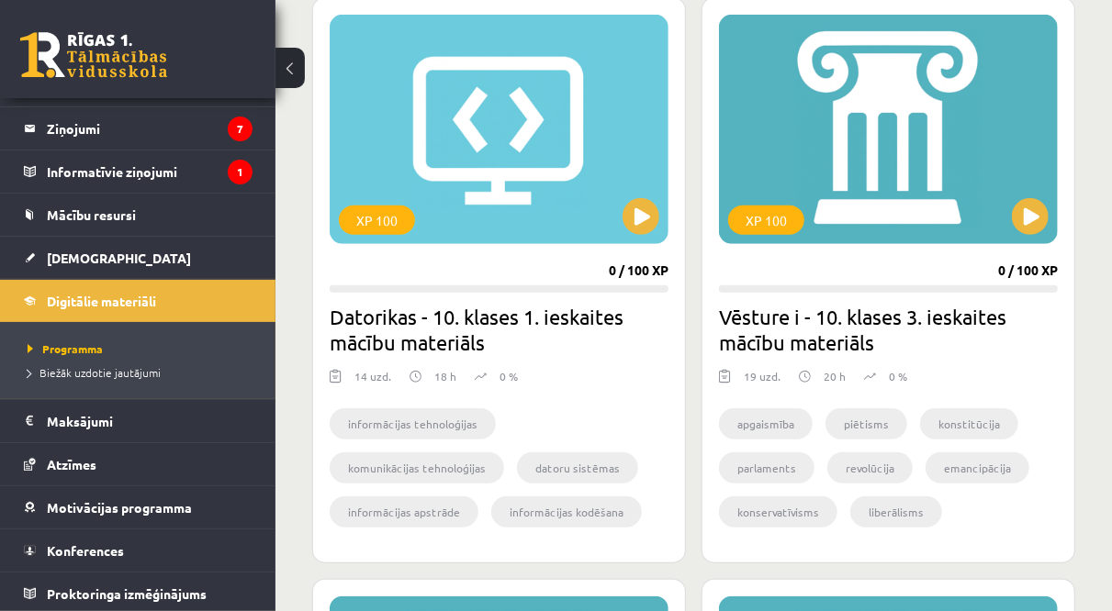
scroll to position [532, 0]
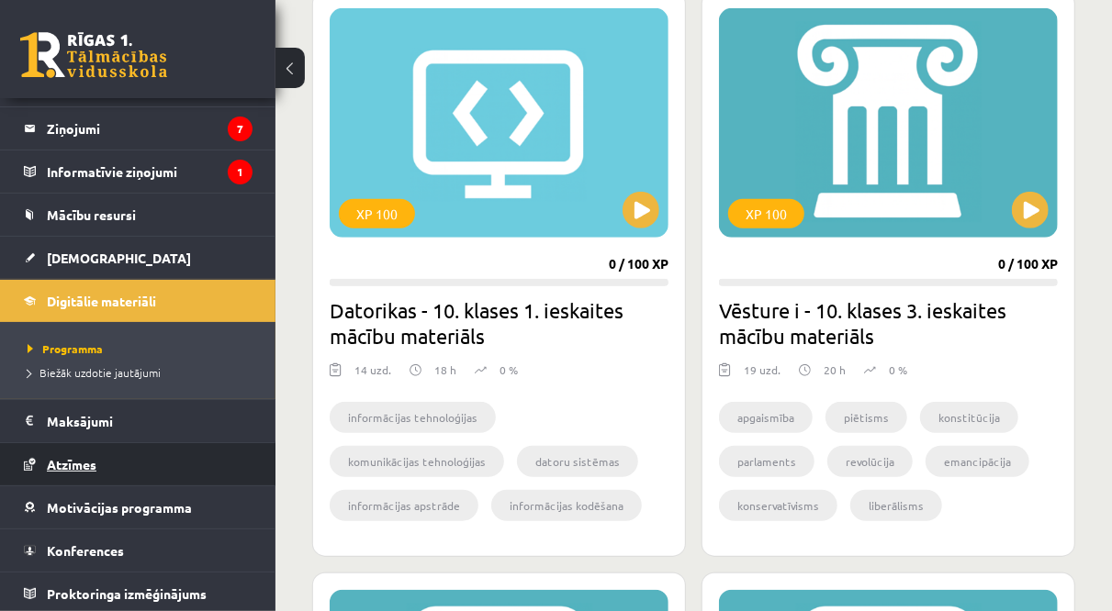
click at [78, 463] on span "Atzīmes" at bounding box center [72, 464] width 50 height 17
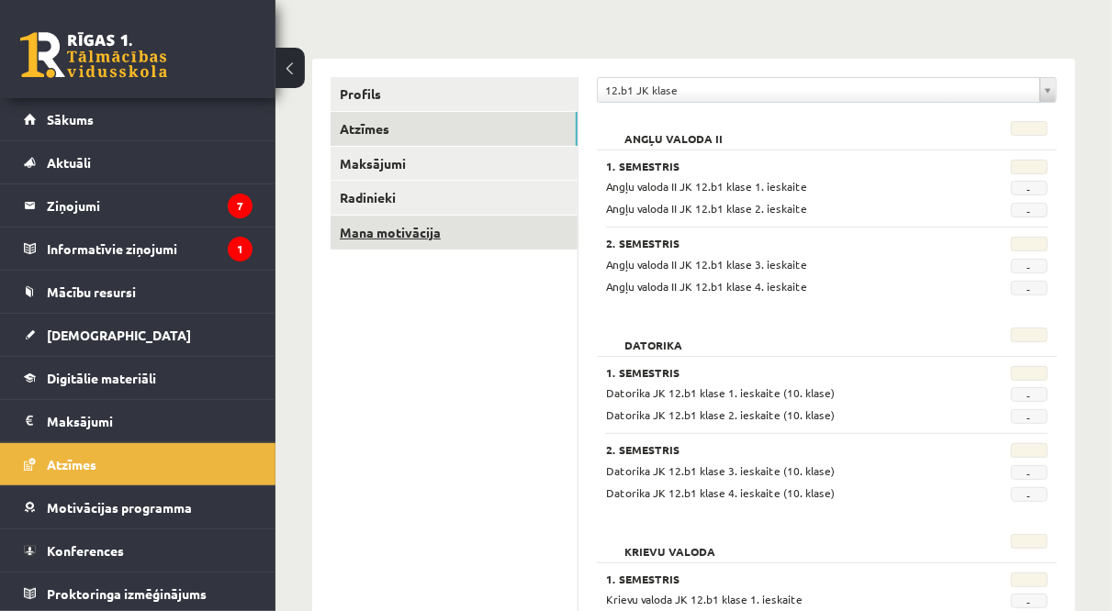
scroll to position [182, 0]
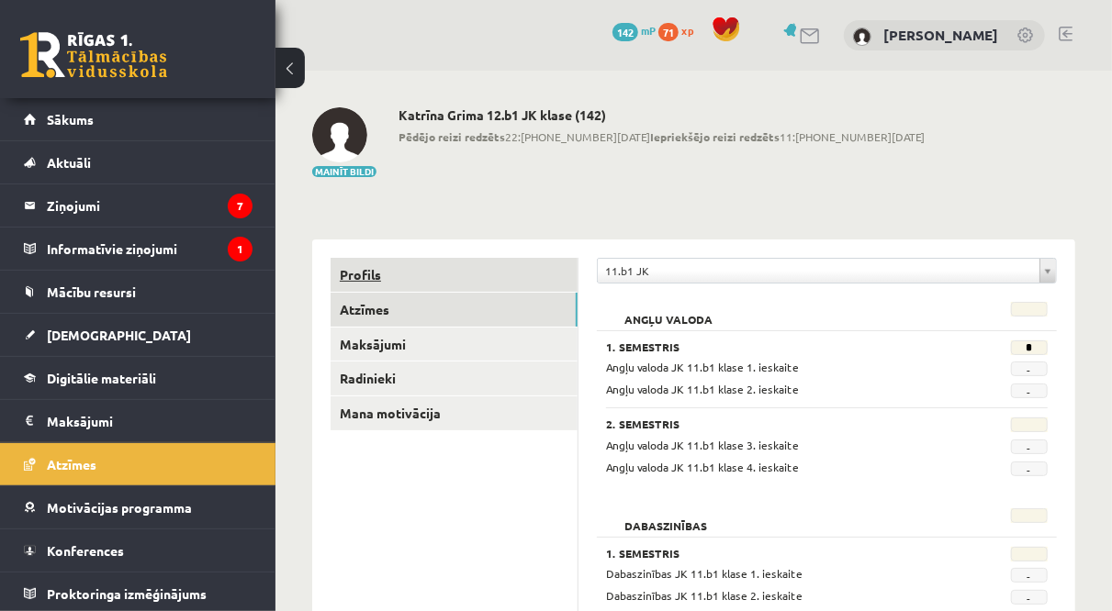
click at [364, 271] on link "Profils" at bounding box center [453, 275] width 247 height 34
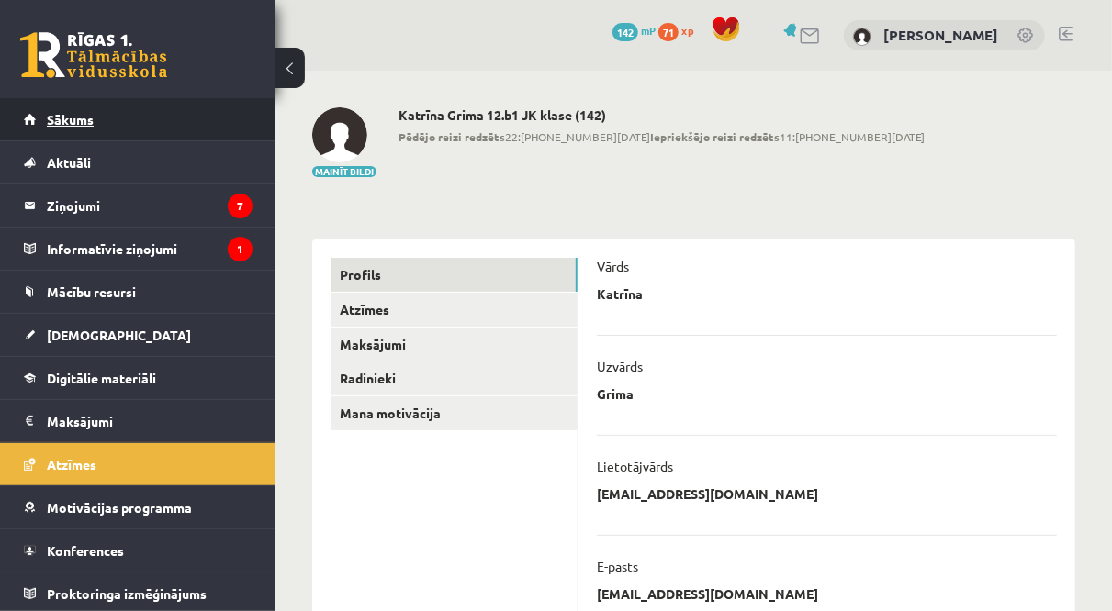
click at [84, 139] on link "Sākums" at bounding box center [138, 119] width 229 height 42
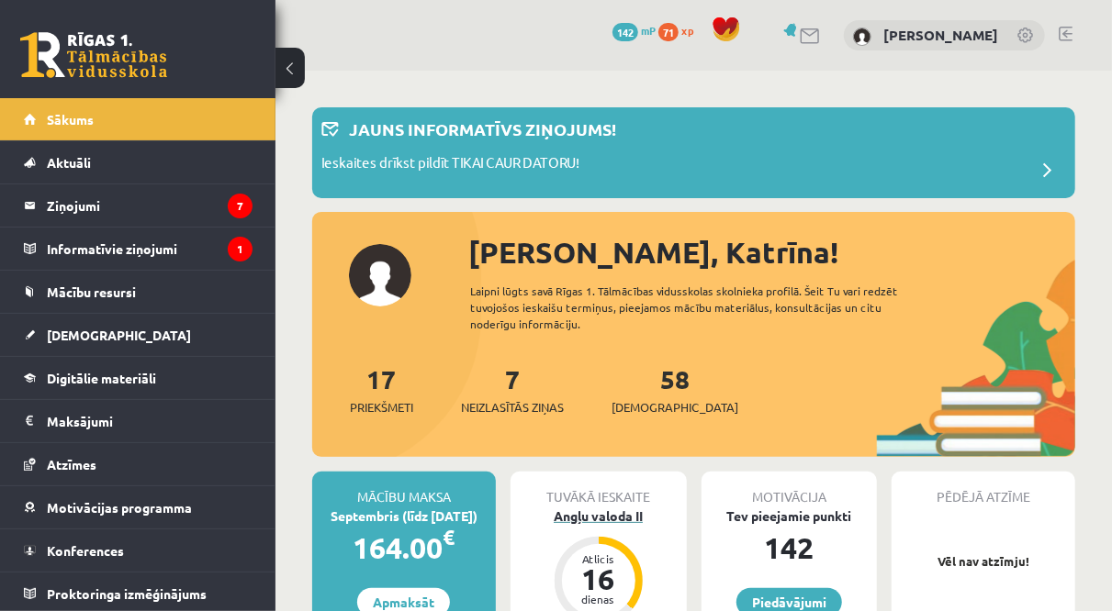
click at [582, 512] on div "Angļu valoda II" at bounding box center [598, 516] width 176 height 19
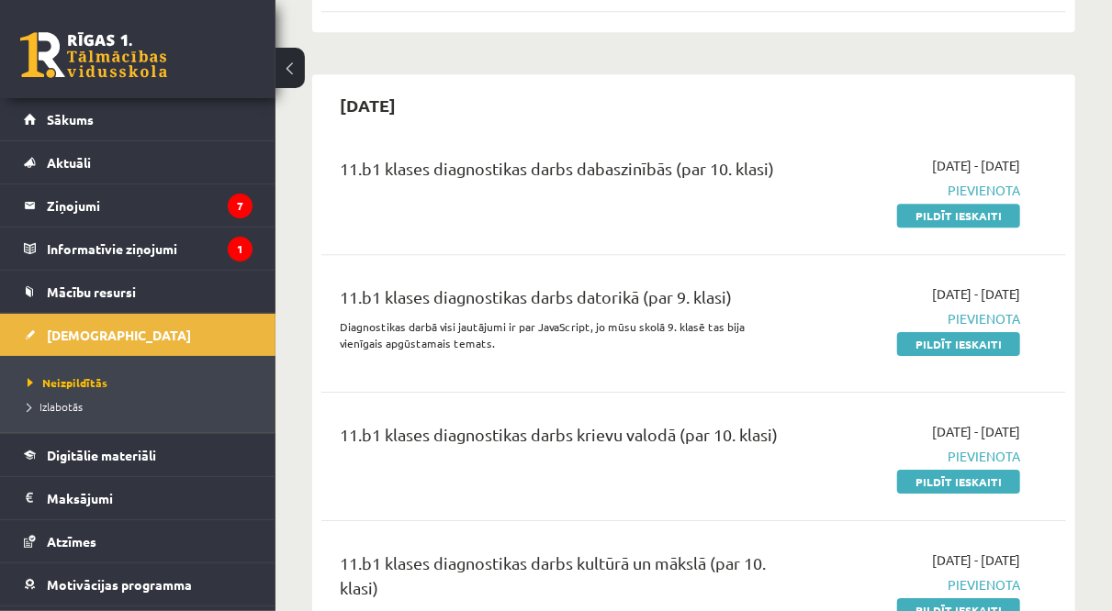
scroll to position [2624, 0]
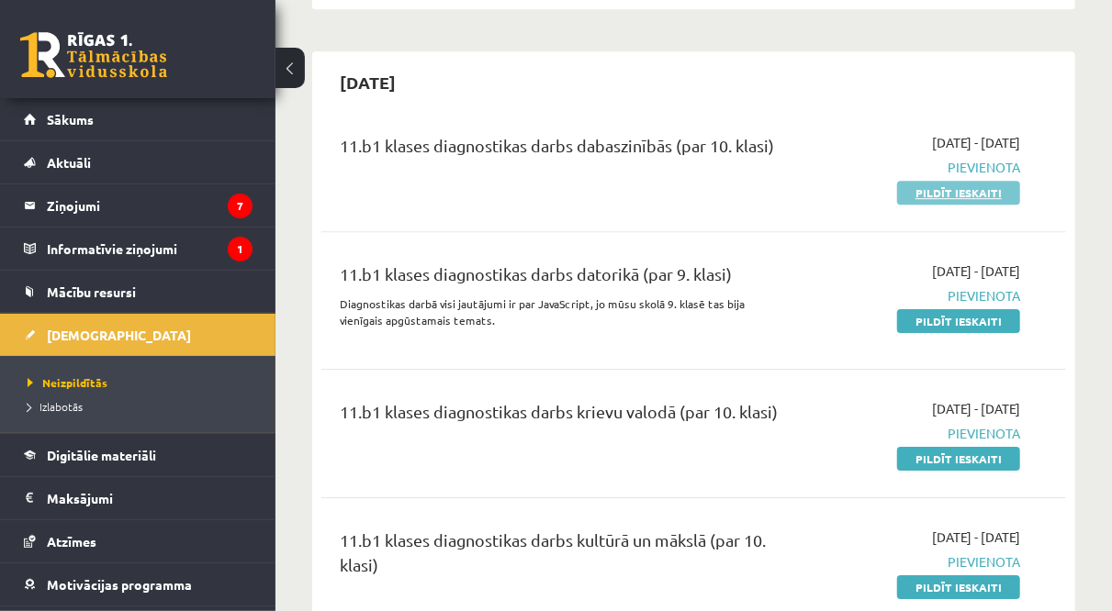
click at [942, 181] on link "Pildīt ieskaiti" at bounding box center [958, 193] width 123 height 24
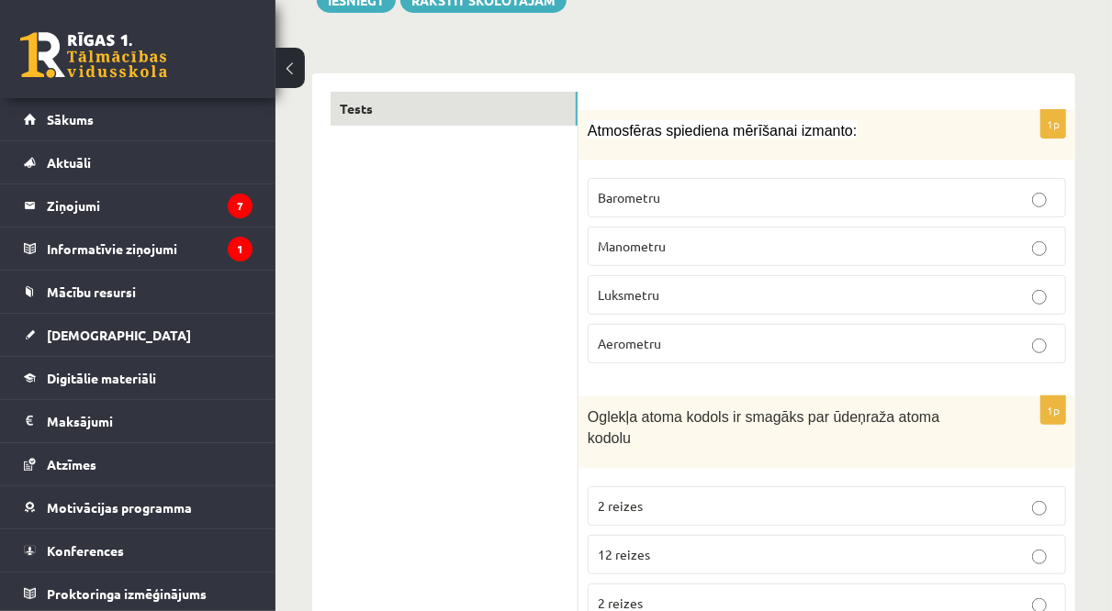
scroll to position [240, 0]
click at [657, 188] on span "Barometru" at bounding box center [629, 195] width 62 height 17
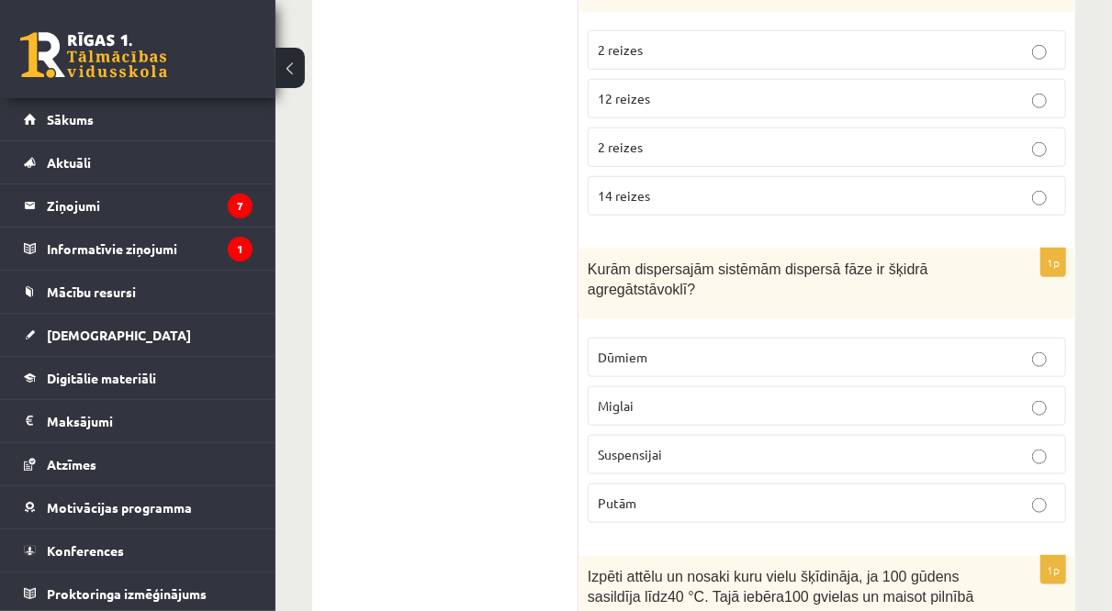
scroll to position [695, 0]
click at [744, 396] on p "Miglai" at bounding box center [827, 405] width 458 height 19
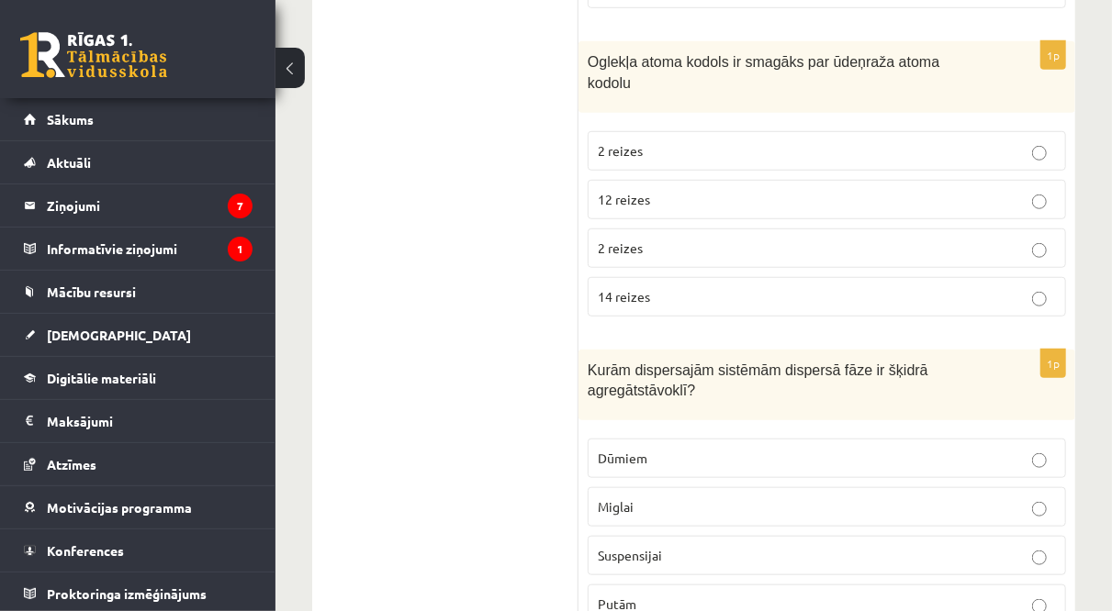
scroll to position [582, 0]
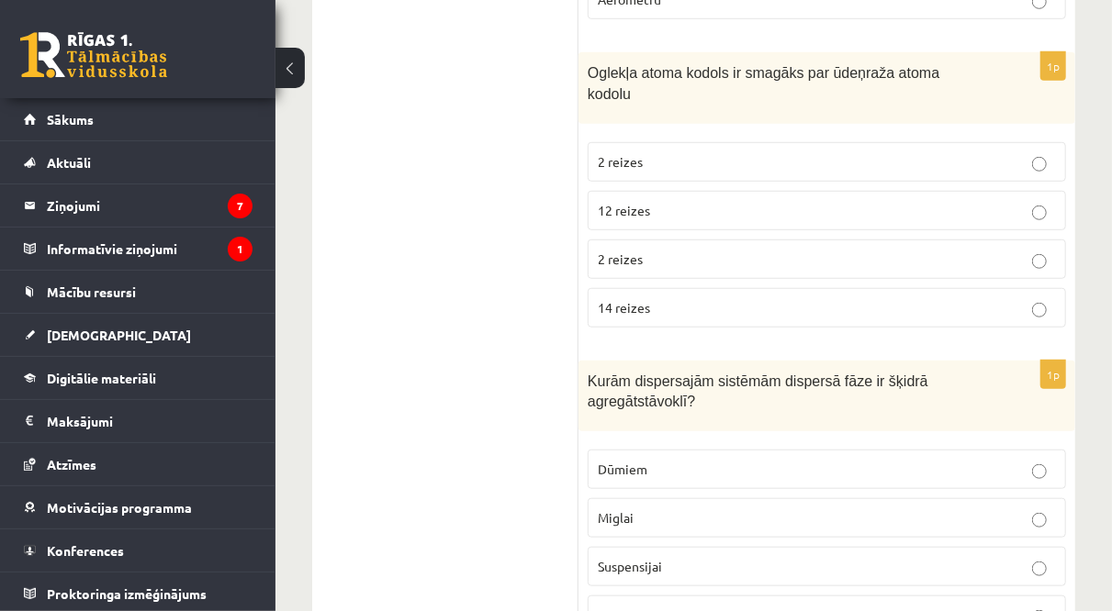
click at [620, 200] on label "12 reizes" at bounding box center [826, 210] width 478 height 39
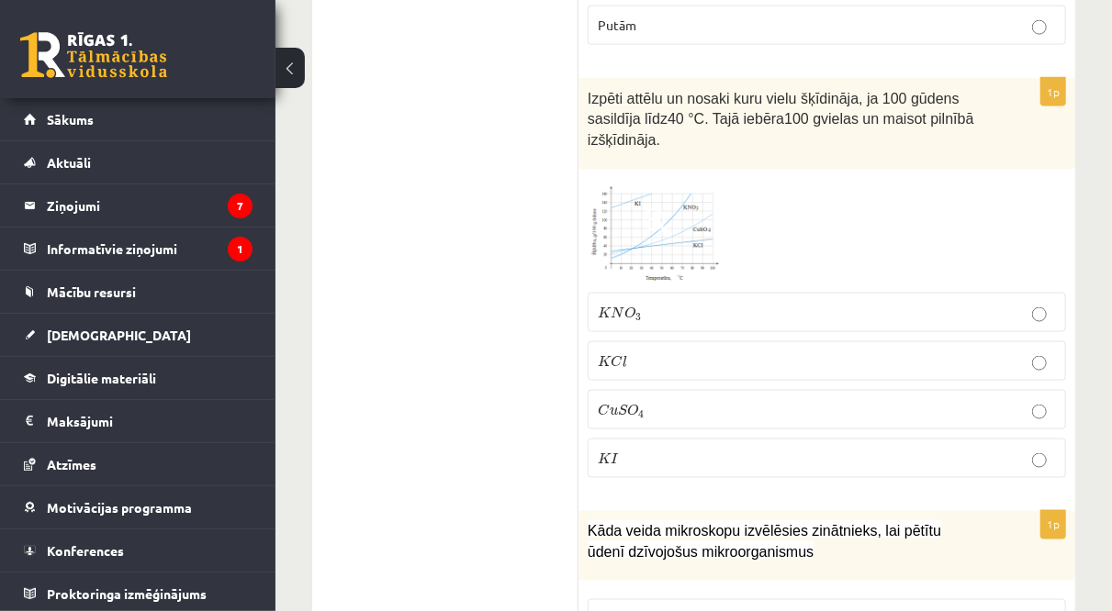
scroll to position [1173, 0]
click at [647, 213] on img at bounding box center [656, 231] width 138 height 106
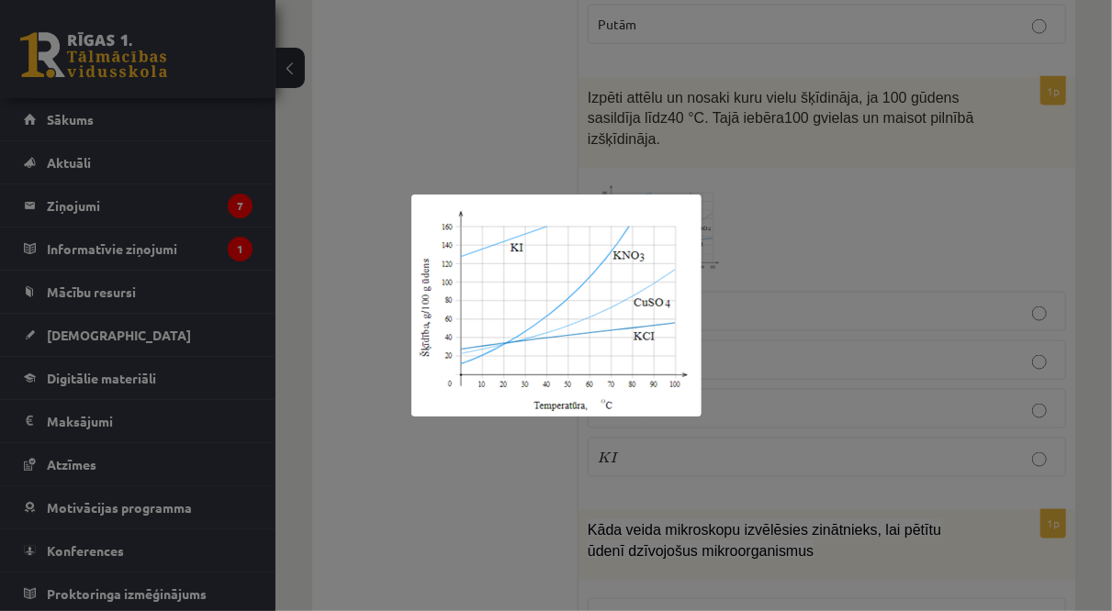
click at [812, 319] on div at bounding box center [556, 305] width 1112 height 611
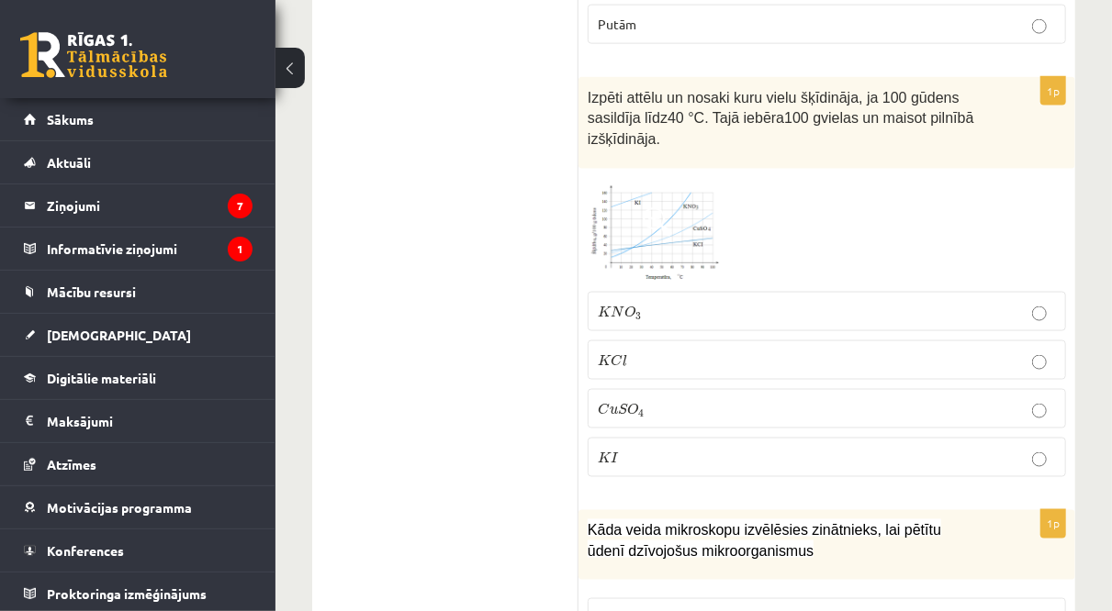
click at [757, 294] on label "K N O 3 K N O 3" at bounding box center [826, 311] width 478 height 39
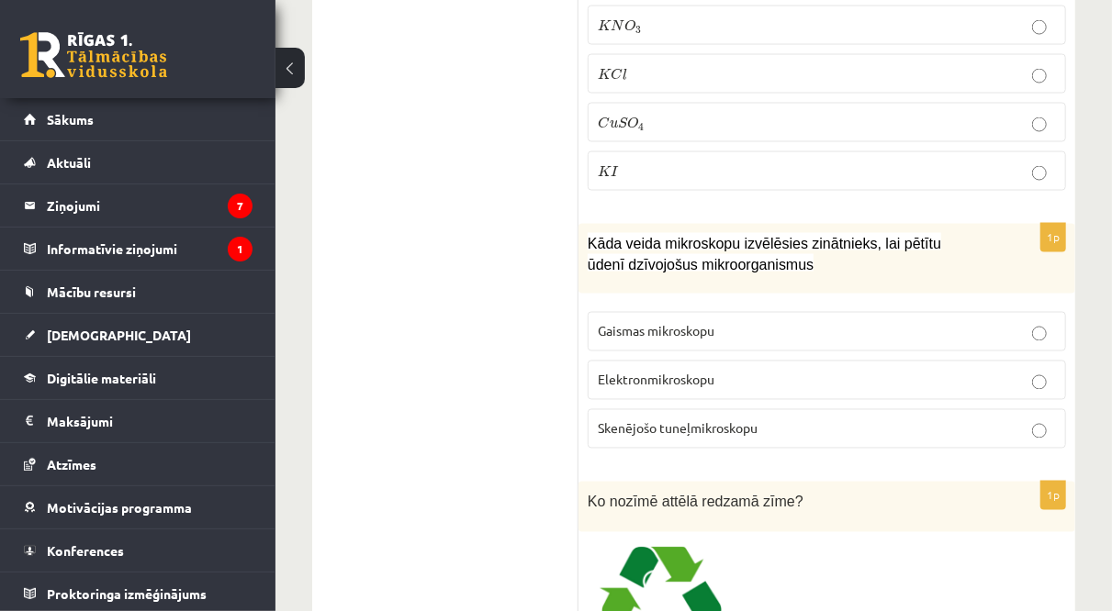
scroll to position [1459, 0]
click at [736, 421] on span "Skenējošo tuneļmikroskopu" at bounding box center [678, 429] width 160 height 17
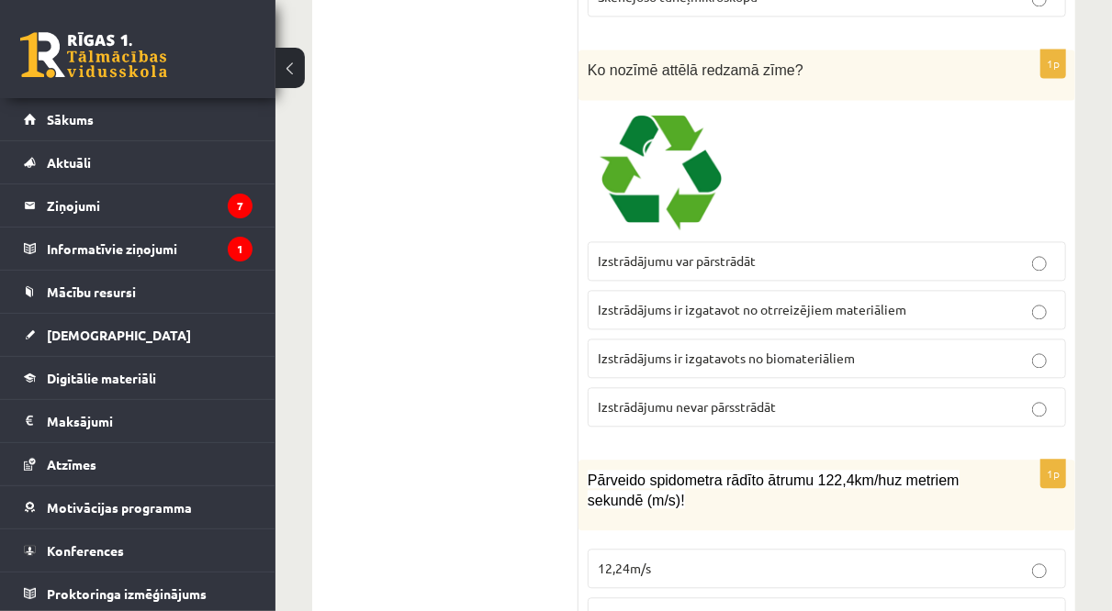
scroll to position [1891, 0]
click at [658, 253] on span "Izstrādājumu var pārstrādāt" at bounding box center [677, 261] width 158 height 17
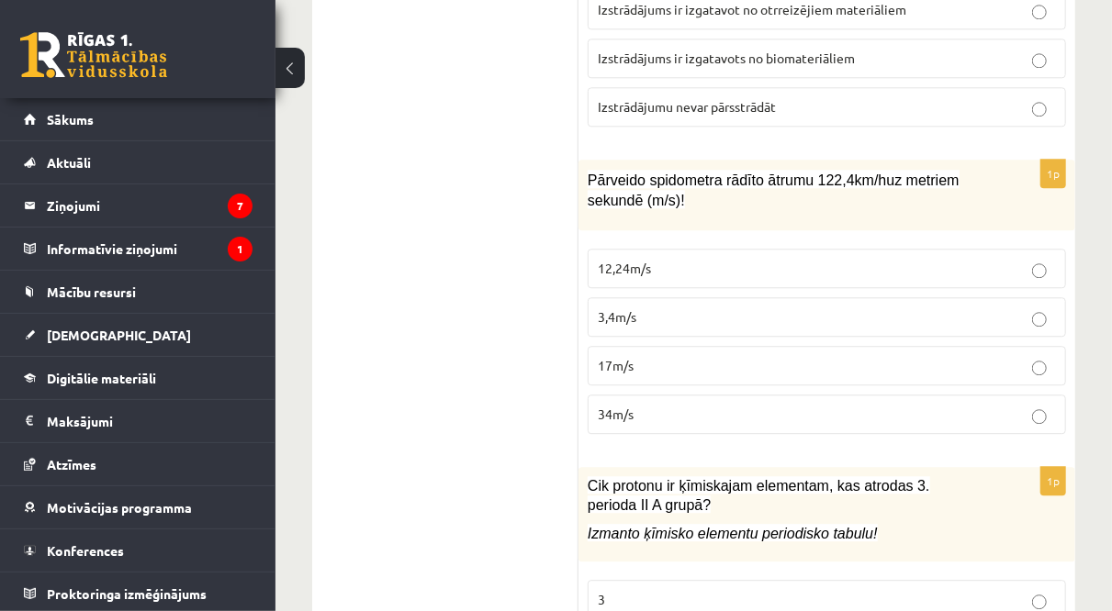
scroll to position [2194, 0]
click at [660, 403] on p "34m/s" at bounding box center [827, 412] width 458 height 19
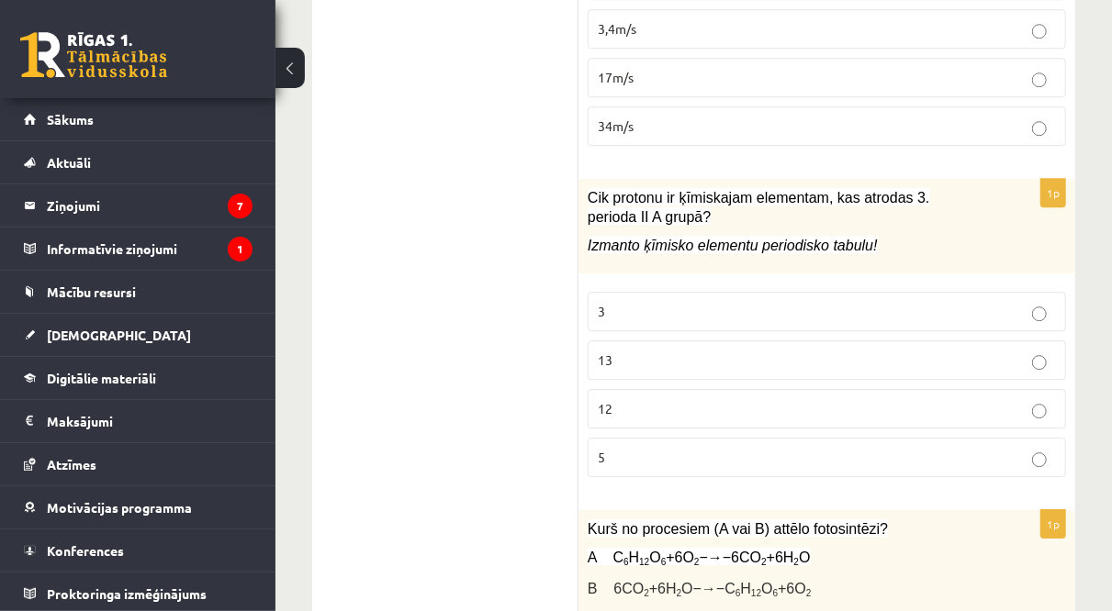
scroll to position [2483, 0]
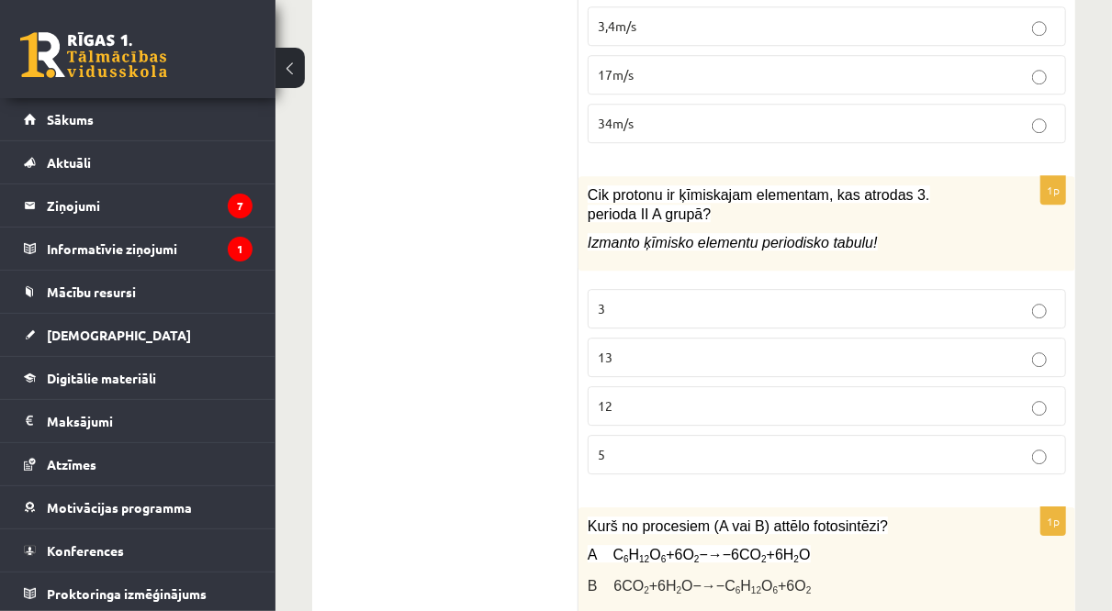
click at [660, 397] on p "12" at bounding box center [827, 406] width 458 height 19
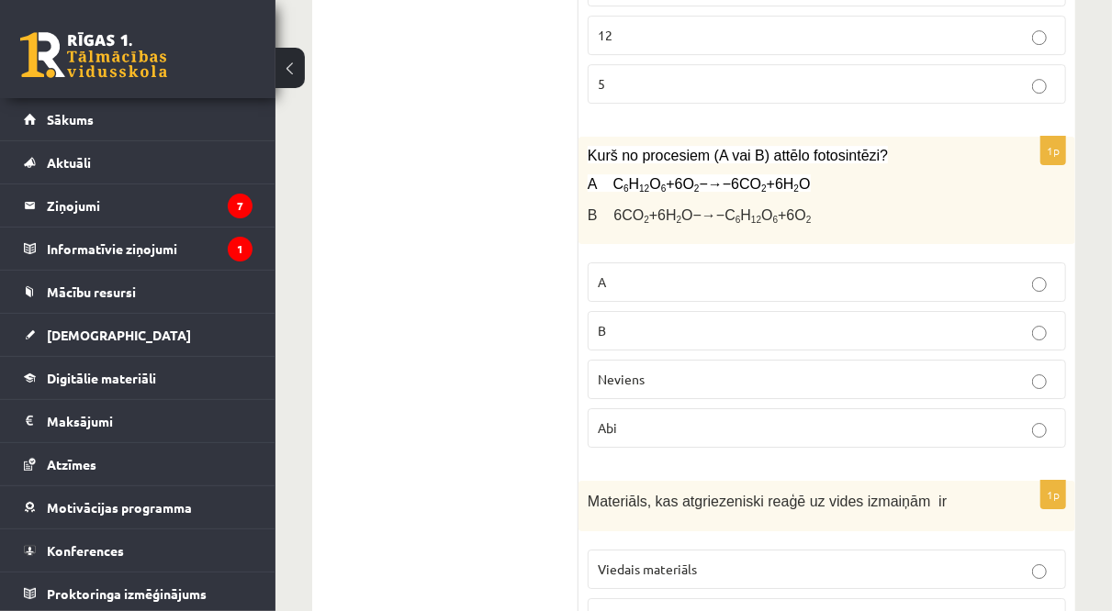
scroll to position [2861, 0]
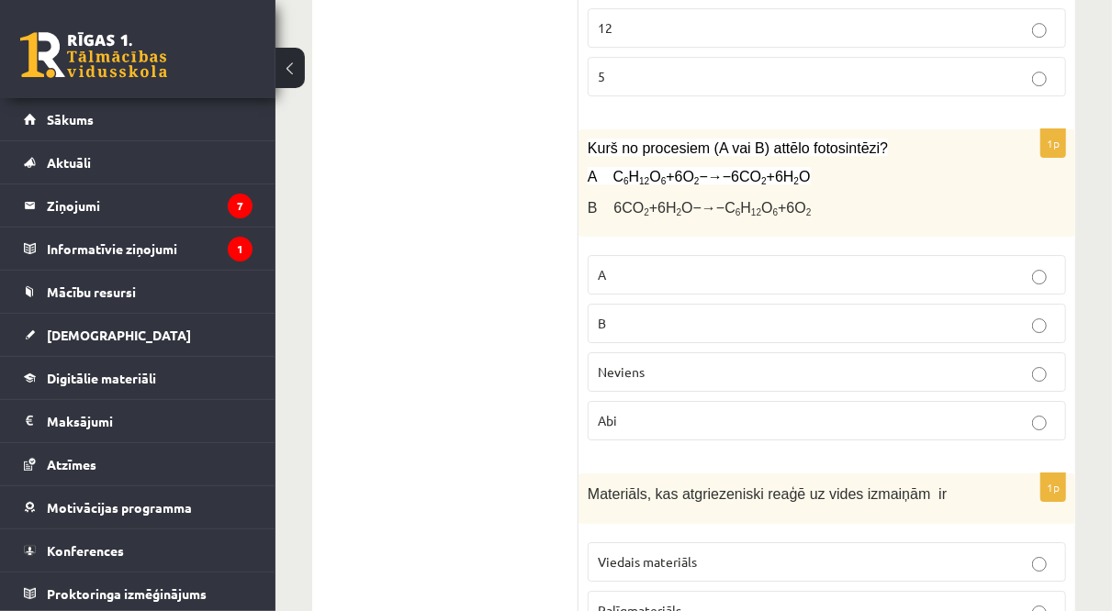
click at [618, 314] on p "B" at bounding box center [827, 323] width 458 height 19
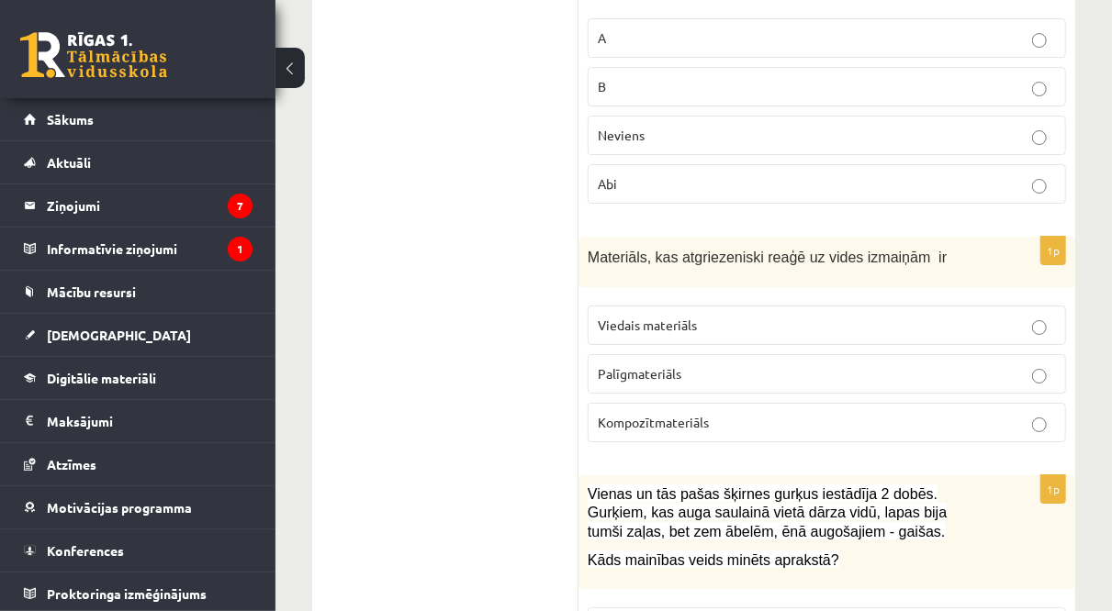
scroll to position [3112, 0]
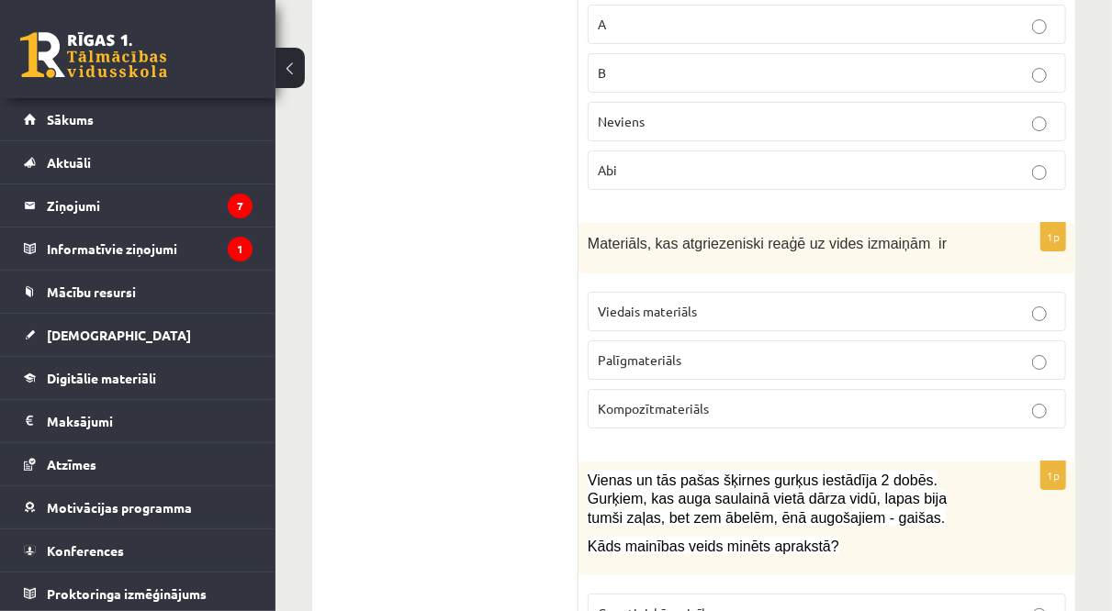
click at [621, 303] on span "Viedais materiāls" at bounding box center [647, 311] width 99 height 17
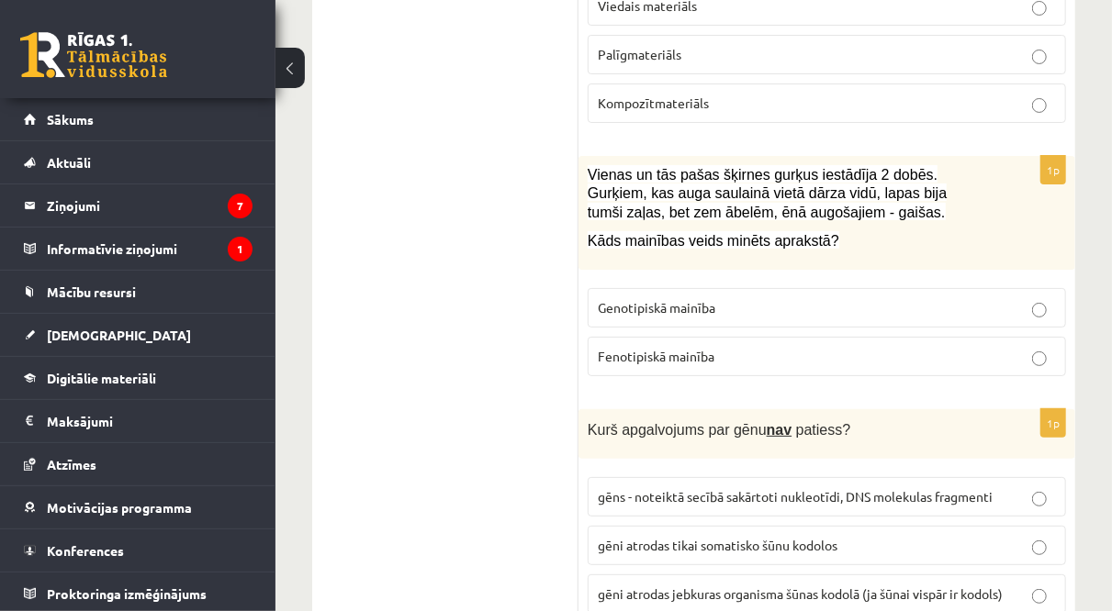
scroll to position [3429, 0]
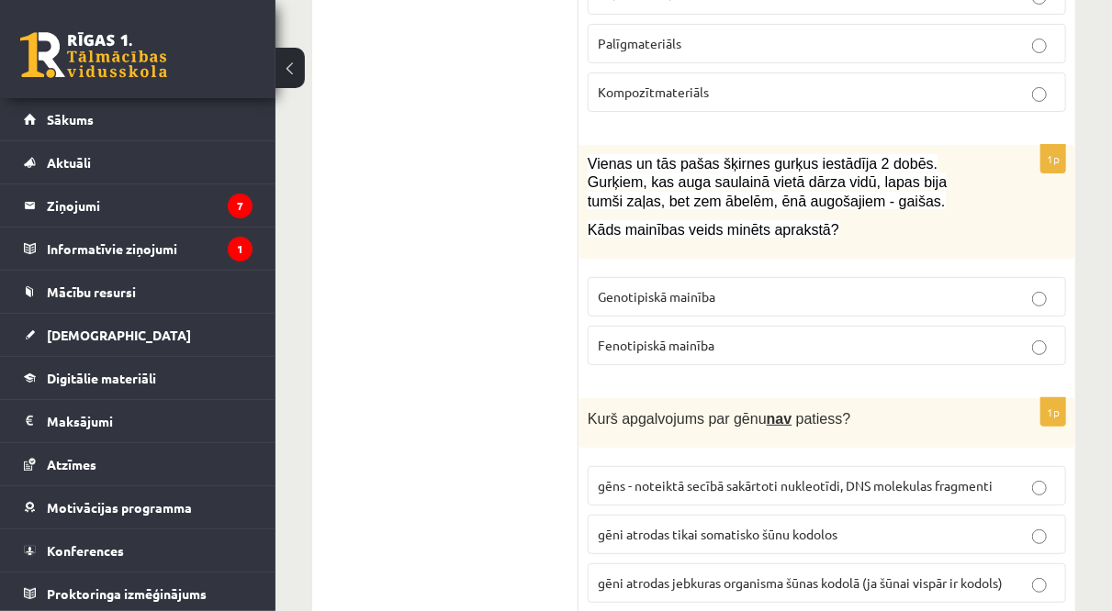
click at [621, 277] on label "Genotipiskā mainība" at bounding box center [826, 296] width 478 height 39
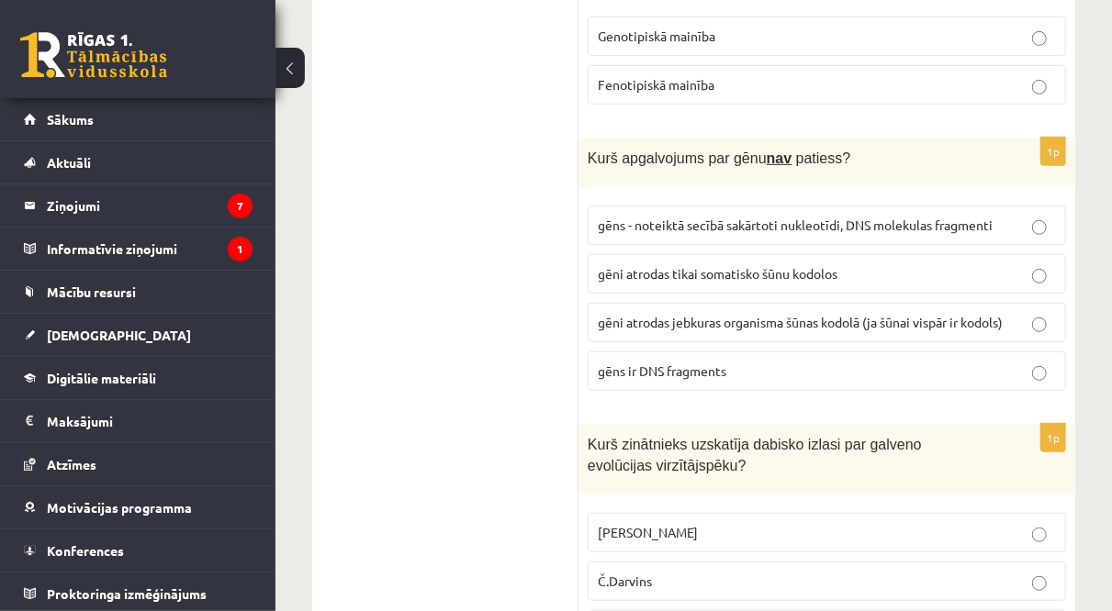
scroll to position [3688, 0]
click at [612, 266] on span "gēni atrodas tikai somatisko šūnu kodolos" at bounding box center [718, 274] width 240 height 17
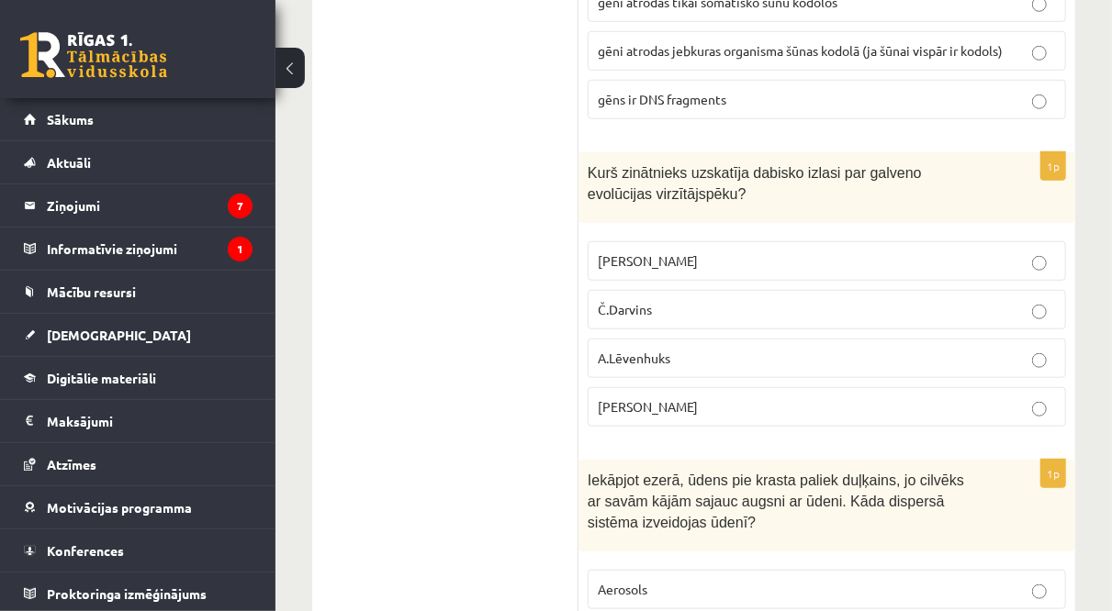
scroll to position [3960, 0]
click at [746, 301] on p "Č.Darvins" at bounding box center [827, 310] width 458 height 19
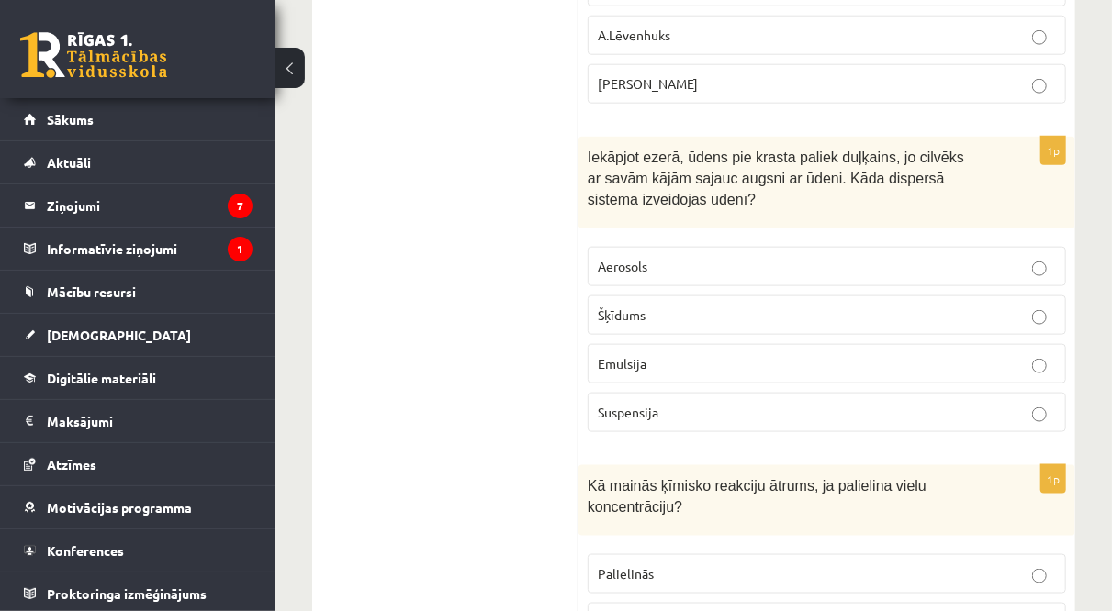
scroll to position [4285, 0]
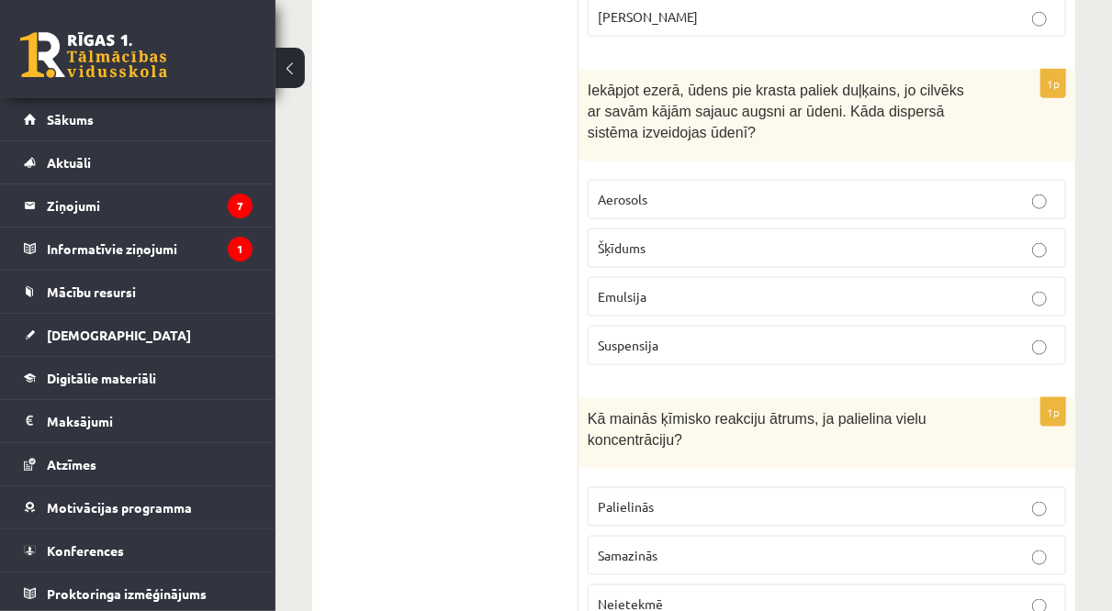
click at [735, 336] on p "Suspensija" at bounding box center [827, 345] width 458 height 19
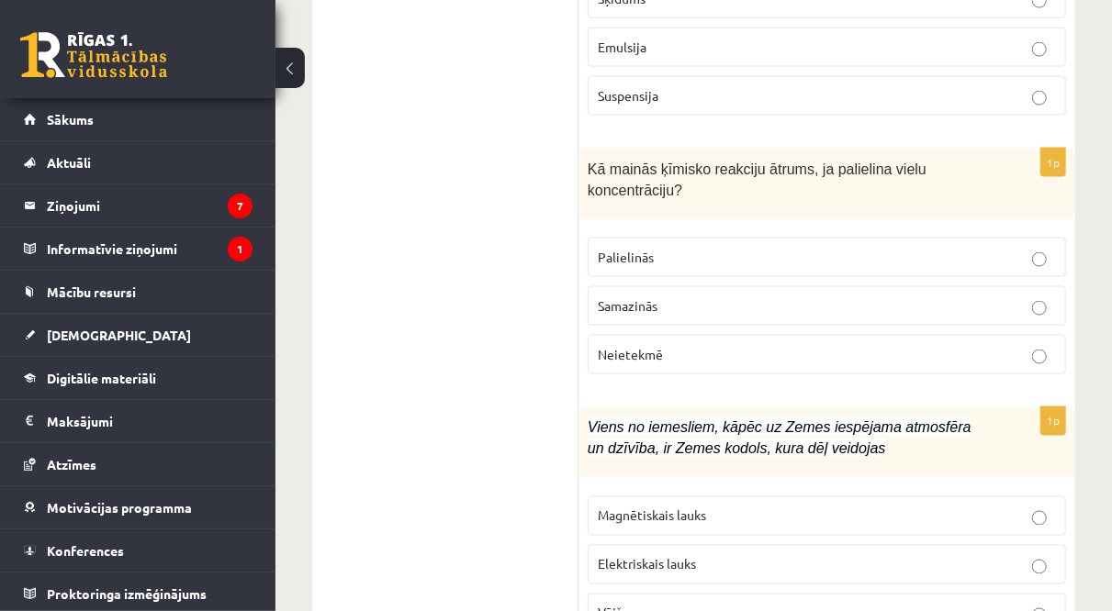
scroll to position [4576, 0]
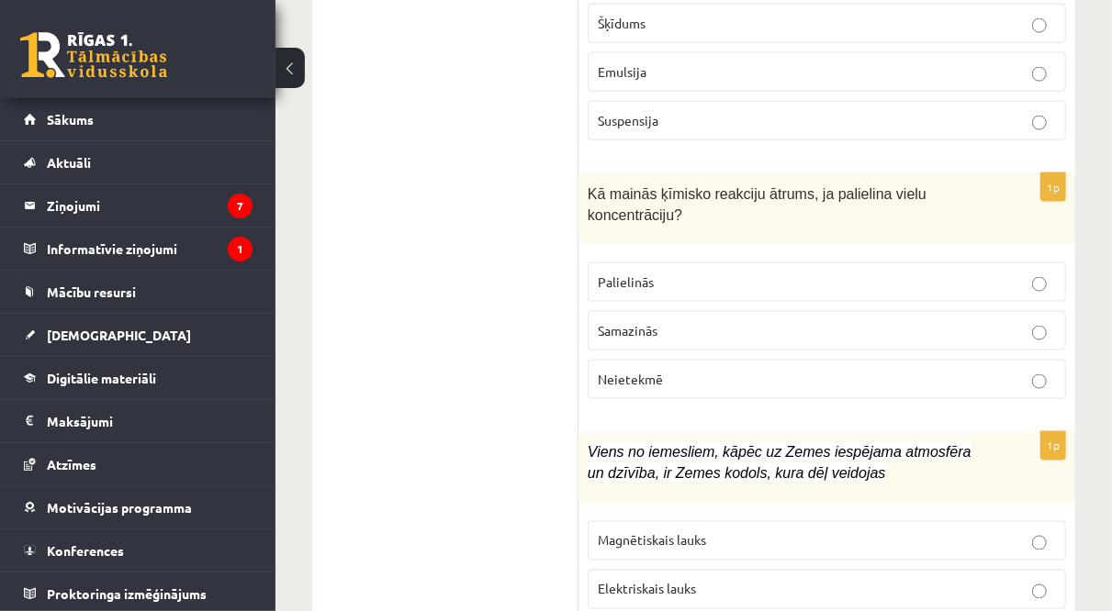
click at [666, 273] on p "Palielinās" at bounding box center [827, 282] width 458 height 19
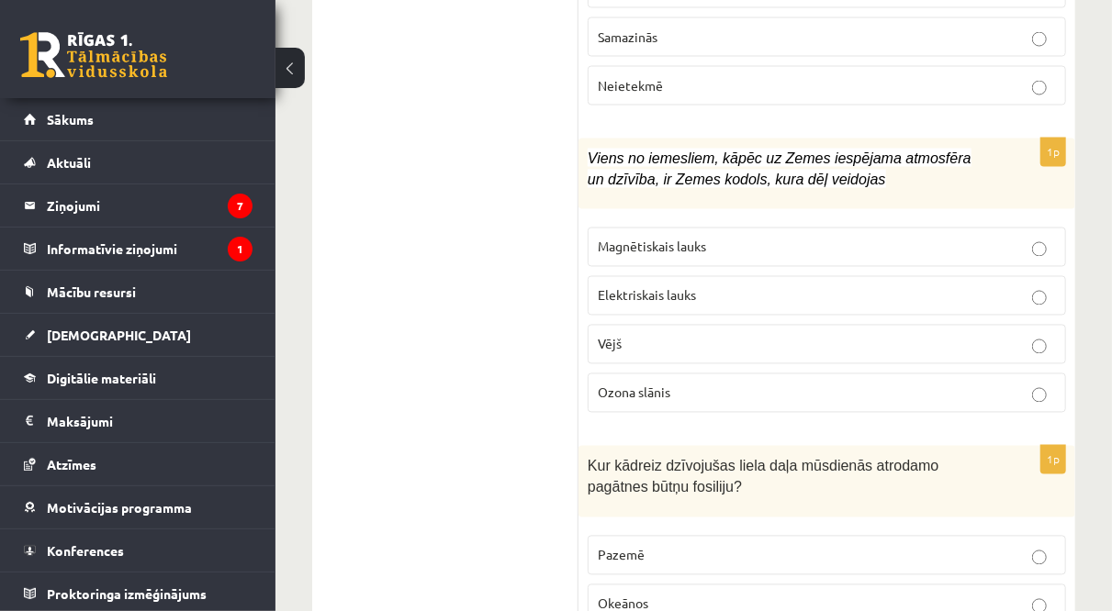
scroll to position [4873, 0]
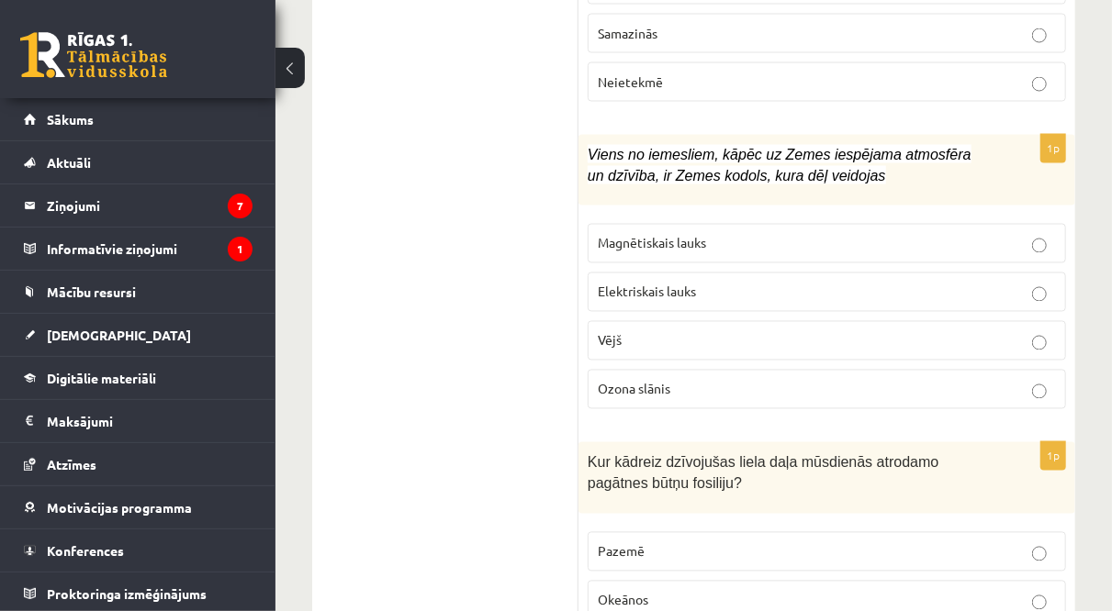
click at [619, 224] on label "Magnētiskais lauks" at bounding box center [826, 243] width 478 height 39
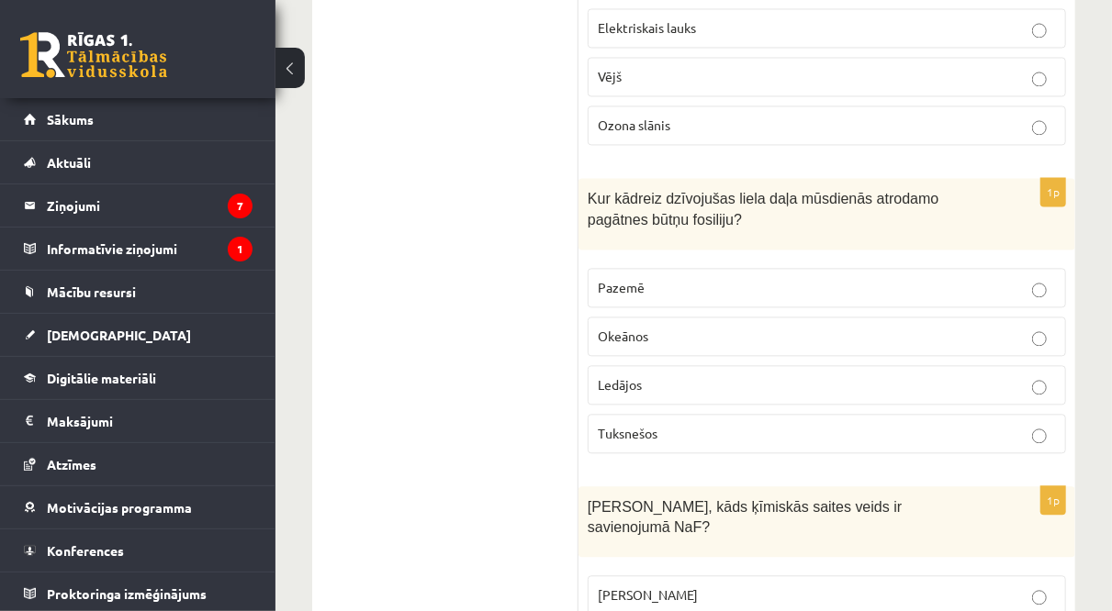
scroll to position [5139, 0]
click at [634, 316] on label "Okeānos" at bounding box center [826, 335] width 478 height 39
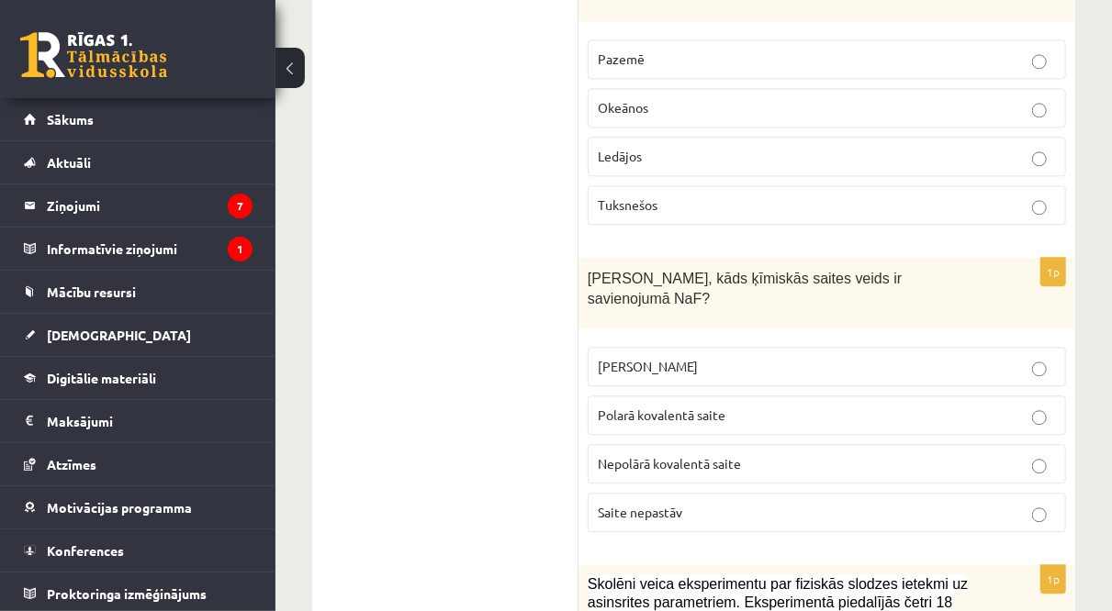
scroll to position [5367, 0]
click at [618, 357] on span "Jonu saite" at bounding box center [648, 365] width 100 height 17
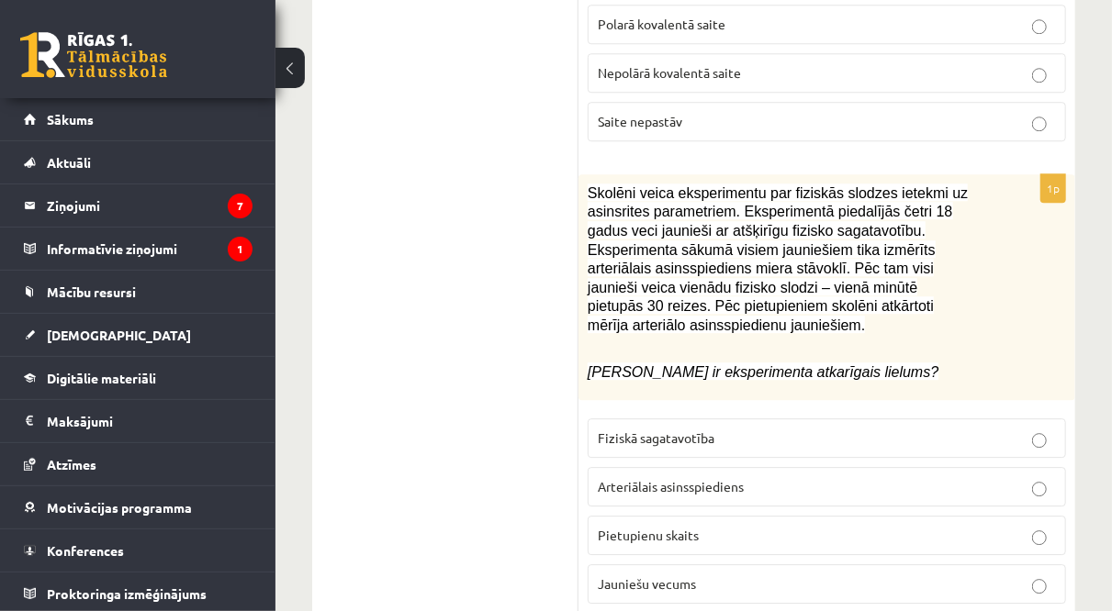
scroll to position [5758, 0]
click at [649, 477] on span "Arteriālais asinsspiediens" at bounding box center [671, 485] width 146 height 17
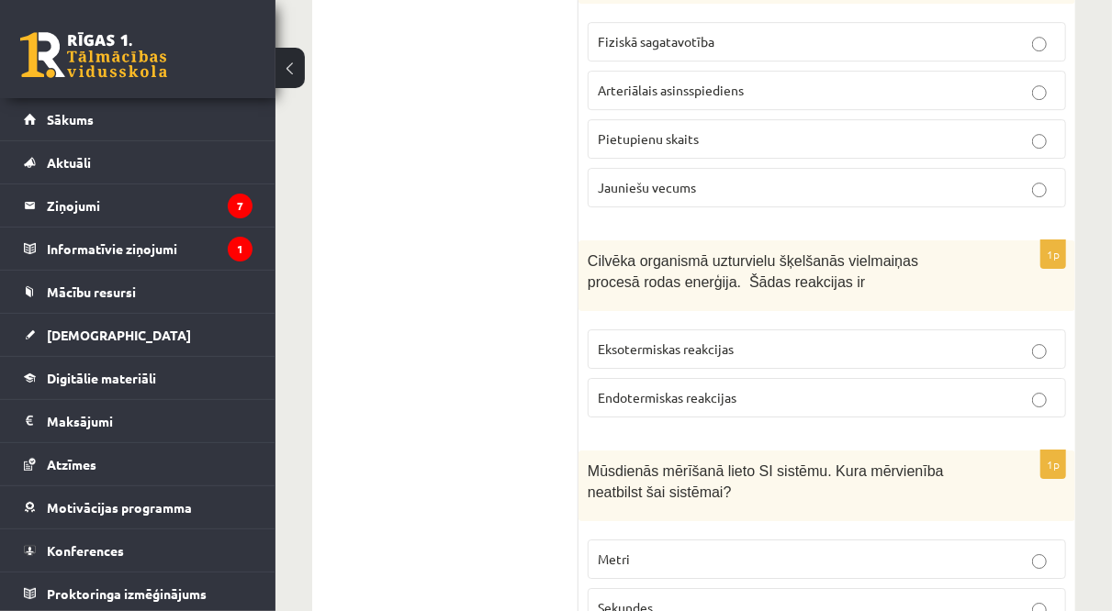
scroll to position [6156, 0]
click at [645, 339] on span "Eksotermiskas reakcijas" at bounding box center [666, 347] width 136 height 17
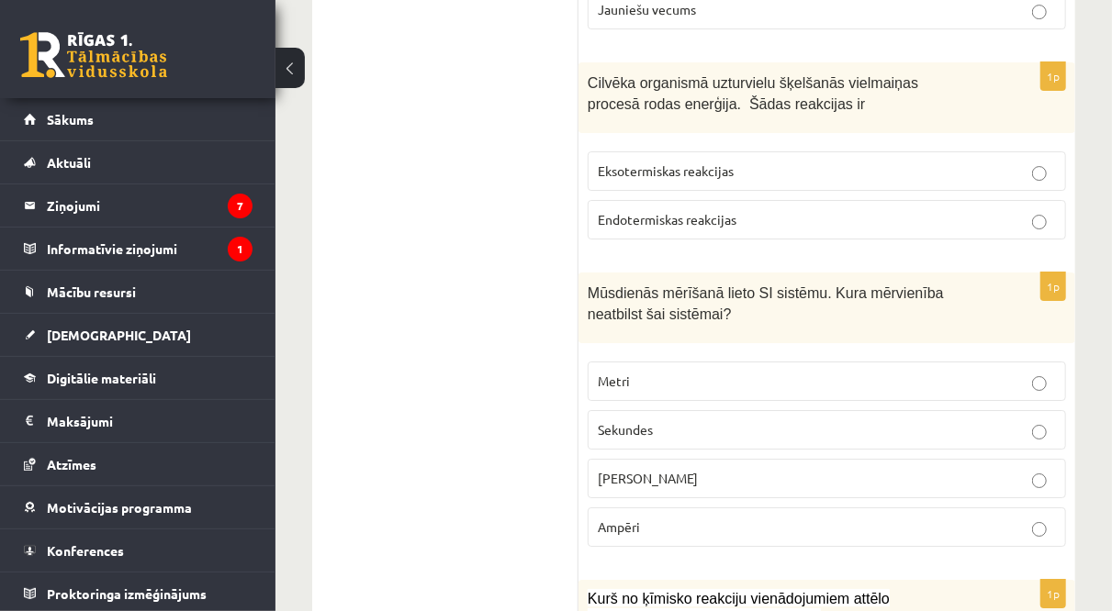
scroll to position [6390, 0]
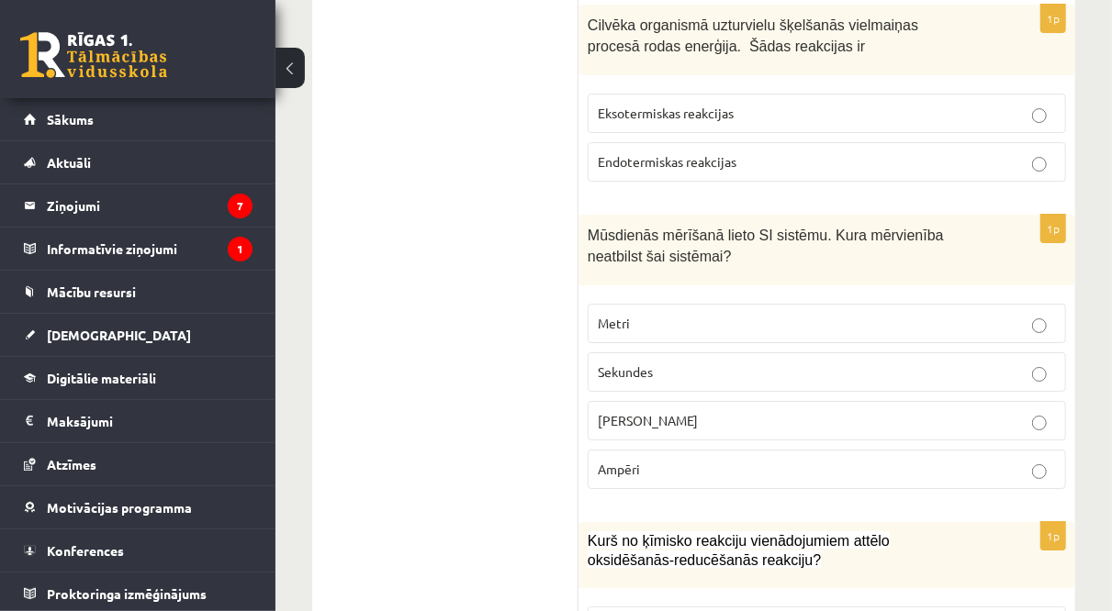
click at [686, 411] on p "Celsija grādi" at bounding box center [827, 420] width 458 height 19
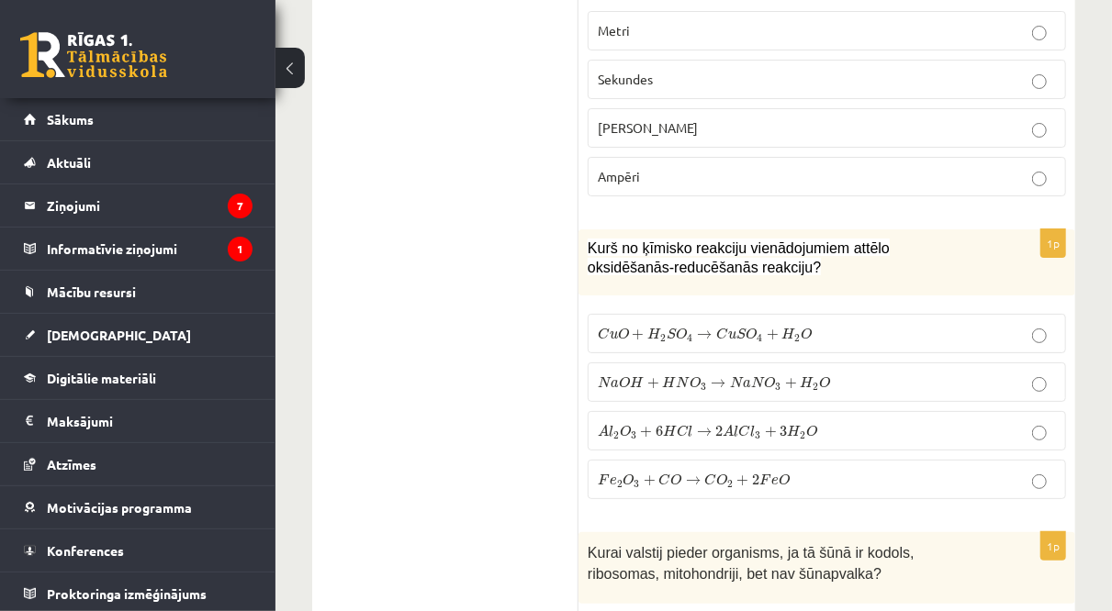
scroll to position [6684, 0]
click at [688, 475] on span "→" at bounding box center [693, 479] width 15 height 9
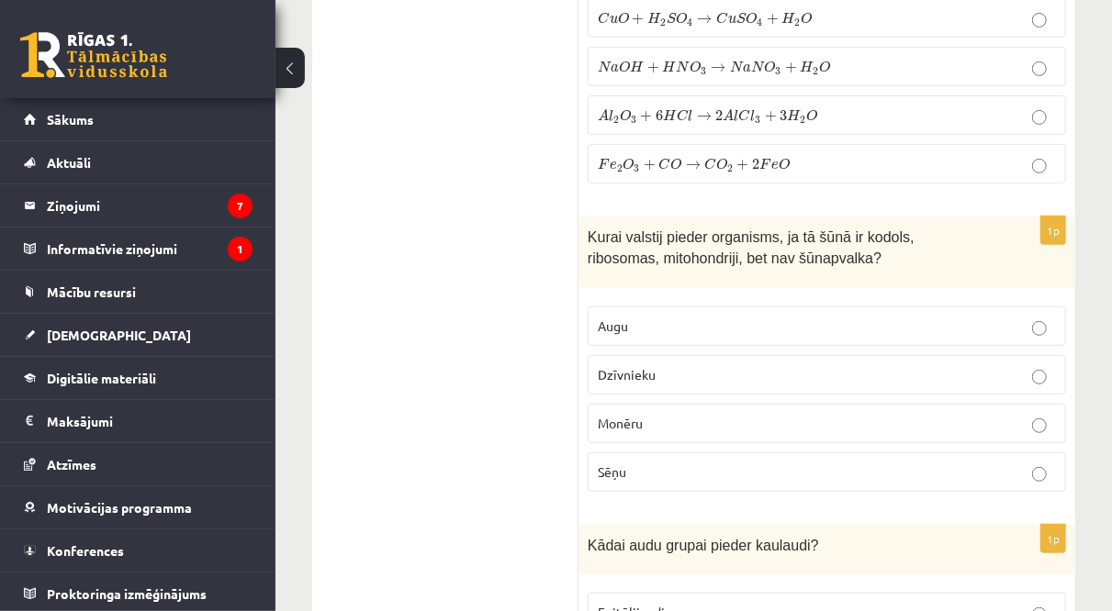
scroll to position [6999, 0]
click at [688, 452] on label "Sēņu" at bounding box center [826, 471] width 478 height 39
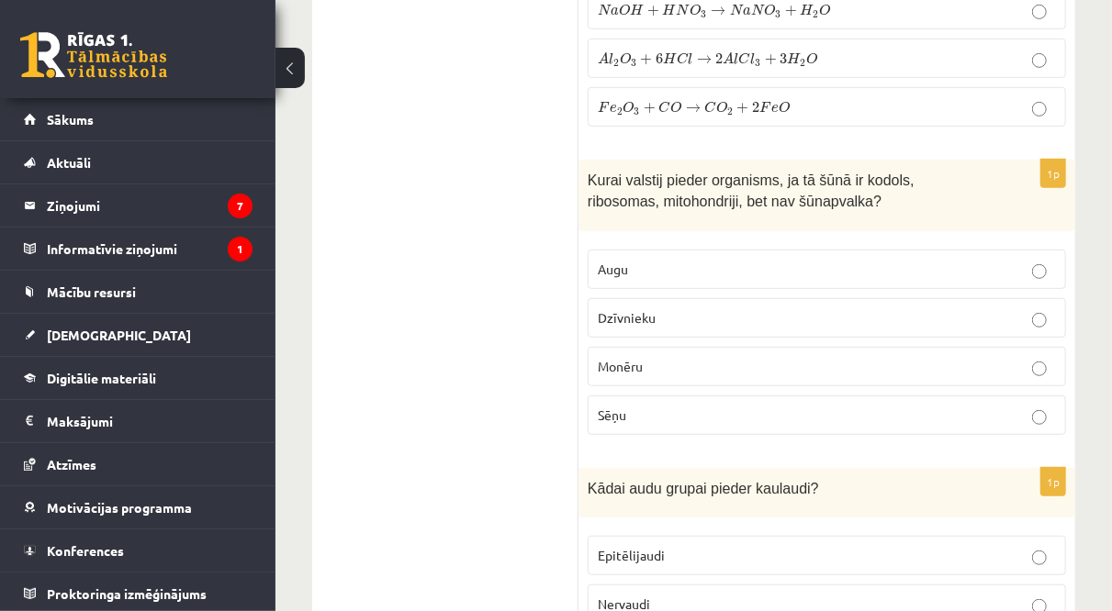
scroll to position [7056, 0]
click at [654, 308] on p "Dzīvnieku" at bounding box center [827, 317] width 458 height 19
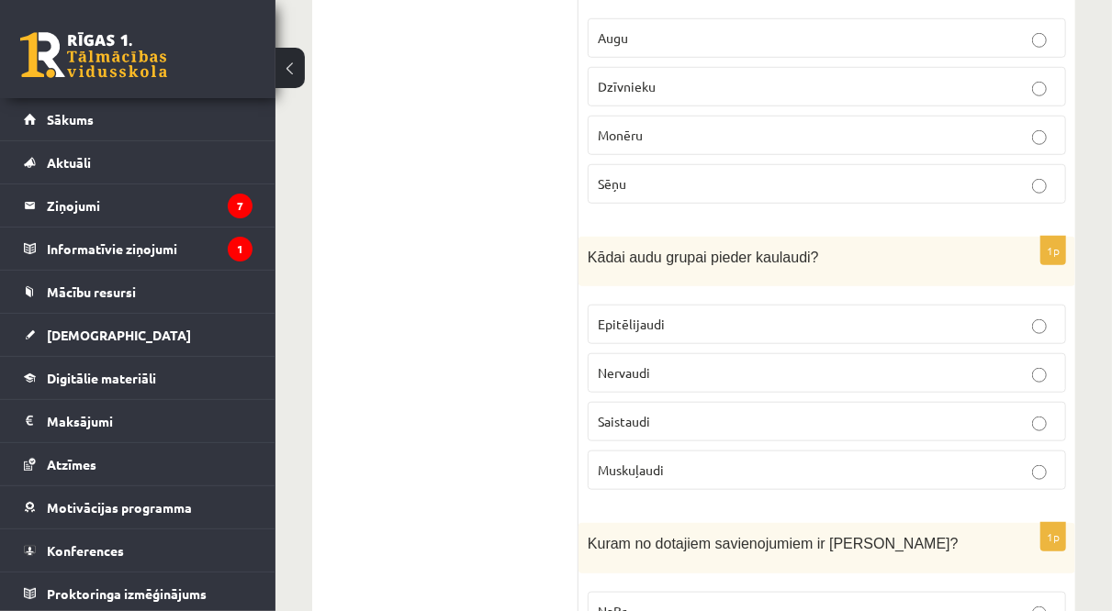
scroll to position [7288, 0]
click at [654, 411] on p "Saistaudi" at bounding box center [827, 420] width 458 height 19
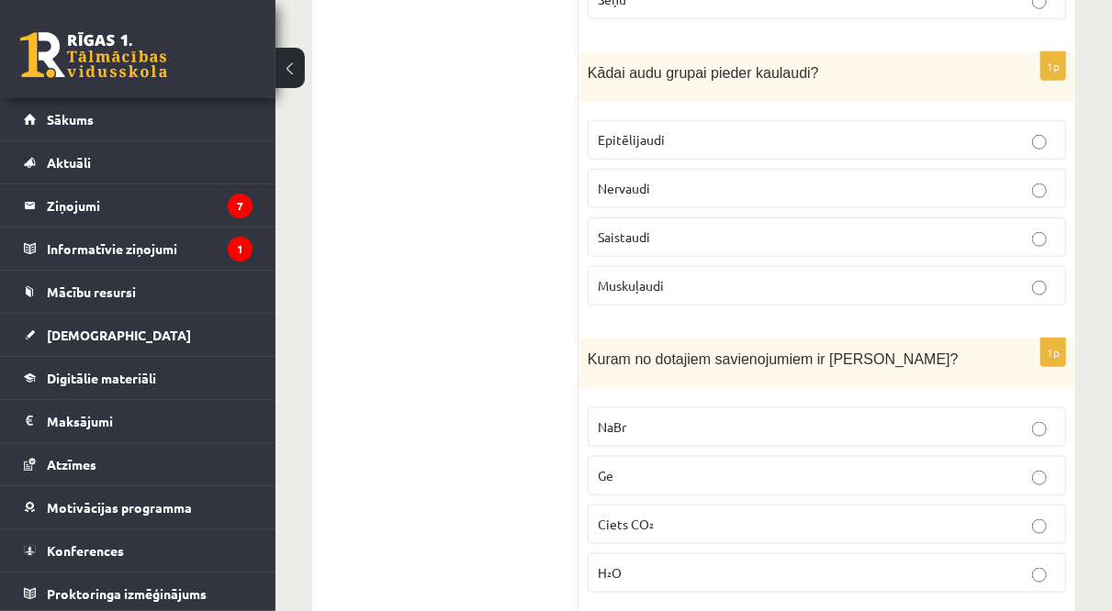
scroll to position [7601, 0]
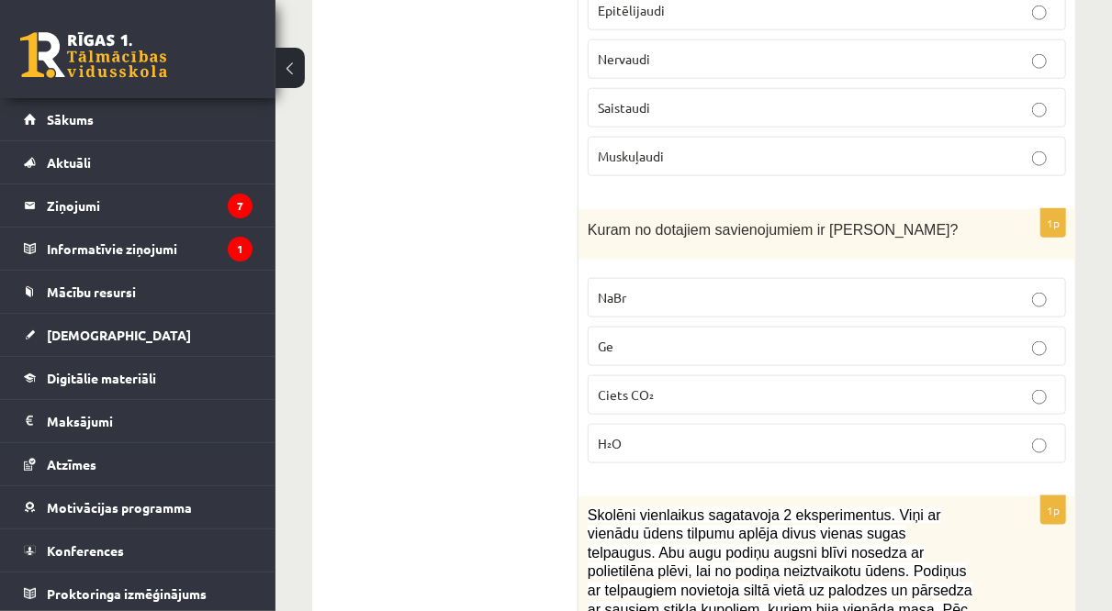
click at [630, 278] on label "NaBr" at bounding box center [826, 297] width 478 height 39
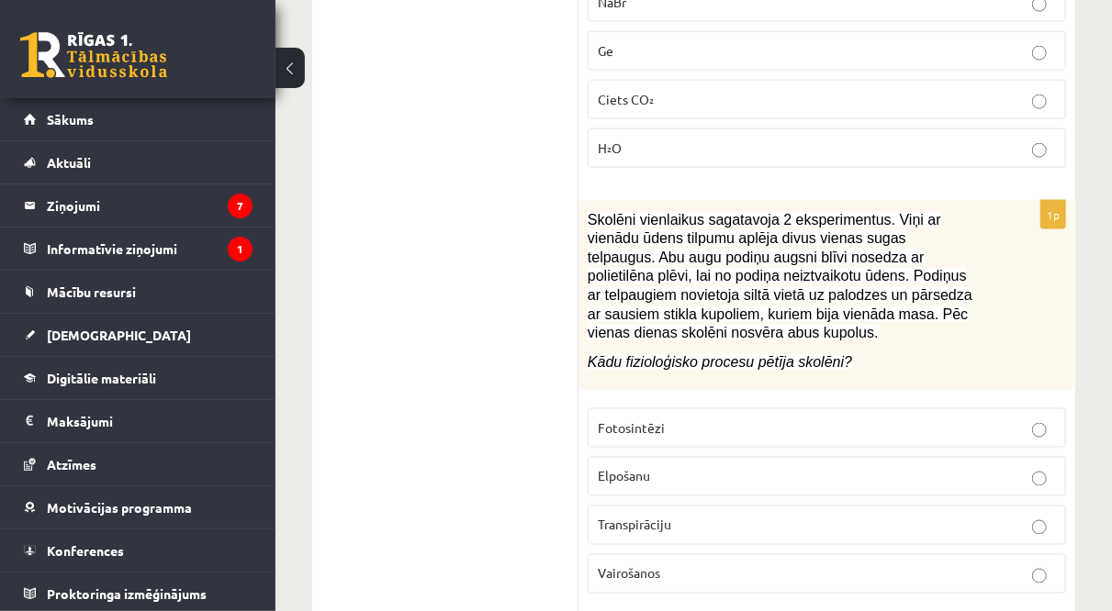
scroll to position [7897, 0]
click at [671, 418] on p "Fotosintēzi" at bounding box center [827, 427] width 458 height 19
click at [689, 515] on p "Transpirāciju" at bounding box center [827, 524] width 458 height 19
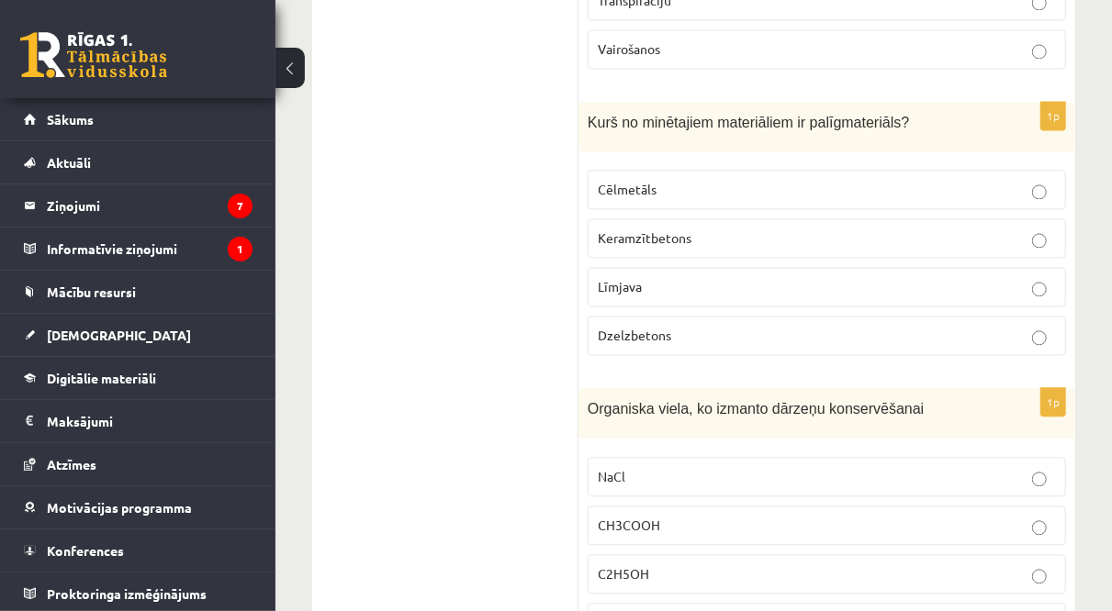
scroll to position [8420, 0]
click at [651, 278] on p "Līmjava" at bounding box center [827, 287] width 458 height 19
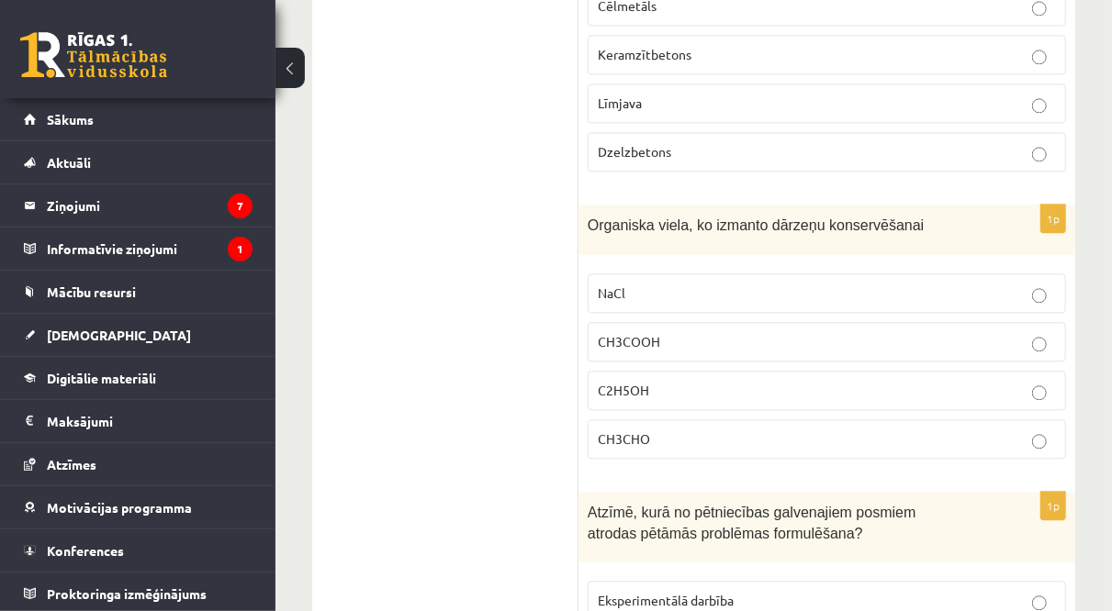
scroll to position [8606, 0]
click at [662, 331] on p "CH3COOH" at bounding box center [827, 340] width 458 height 19
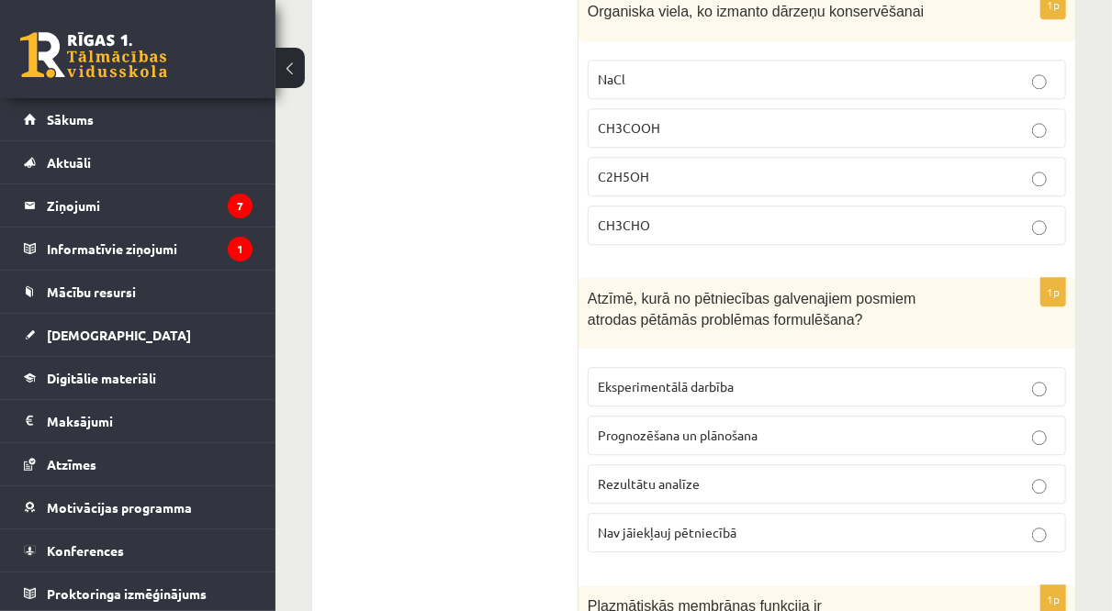
scroll to position [8846, 0]
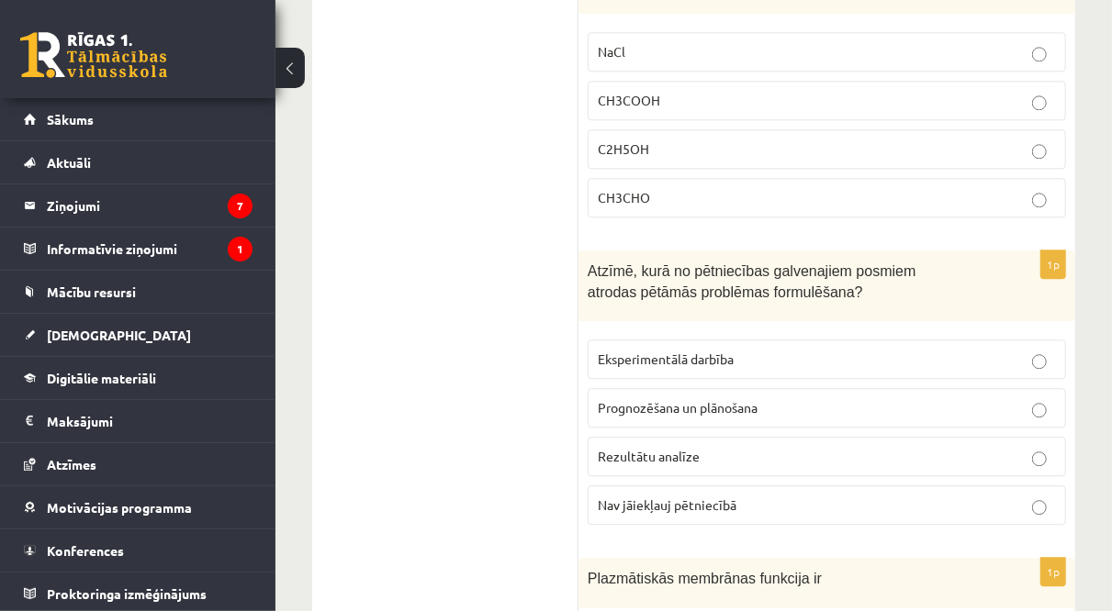
click at [627, 399] on span "Prognozēšana un plānošana" at bounding box center [678, 407] width 160 height 17
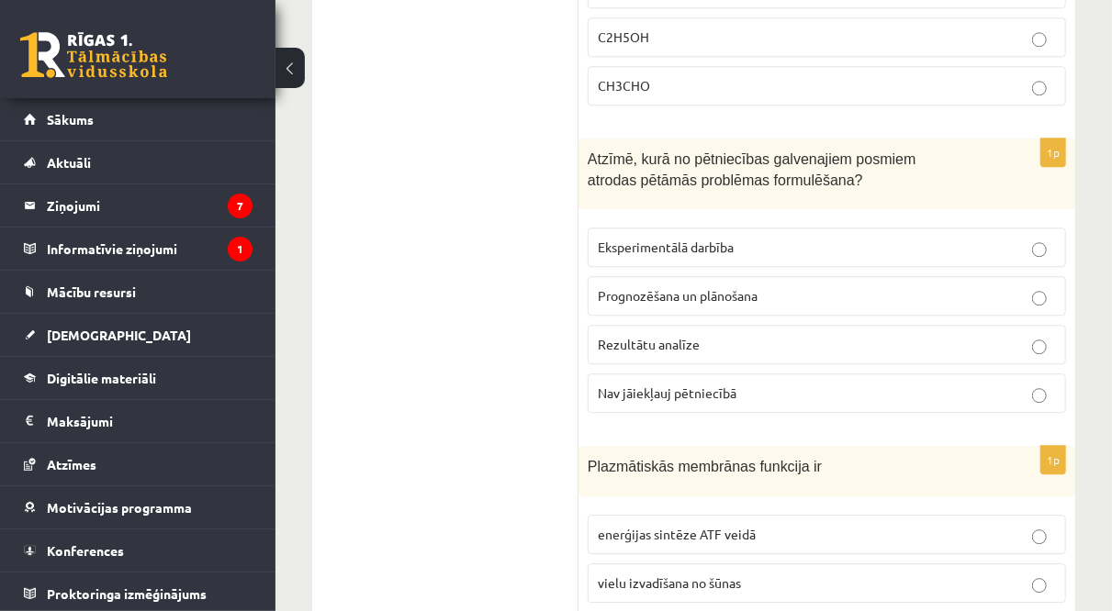
click at [701, 575] on span "vielu izvadīšana no šūnas" at bounding box center [669, 583] width 143 height 17
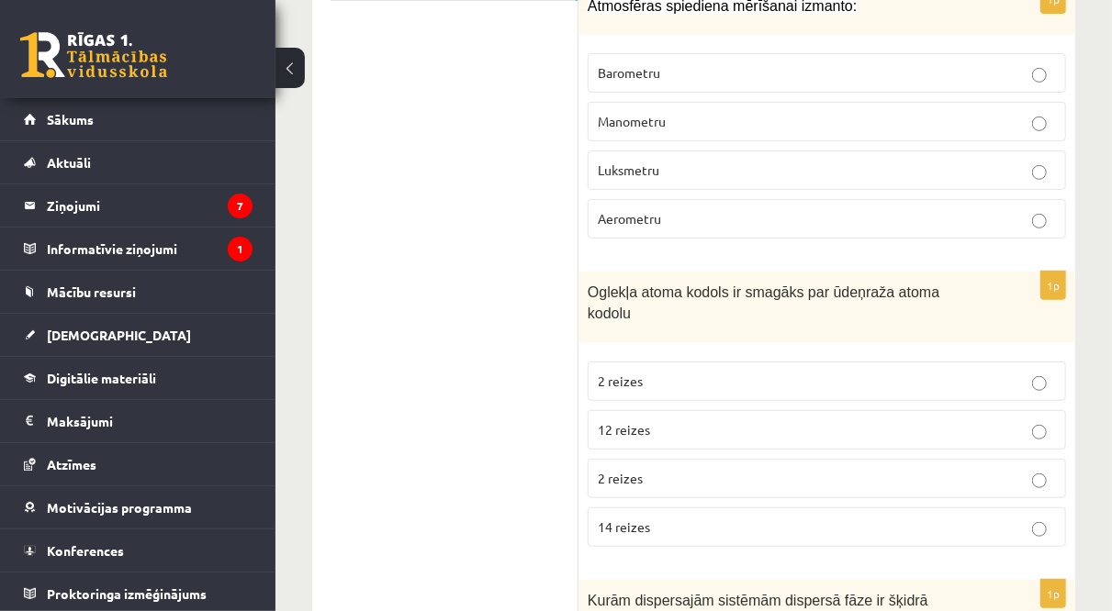
scroll to position [0, 0]
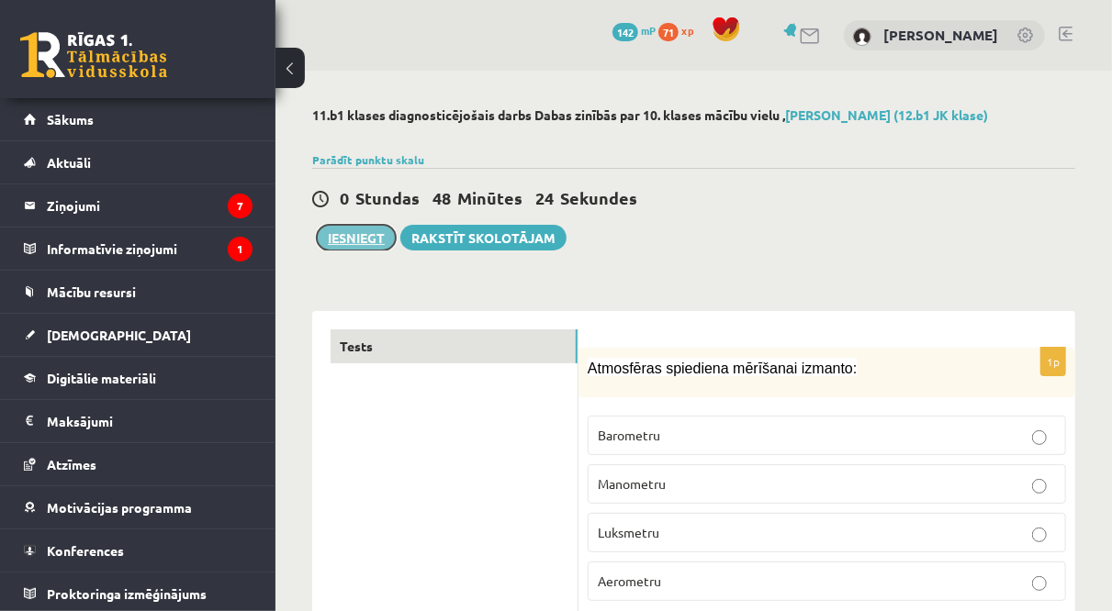
click at [369, 227] on button "Iesniegt" at bounding box center [356, 238] width 79 height 26
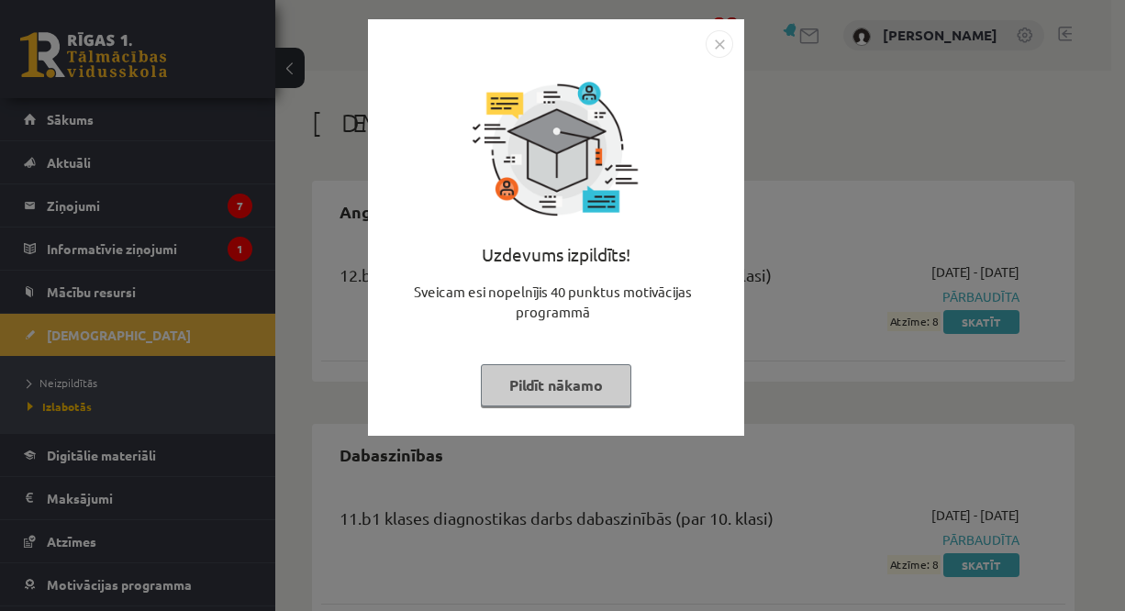
click at [561, 412] on div "Uzdevums izpildīts! Sveicam esi nopelnījis 40 punktus motivācijas programmā Pil…" at bounding box center [556, 241] width 354 height 367
click at [543, 395] on button "Pildīt nākamo" at bounding box center [556, 385] width 151 height 42
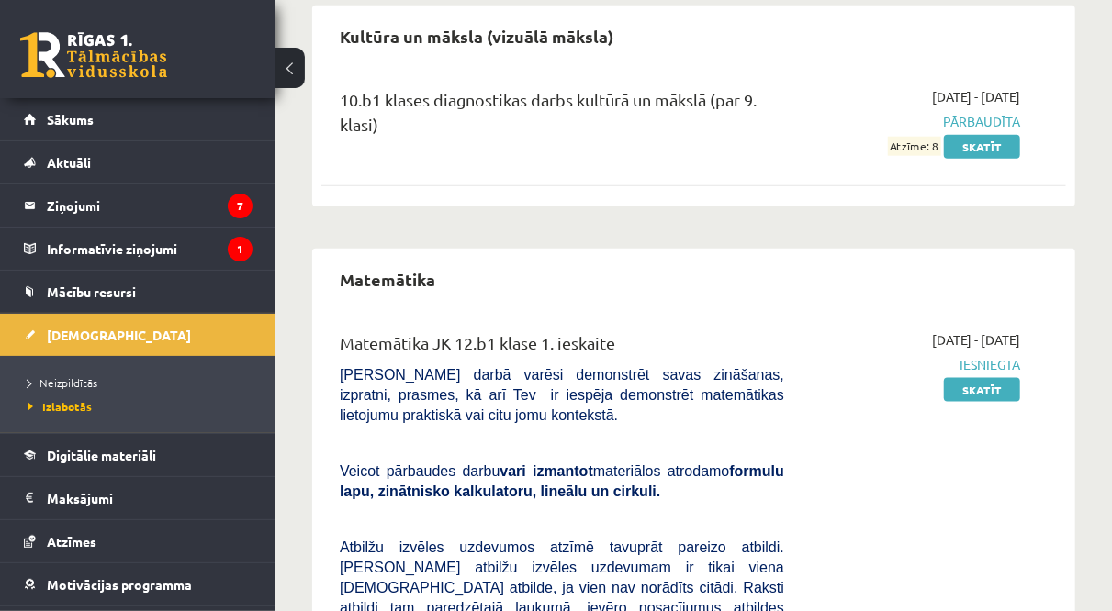
scroll to position [913, 0]
